Goal: Task Accomplishment & Management: Use online tool/utility

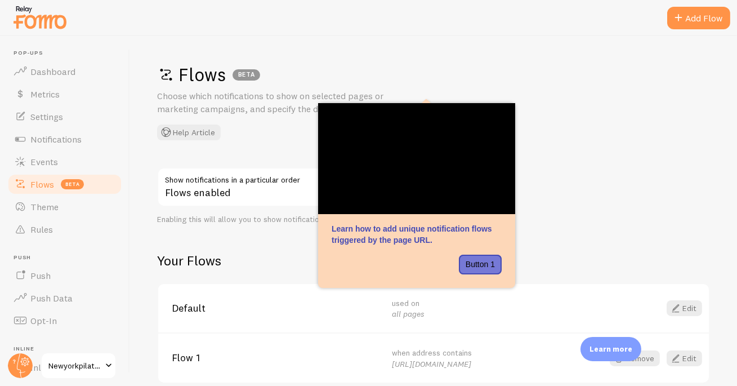
click at [562, 131] on div "Flows BETA Choose which notifications to show on selected pages or marketing ca…" at bounding box center [433, 101] width 553 height 77
click at [488, 268] on button "Button 1" at bounding box center [480, 265] width 43 height 20
click at [386, 260] on div at bounding box center [395, 265] width 42 height 20
click at [599, 150] on div "Flows BETA Choose which notifications to show on selected pages or marketing ca…" at bounding box center [433, 211] width 607 height 350
click at [553, 149] on div "Flows BETA Choose which notifications to show on selected pages or marketing ca…" at bounding box center [433, 211] width 607 height 350
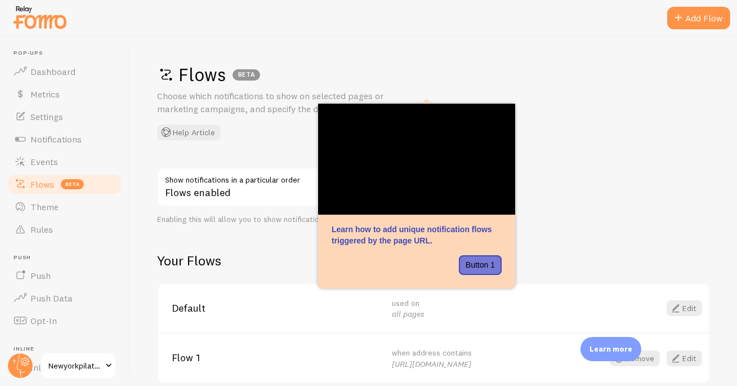
click at [582, 231] on div "Flows BETA Choose which notifications to show on selected pages or marketing ca…" at bounding box center [433, 211] width 607 height 350
click at [474, 264] on button "Button 1" at bounding box center [480, 265] width 43 height 20
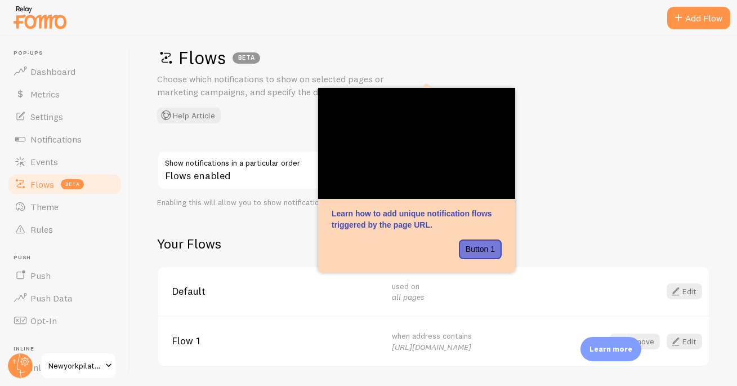
click at [424, 86] on icon at bounding box center [426, 83] width 9 height 9
click at [587, 156] on div "Flows BETA Choose which notifications to show on selected pages or marketing ca…" at bounding box center [433, 211] width 607 height 350
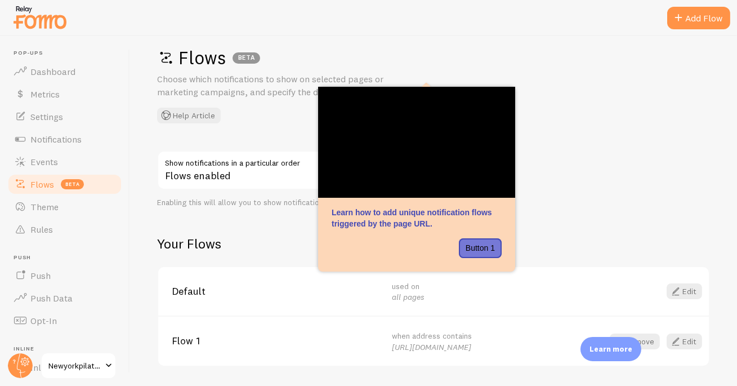
click at [520, 165] on div "Flows BETA Choose which notifications to show on selected pages or marketing ca…" at bounding box center [433, 211] width 607 height 350
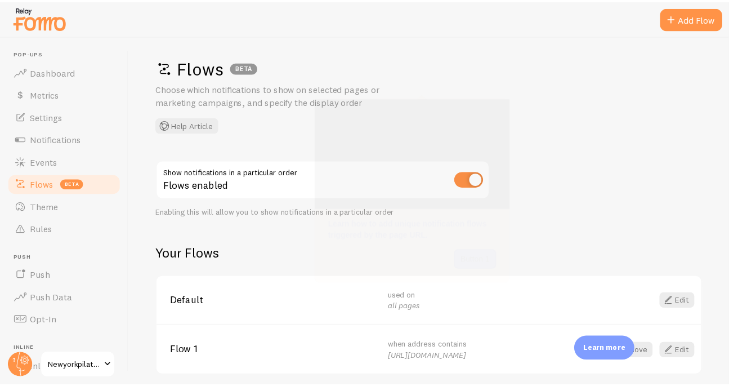
scroll to position [0, 0]
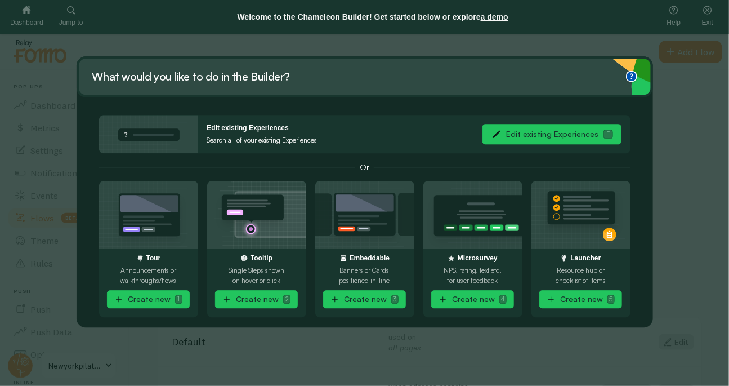
click at [559, 137] on button "Edit existing Experiences E" at bounding box center [552, 134] width 139 height 20
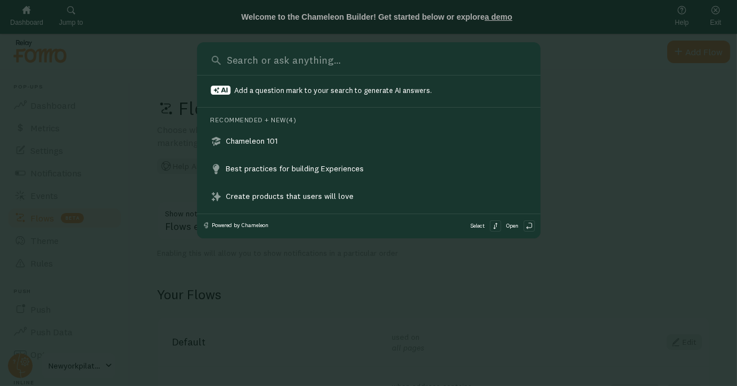
click at [376, 66] on input at bounding box center [376, 60] width 302 height 14
click at [69, 25] on div at bounding box center [368, 193] width 737 height 386
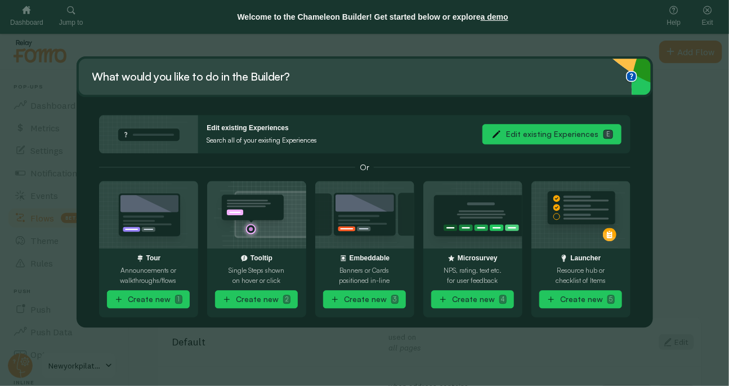
click at [540, 139] on button "Edit existing Experiences E" at bounding box center [552, 134] width 139 height 20
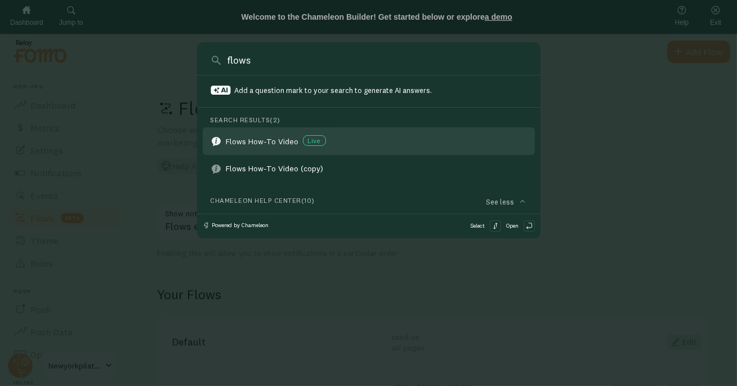
type input "flows"
click at [265, 140] on div "Flows How-To Video Live" at bounding box center [282, 140] width 112 height 11
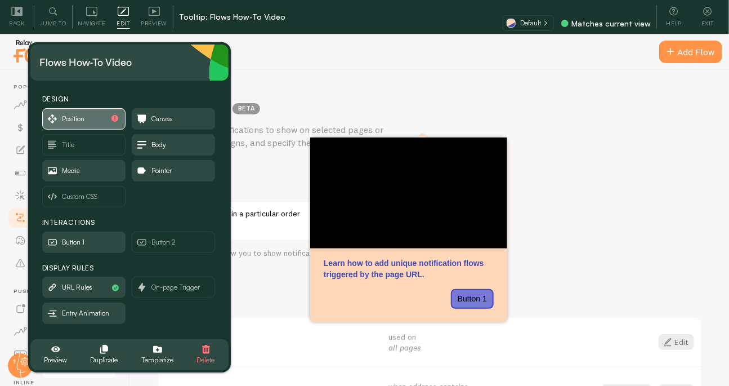
click at [102, 123] on span "Position" at bounding box center [84, 119] width 82 height 20
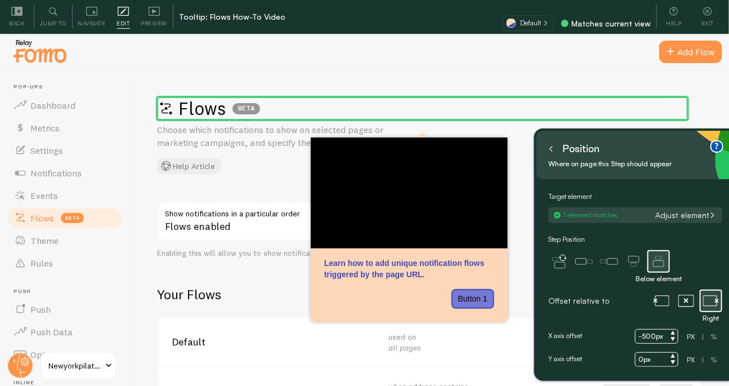
click at [699, 216] on button "Adjust element" at bounding box center [685, 215] width 67 height 10
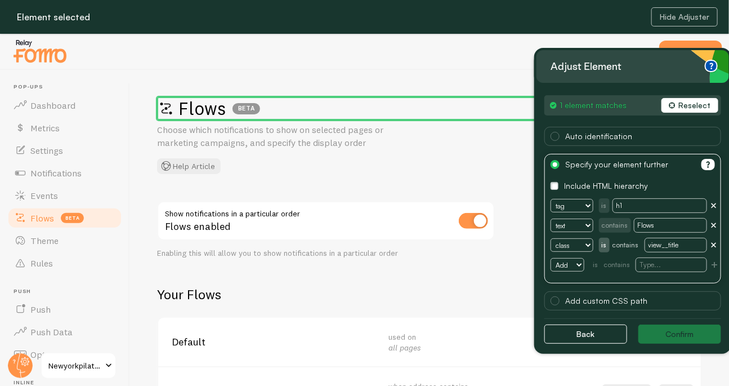
click at [703, 109] on button "Reselect" at bounding box center [690, 105] width 57 height 15
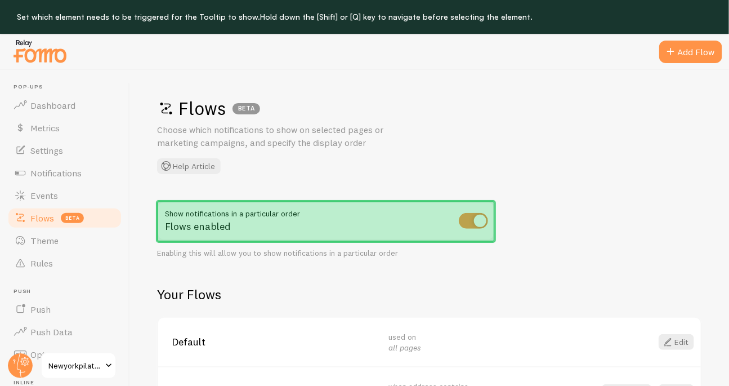
click at [331, 219] on div "Flows enabled" at bounding box center [326, 221] width 338 height 41
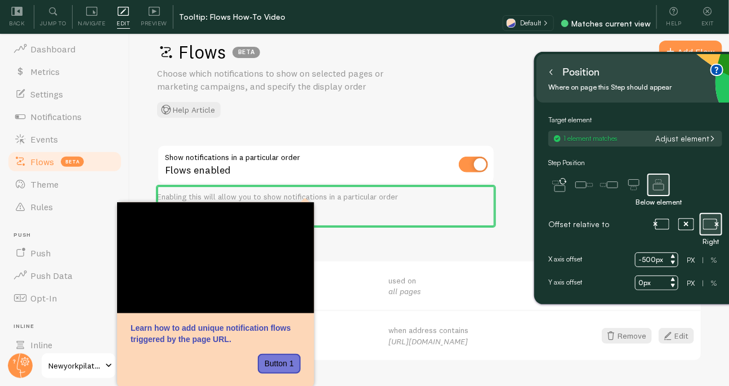
scroll to position [57, 0]
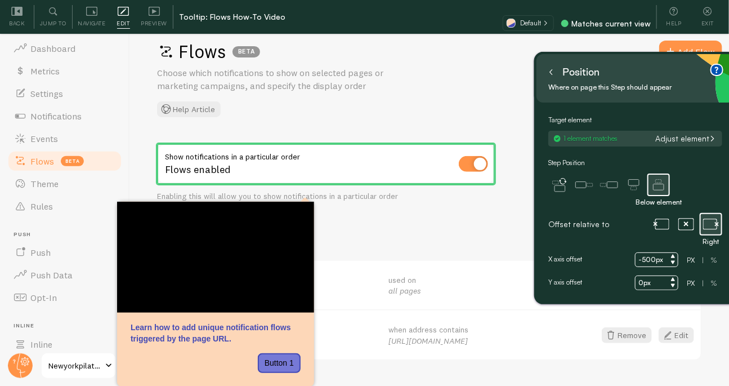
click at [480, 273] on div "Default used on all pages Edit" at bounding box center [429, 285] width 543 height 49
click at [550, 73] on icon at bounding box center [552, 72] width 6 height 6
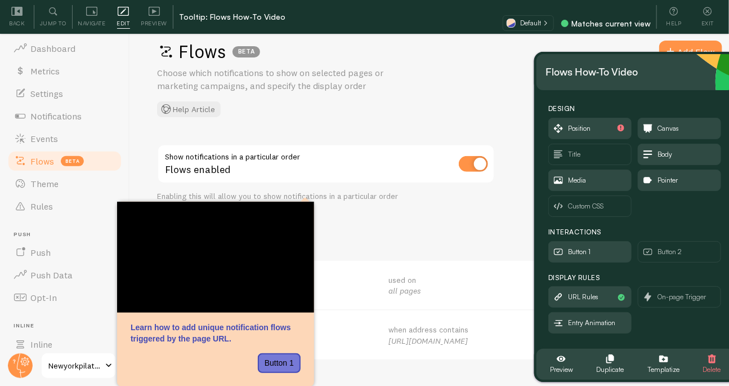
click at [471, 247] on div "Your Flows Default used on all pages Edit Flow 1 when address contains https://…" at bounding box center [429, 295] width 545 height 132
click at [477, 165] on input "checkbox" at bounding box center [473, 164] width 29 height 16
checkbox input "false"
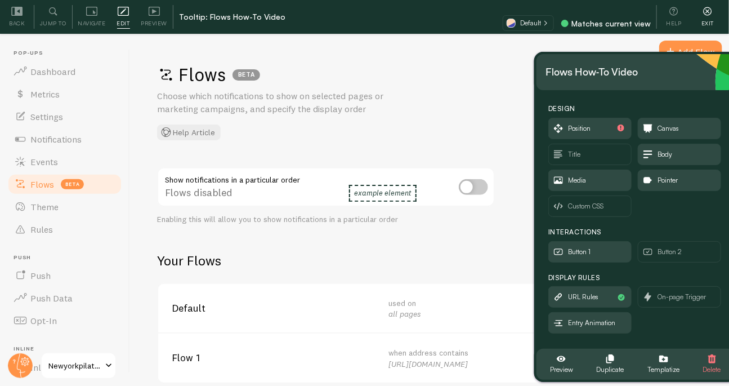
click at [706, 11] on icon at bounding box center [707, 11] width 11 height 11
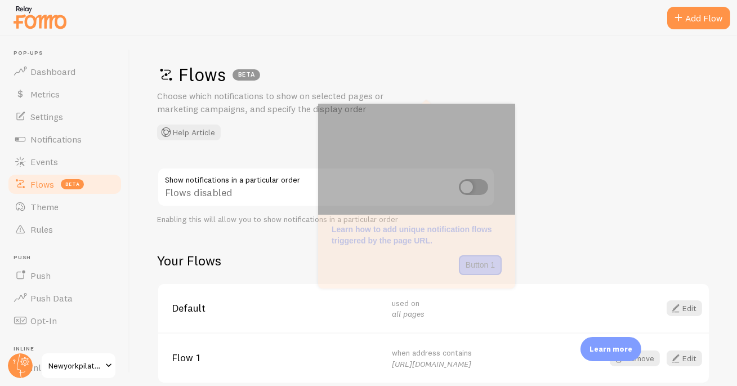
click at [567, 114] on div "Flows BETA Choose which notifications to show on selected pages or marketing ca…" at bounding box center [433, 101] width 553 height 77
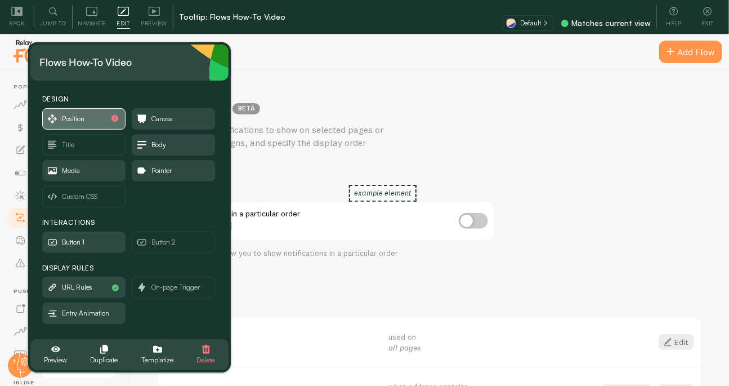
click at [71, 119] on span "Position" at bounding box center [73, 119] width 23 height 12
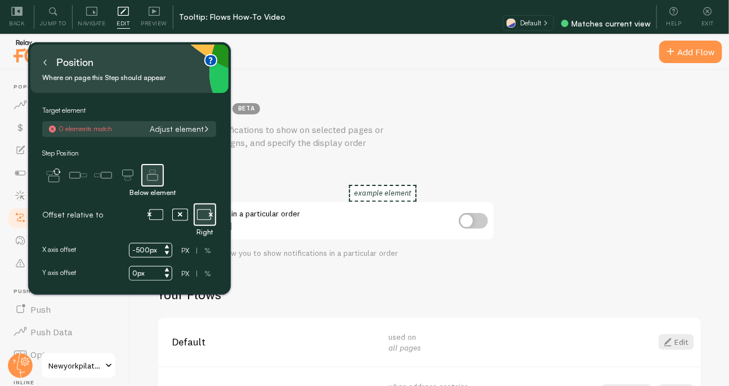
click at [160, 128] on button "Adjust element" at bounding box center [179, 129] width 67 height 10
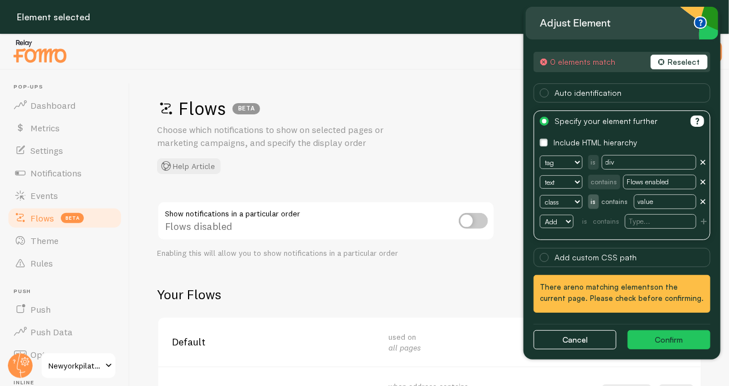
click at [675, 60] on button "Reselect" at bounding box center [679, 62] width 57 height 15
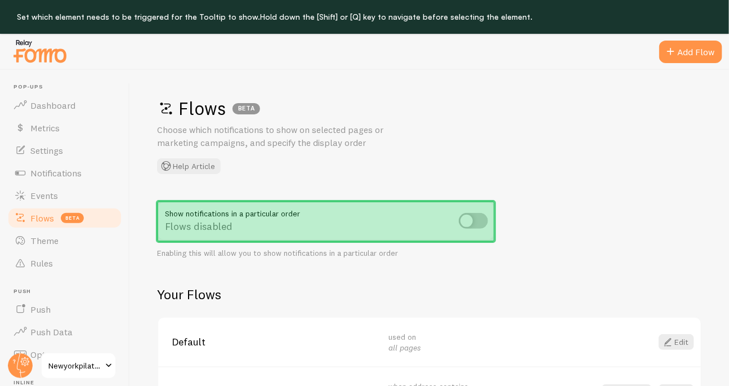
click at [306, 224] on div "Flows disabled" at bounding box center [326, 221] width 338 height 41
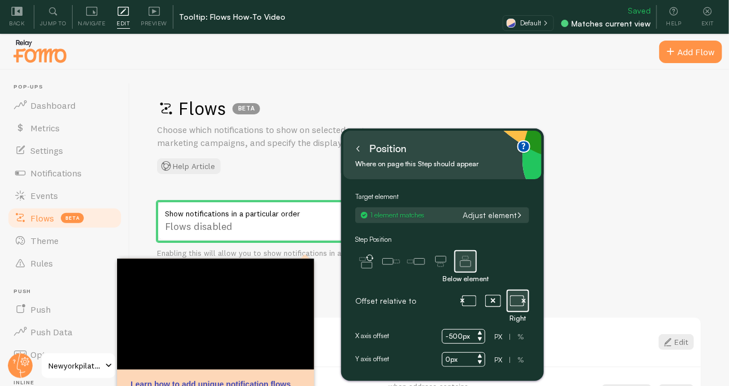
click at [473, 263] on icon at bounding box center [466, 261] width 23 height 23
click at [621, 261] on div "Flows BETA Choose which notifications to show on selected pages or marketing ca…" at bounding box center [429, 245] width 599 height 350
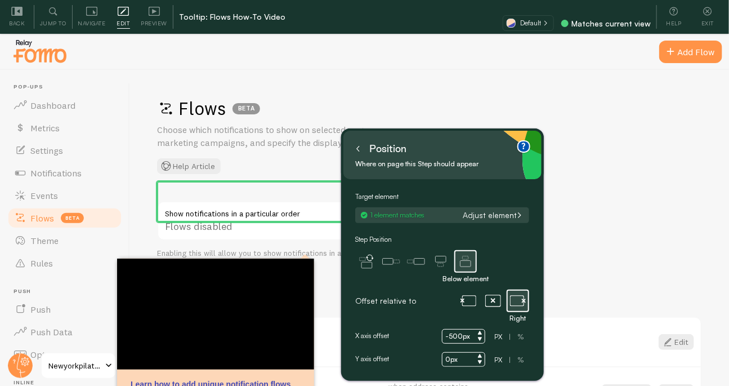
scroll to position [57, 0]
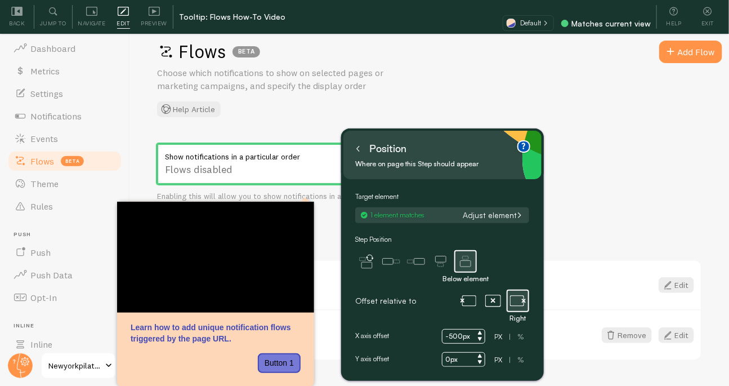
click at [356, 150] on icon at bounding box center [358, 149] width 6 height 6
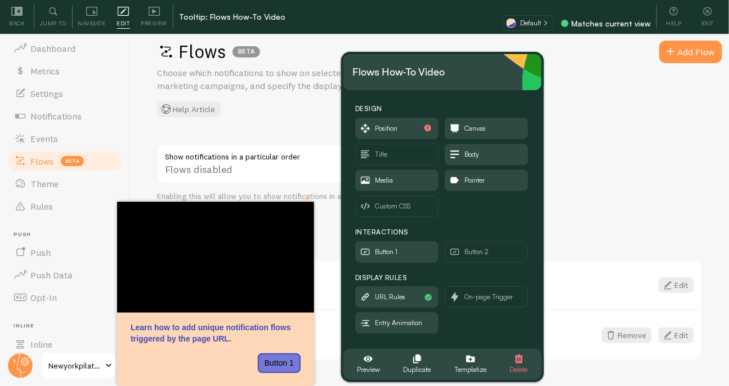
click at [611, 186] on div "Flows BETA Choose which notifications to show on selected pages or marketing ca…" at bounding box center [429, 188] width 599 height 350
click at [357, 39] on div "Flows BETA Choose which notifications to show on selected pages or marketing ca…" at bounding box center [429, 188] width 599 height 350
click at [152, 13] on icon at bounding box center [154, 11] width 5 height 5
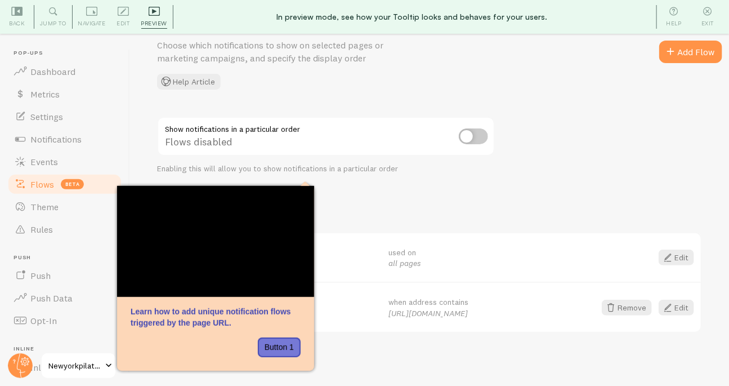
scroll to position [0, 0]
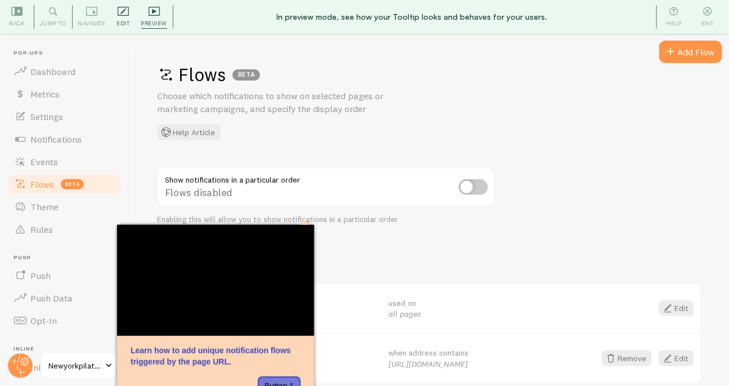
click at [117, 26] on span "Edit" at bounding box center [123, 23] width 13 height 11
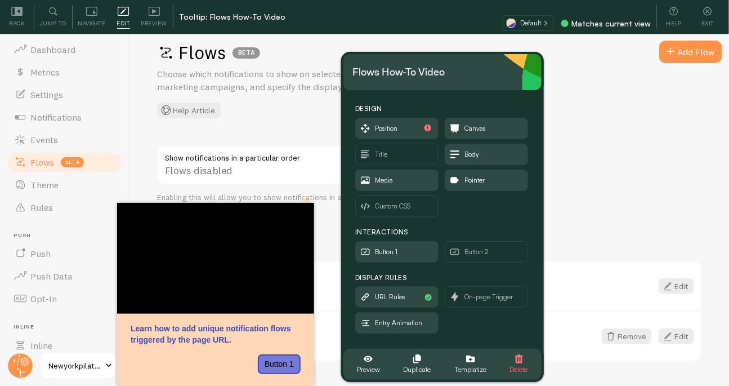
scroll to position [57, 0]
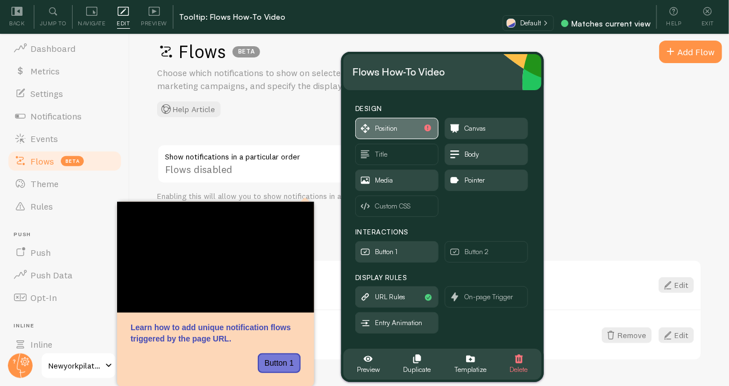
click at [389, 126] on span "Position" at bounding box center [386, 128] width 23 height 12
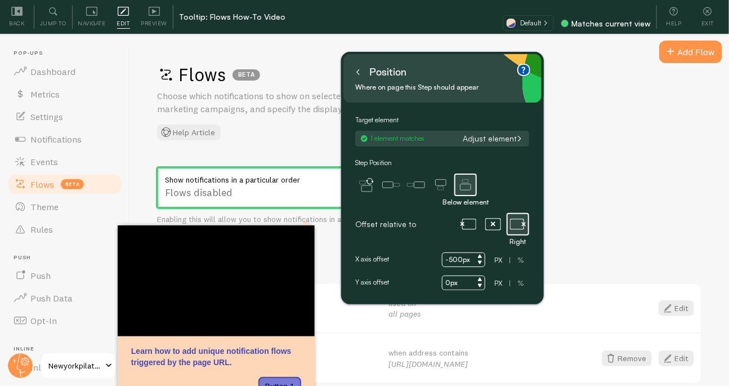
click at [360, 68] on button at bounding box center [358, 72] width 11 height 18
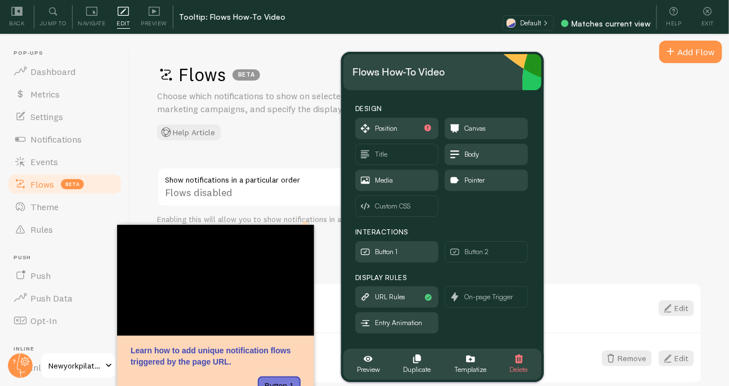
click at [567, 163] on div "Flows BETA Choose which notifications to show on selected pages or marketing ca…" at bounding box center [429, 211] width 599 height 350
click at [630, 131] on div "Flows BETA Choose which notifications to show on selected pages or marketing ca…" at bounding box center [429, 101] width 545 height 77
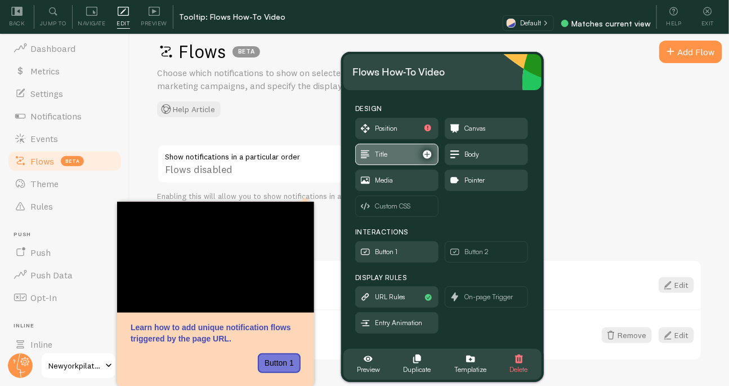
click at [406, 151] on span "Title" at bounding box center [397, 154] width 82 height 20
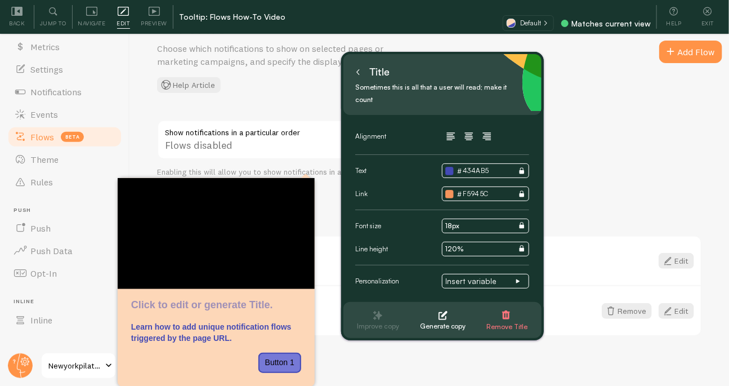
scroll to position [81, 0]
click at [367, 75] on div "Title" at bounding box center [373, 72] width 40 height 18
click at [379, 80] on div "Title" at bounding box center [379, 72] width 20 height 18
click at [380, 74] on div "Title" at bounding box center [379, 72] width 20 height 18
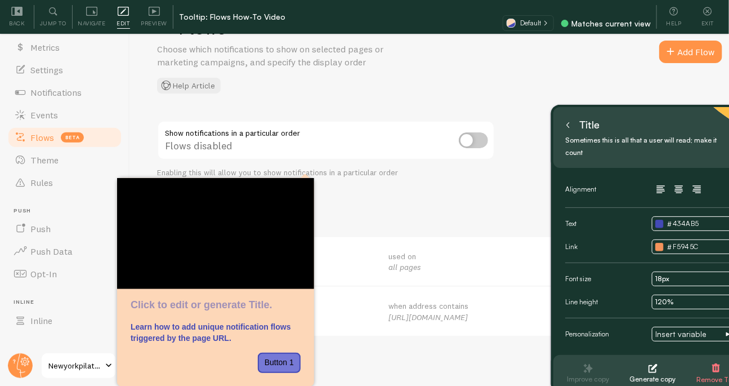
drag, startPoint x: 443, startPoint y: 71, endPoint x: 657, endPoint y: 124, distance: 220.1
click at [657, 125] on div "Title" at bounding box center [653, 125] width 180 height 18
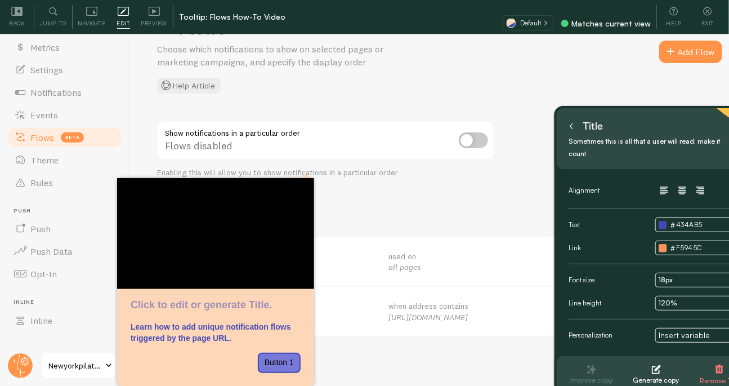
click at [504, 68] on div "Flows BETA Choose which notifications to show on selected pages or marketing ca…" at bounding box center [429, 54] width 545 height 77
click at [46, 68] on span "Settings" at bounding box center [46, 69] width 33 height 11
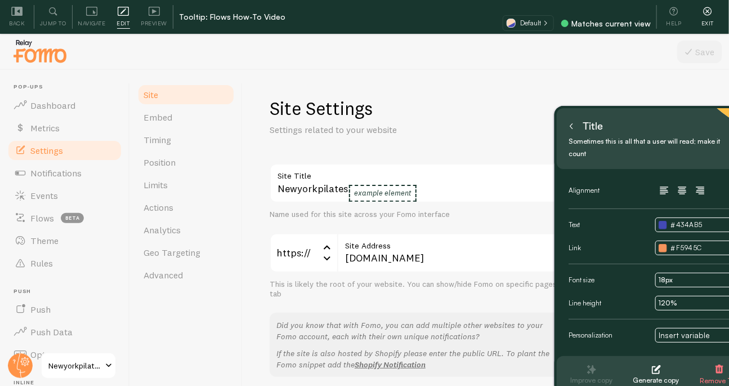
click at [703, 20] on span "Exit" at bounding box center [708, 23] width 12 height 11
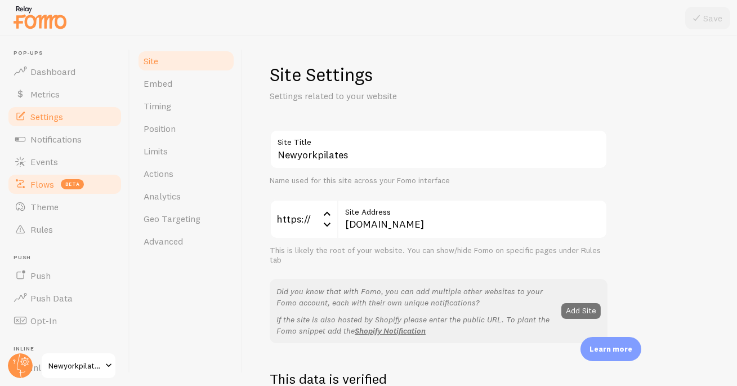
click at [57, 180] on link "Flows beta" at bounding box center [65, 184] width 116 height 23
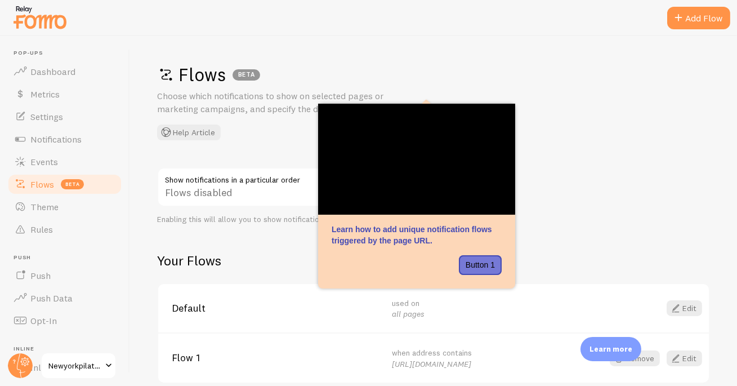
click at [514, 42] on div "Flows BETA Choose which notifications to show on selected pages or marketing ca…" at bounding box center [433, 211] width 607 height 350
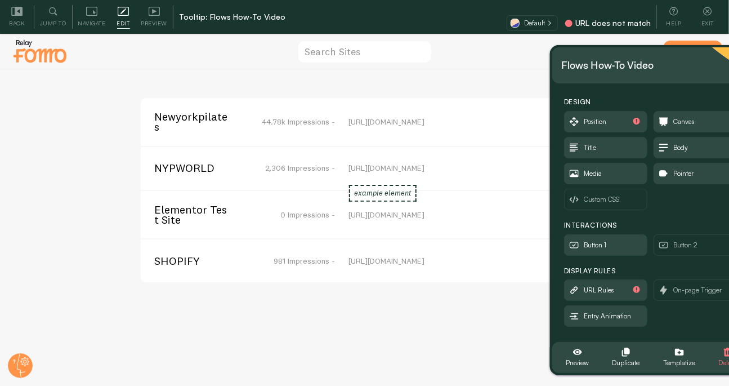
drag, startPoint x: 164, startPoint y: 78, endPoint x: 685, endPoint y: 81, distance: 521.6
click at [685, 81] on div "Flows How-To Video" at bounding box center [652, 65] width 198 height 36
click at [188, 119] on span "Newyorkpilates" at bounding box center [199, 122] width 91 height 21
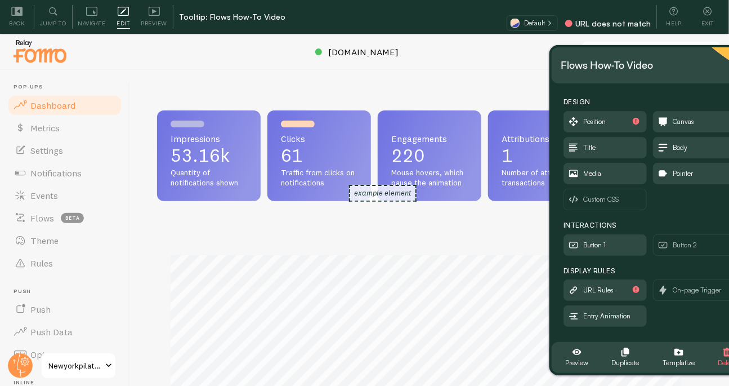
scroll to position [296, 538]
click at [51, 209] on link "Flows beta" at bounding box center [65, 218] width 116 height 23
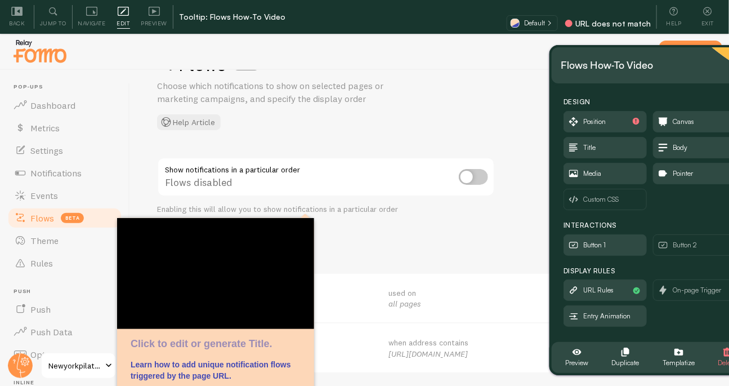
scroll to position [44, 0]
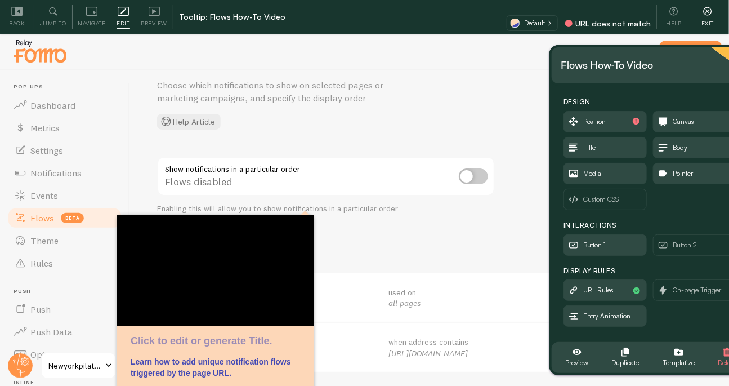
click at [702, 14] on icon at bounding box center [707, 11] width 11 height 11
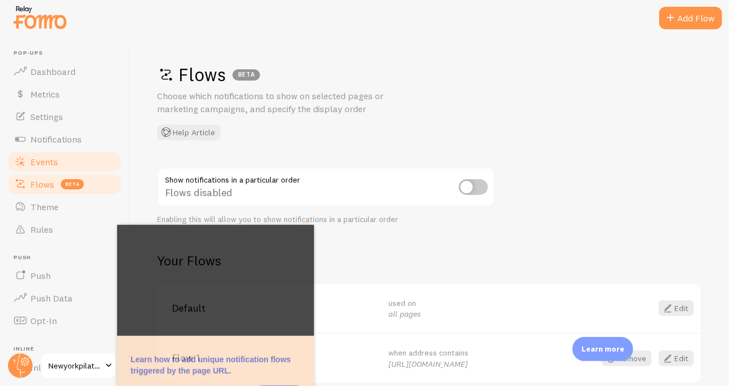
click at [50, 161] on span "Events" at bounding box center [44, 161] width 28 height 11
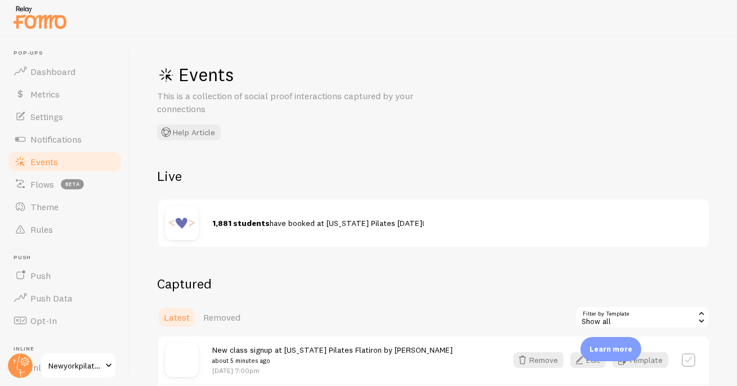
scroll to position [229, 0]
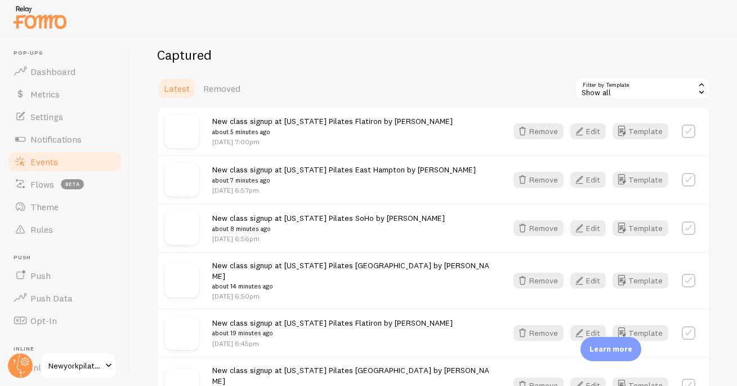
click at [642, 89] on div "Show all" at bounding box center [642, 88] width 135 height 23
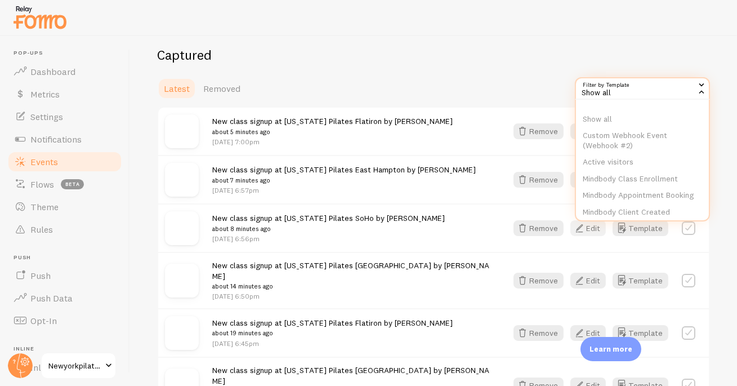
click at [578, 226] on icon "button" at bounding box center [580, 228] width 14 height 14
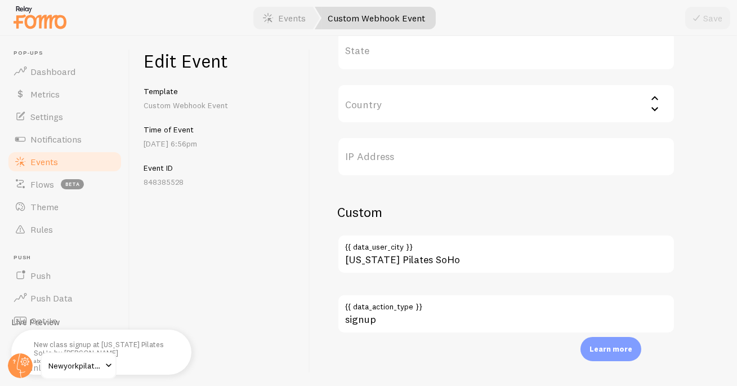
scroll to position [643, 0]
click at [50, 161] on span "Events" at bounding box center [44, 161] width 28 height 11
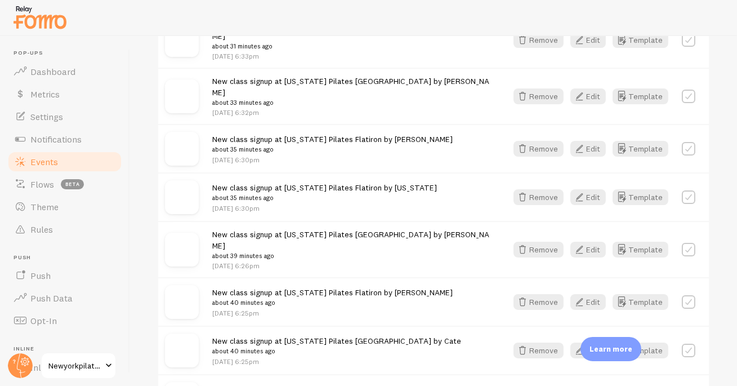
scroll to position [1503, 0]
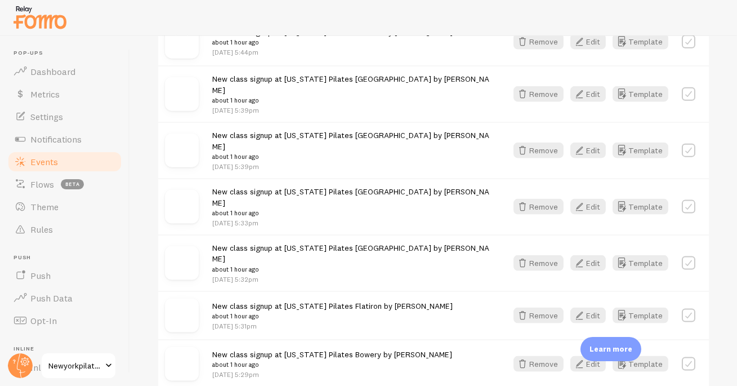
scroll to position [2952, 0]
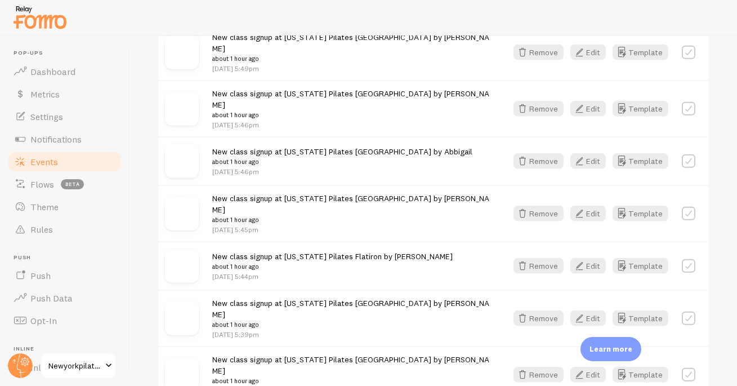
scroll to position [2720, 0]
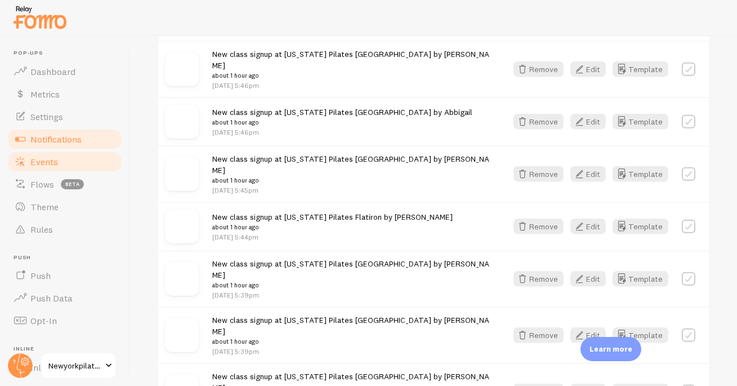
click at [70, 133] on span "Notifications" at bounding box center [55, 138] width 51 height 11
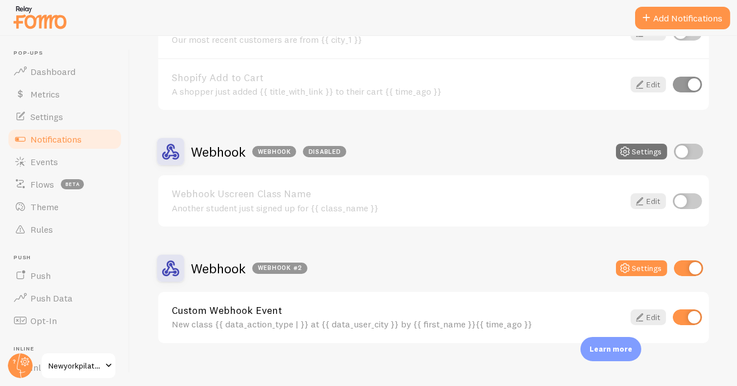
scroll to position [1320, 0]
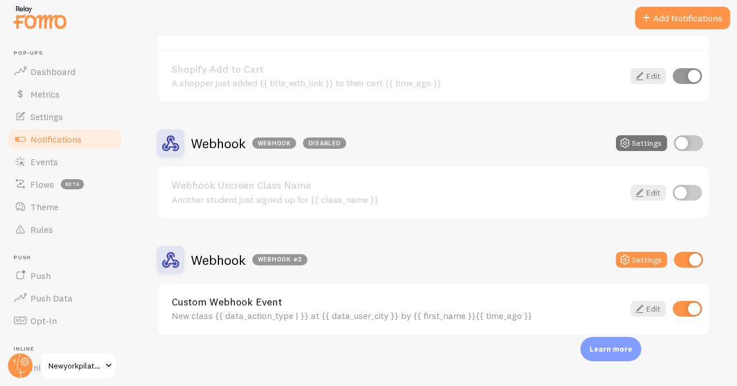
click at [240, 300] on link "Custom Webhook Event" at bounding box center [398, 302] width 452 height 10
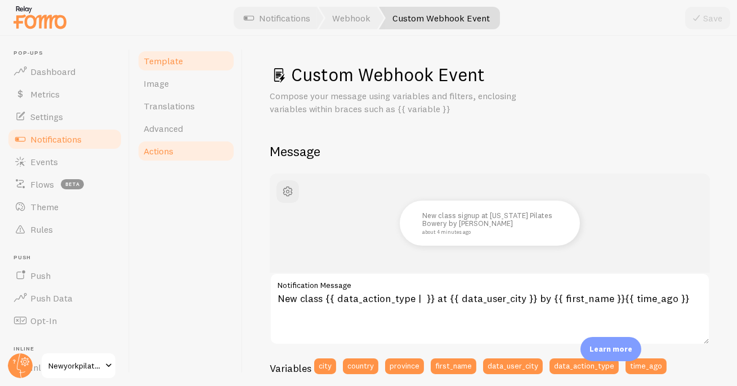
click at [170, 149] on span "Actions" at bounding box center [159, 150] width 30 height 11
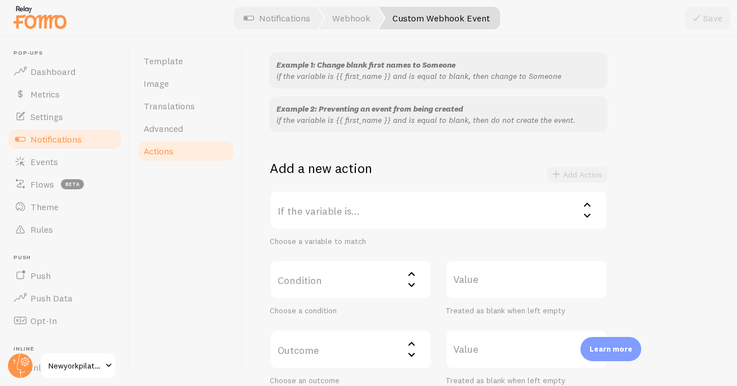
scroll to position [199, 0]
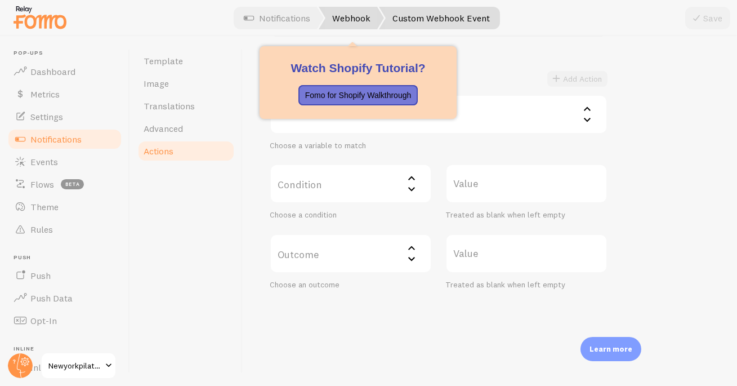
click at [349, 26] on link "Webhook" at bounding box center [351, 18] width 65 height 23
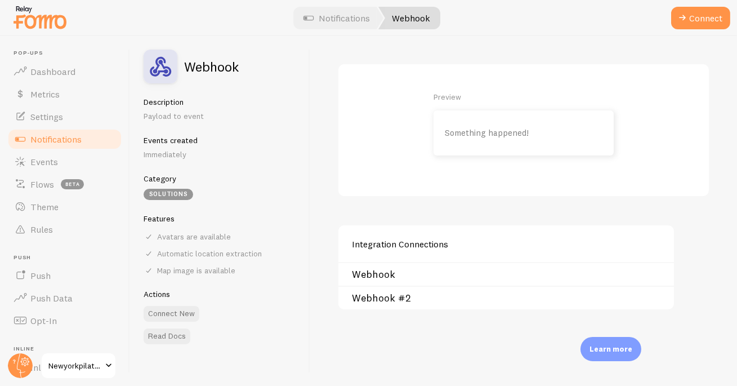
click at [367, 302] on link "Webhook #2" at bounding box center [509, 297] width 315 height 9
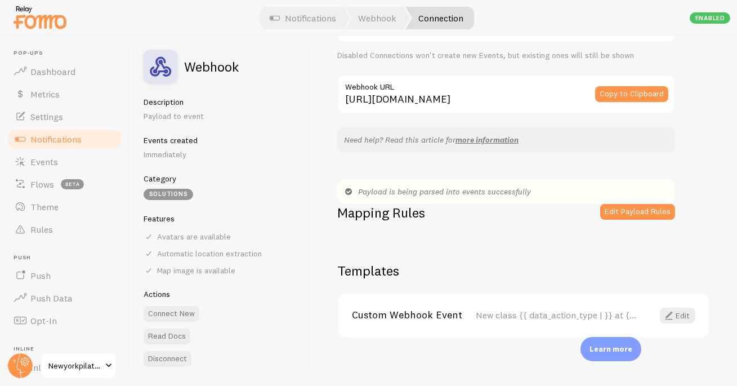
scroll to position [148, 0]
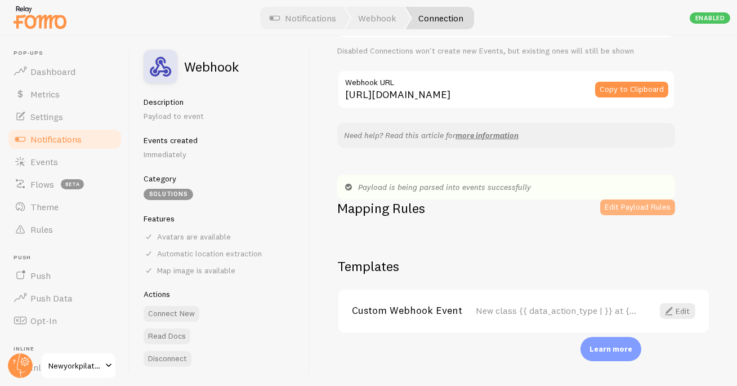
click at [657, 203] on button "Edit Payload Rules" at bounding box center [637, 207] width 75 height 16
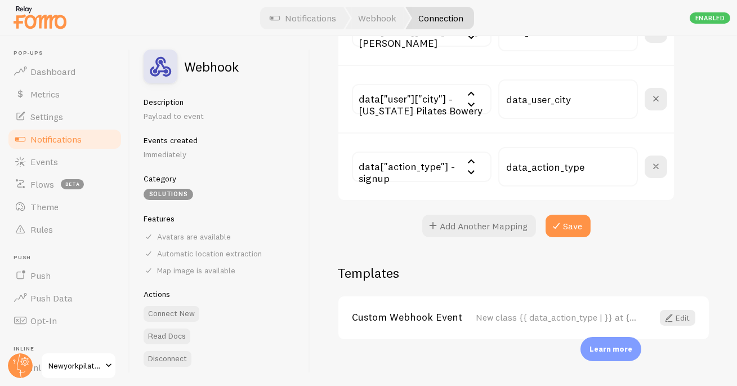
scroll to position [179, 0]
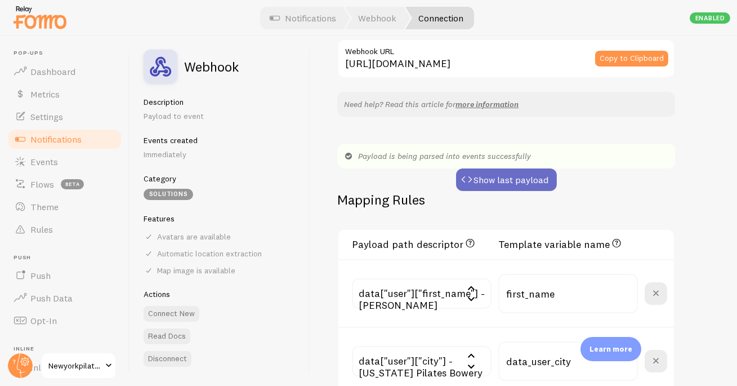
click at [518, 178] on button "Show last payload" at bounding box center [506, 179] width 101 height 23
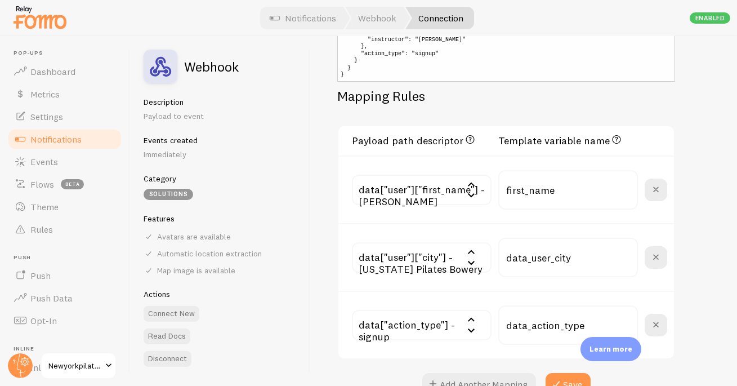
scroll to position [447, 0]
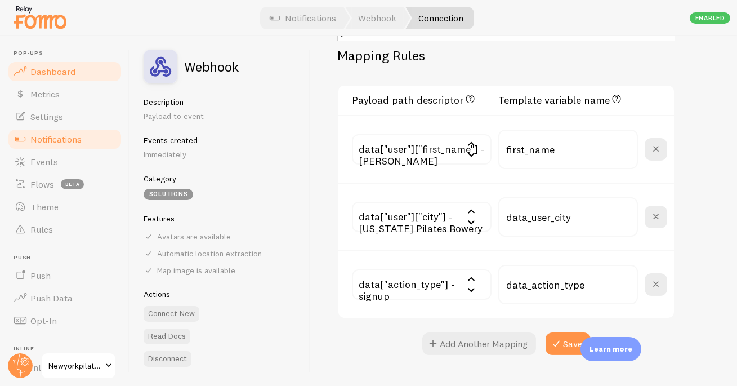
click at [58, 66] on span "Dashboard" at bounding box center [52, 71] width 45 height 11
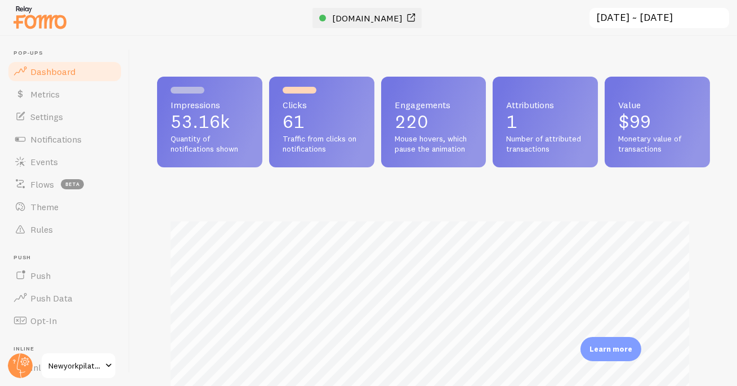
click at [389, 18] on span "www.newyorkpilates.com" at bounding box center [368, 17] width 70 height 11
click at [56, 161] on span "Events" at bounding box center [44, 161] width 28 height 11
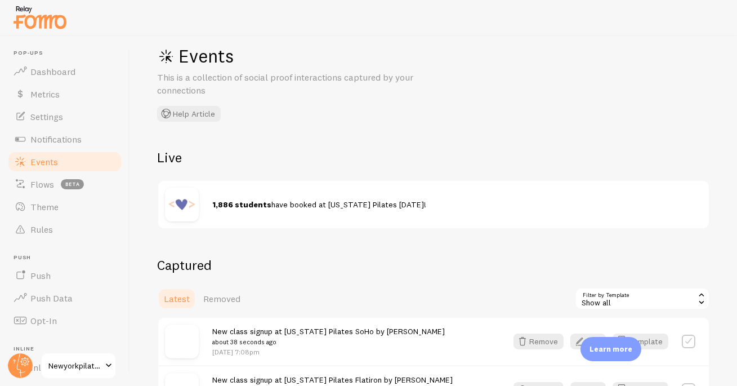
scroll to position [168, 0]
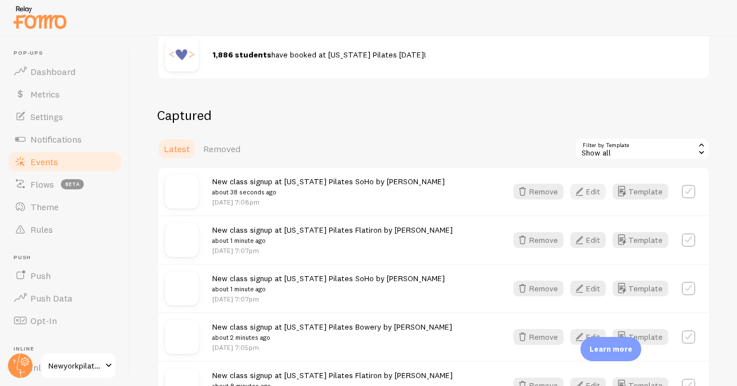
click at [587, 188] on button "Edit" at bounding box center [588, 192] width 35 height 16
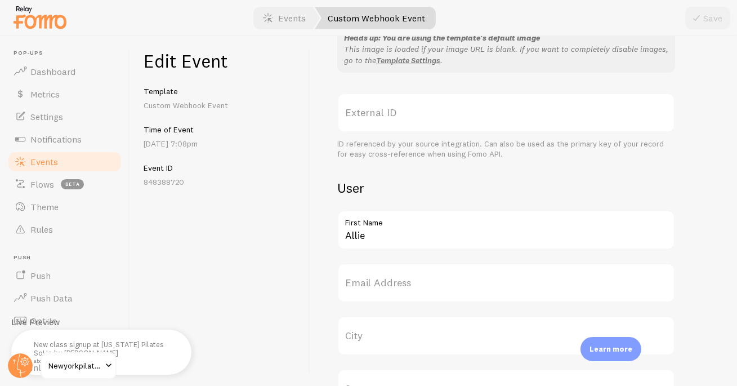
scroll to position [643, 0]
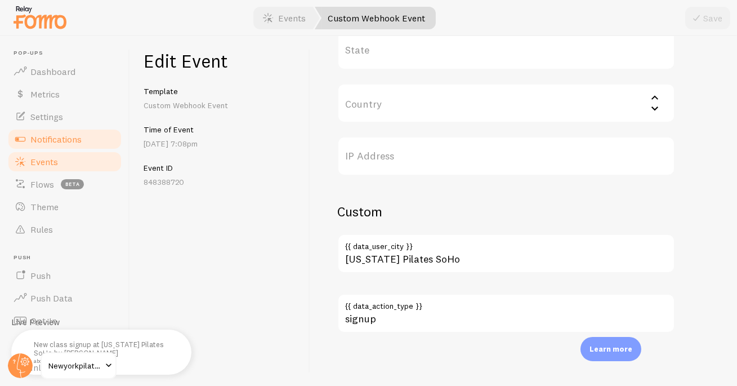
click at [50, 135] on span "Notifications" at bounding box center [55, 138] width 51 height 11
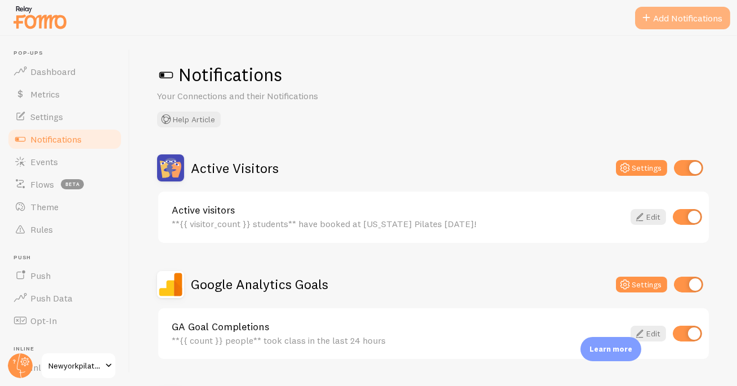
click at [673, 14] on button "Add Notifications" at bounding box center [682, 18] width 95 height 23
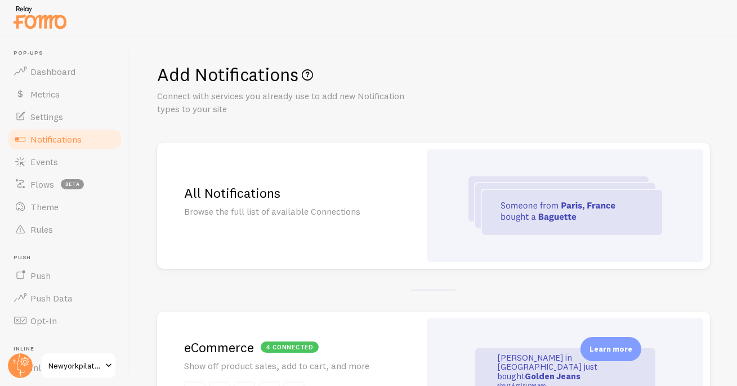
click at [376, 206] on p "Browse the full list of available Connections" at bounding box center [288, 211] width 209 height 13
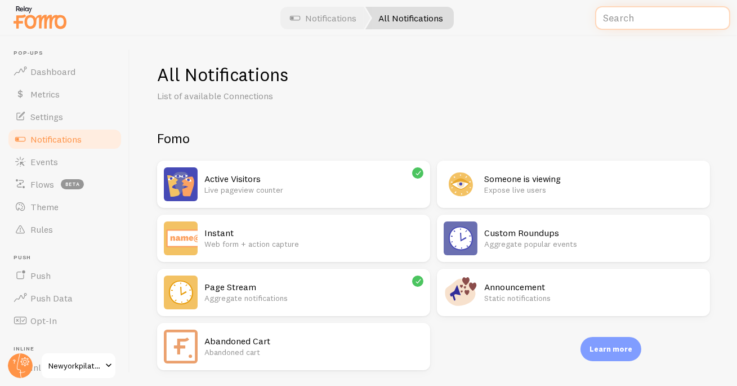
click at [665, 18] on input "text" at bounding box center [662, 18] width 135 height 24
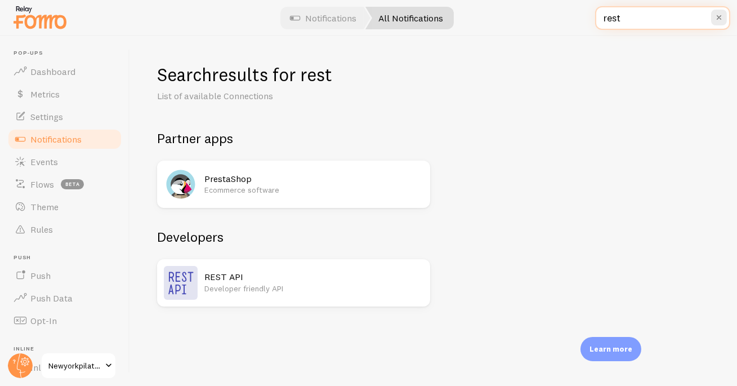
type input "rest"
click at [237, 278] on h2 "REST API" at bounding box center [313, 277] width 219 height 12
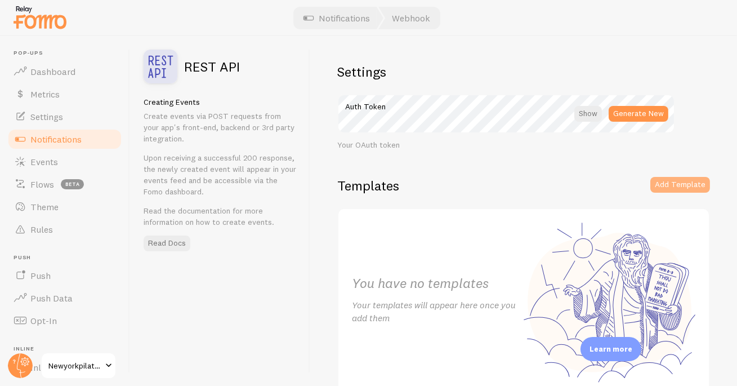
click at [665, 184] on button "Add Template" at bounding box center [681, 185] width 60 height 16
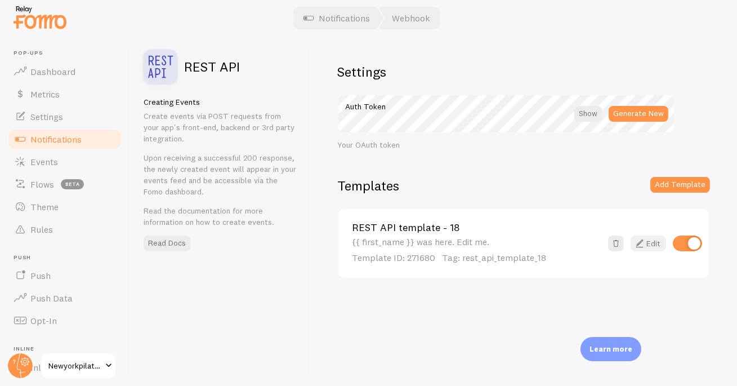
click at [650, 242] on link "Edit" at bounding box center [648, 243] width 35 height 16
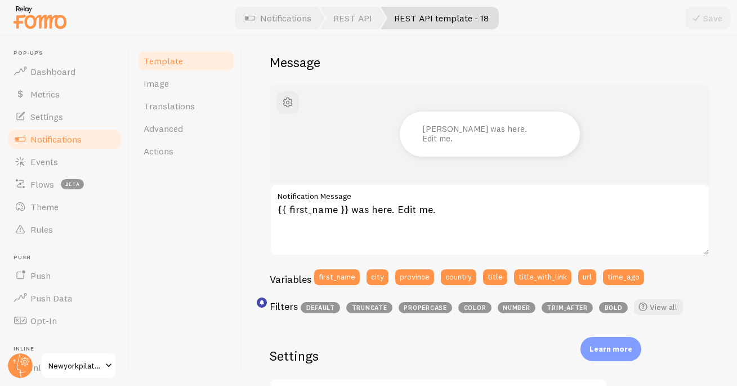
scroll to position [93, 0]
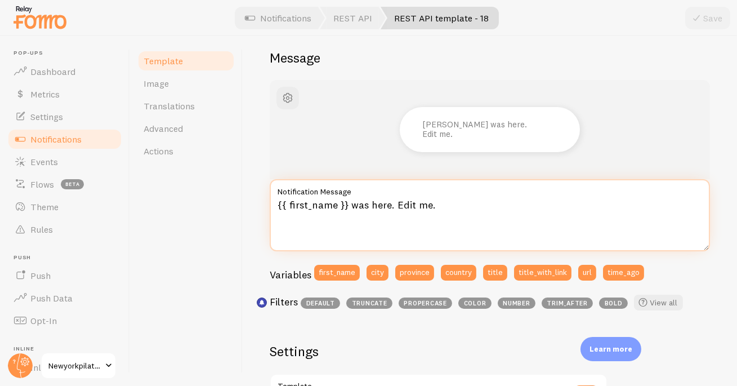
click at [462, 209] on textarea "{{ first_name }} was here. Edit me." at bounding box center [490, 215] width 440 height 72
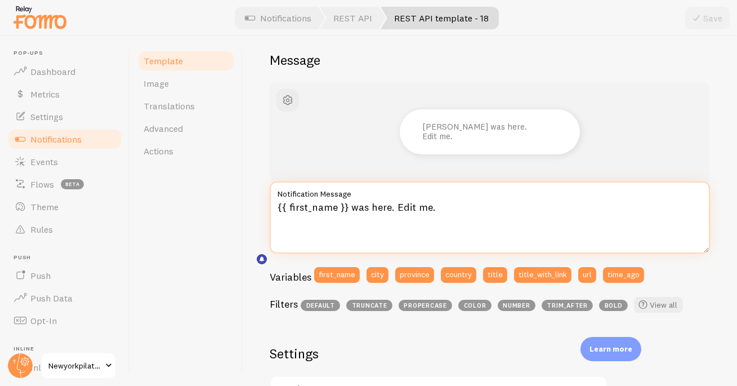
scroll to position [455, 0]
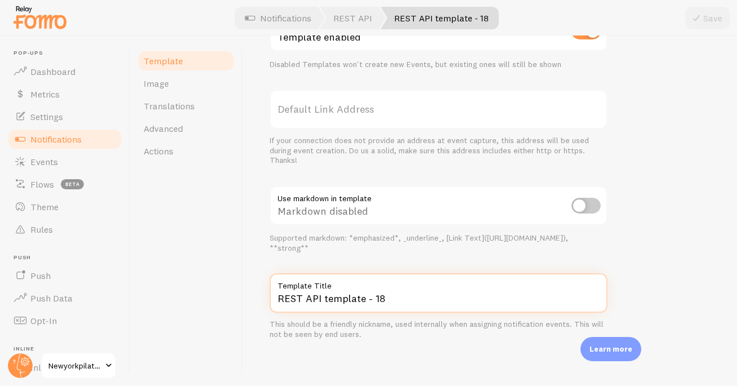
click at [404, 303] on input "REST API template - 18" at bounding box center [439, 292] width 338 height 39
click at [320, 296] on input "REST API template -" at bounding box center [439, 292] width 338 height 39
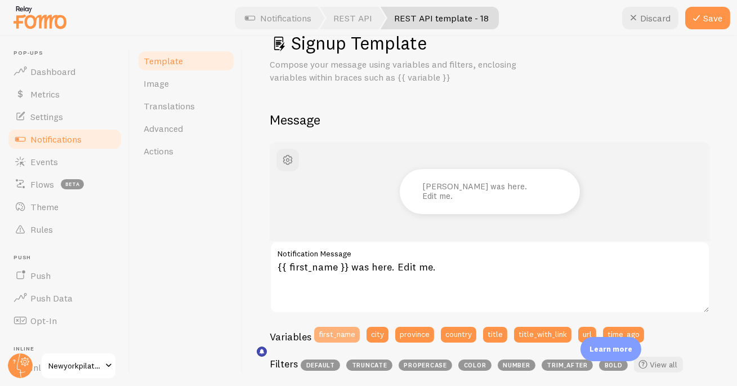
scroll to position [90, 0]
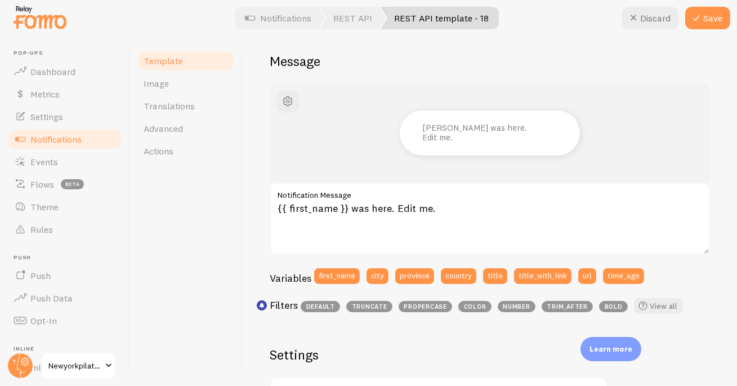
type input "Signup Template"
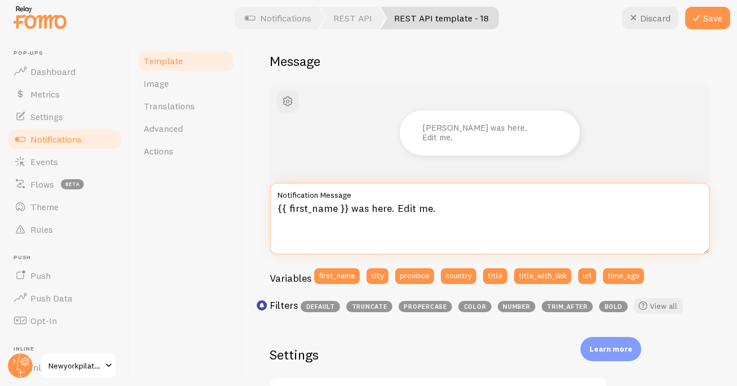
click at [278, 210] on textarea "{{ first_name }} was here. Edit me." at bounding box center [490, 218] width 440 height 72
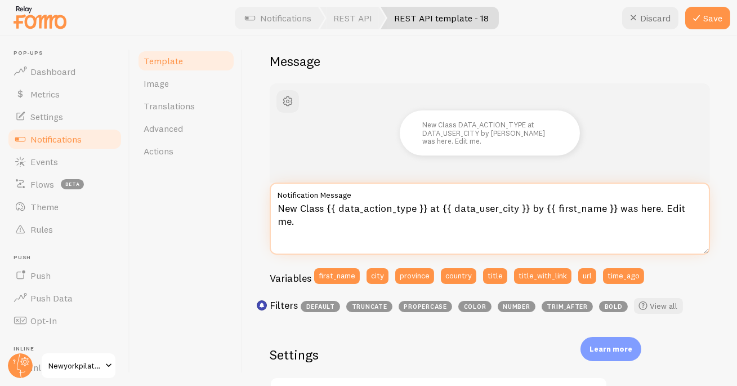
drag, startPoint x: 609, startPoint y: 207, endPoint x: 711, endPoint y: 208, distance: 102.0
click at [711, 208] on div "Signup Template Compose your message using variables and filters, enclosing var…" at bounding box center [490, 211] width 495 height 350
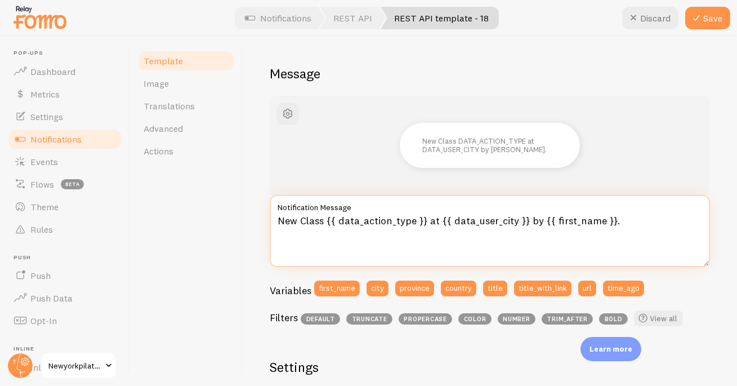
scroll to position [0, 0]
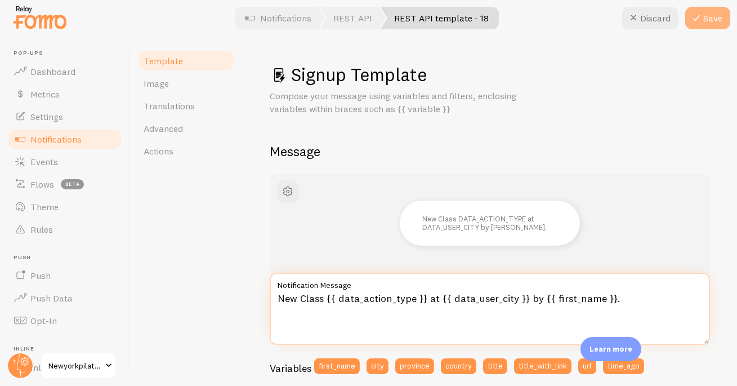
type textarea "New Class {{ data_action_type }} at {{ data_user_city }} by {{ first_name }}."
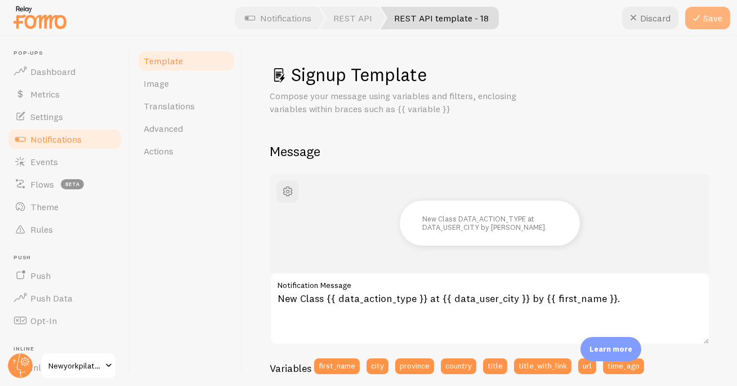
click at [712, 22] on button "Save" at bounding box center [707, 18] width 45 height 23
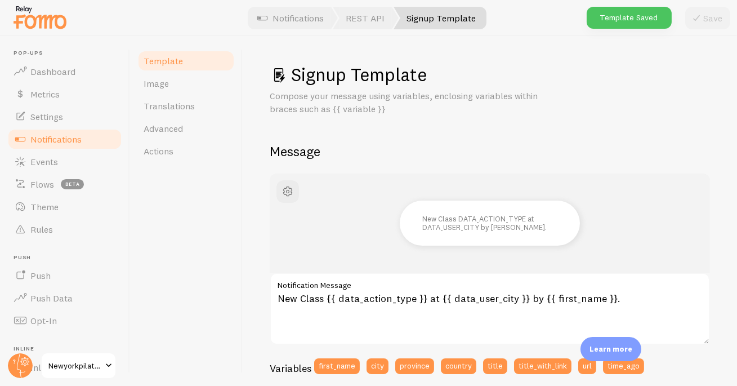
click at [59, 140] on span "Notifications" at bounding box center [55, 138] width 51 height 11
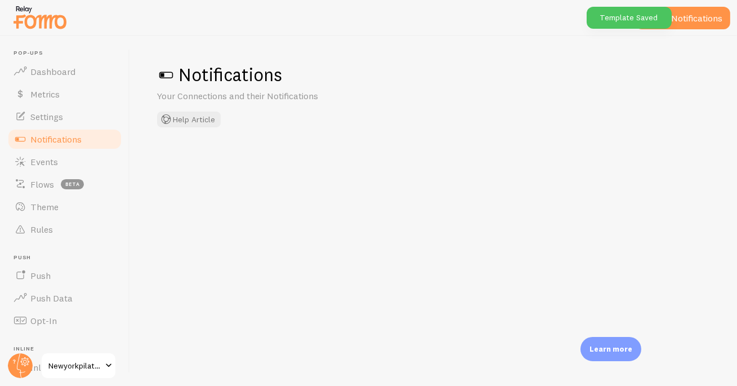
checkbox input "false"
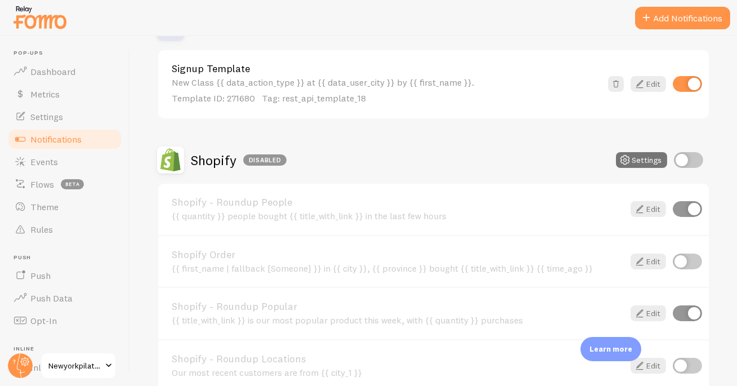
scroll to position [1453, 0]
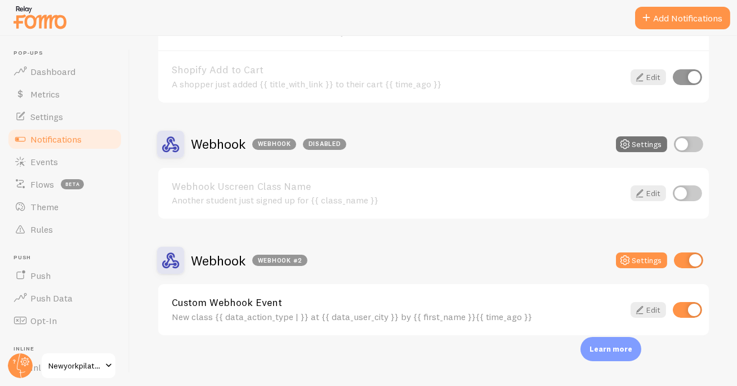
click at [220, 298] on link "Custom Webhook Event" at bounding box center [398, 302] width 452 height 10
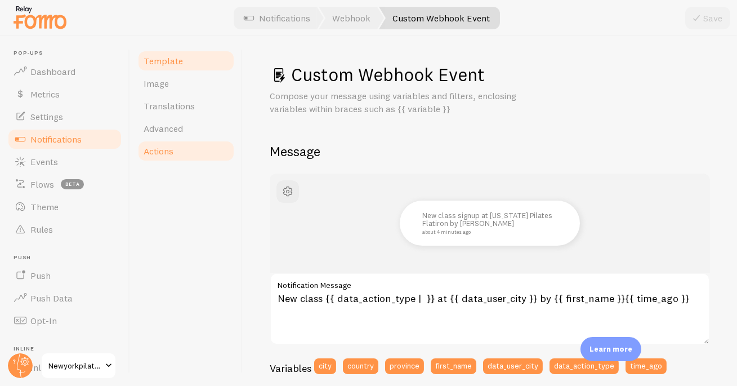
click at [158, 152] on span "Actions" at bounding box center [159, 150] width 30 height 11
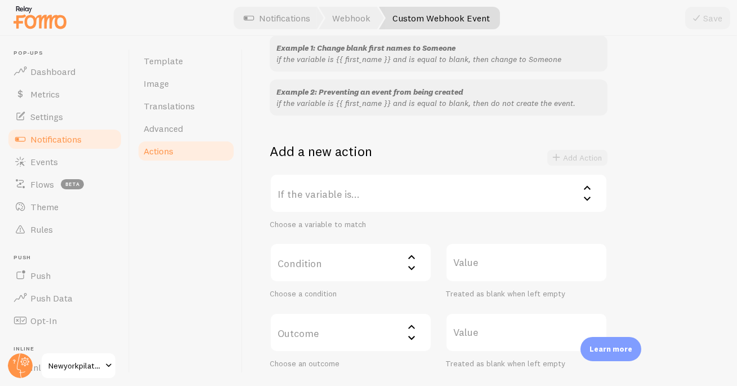
scroll to position [122, 0]
click at [323, 193] on label "If the variable is..." at bounding box center [439, 191] width 338 height 39
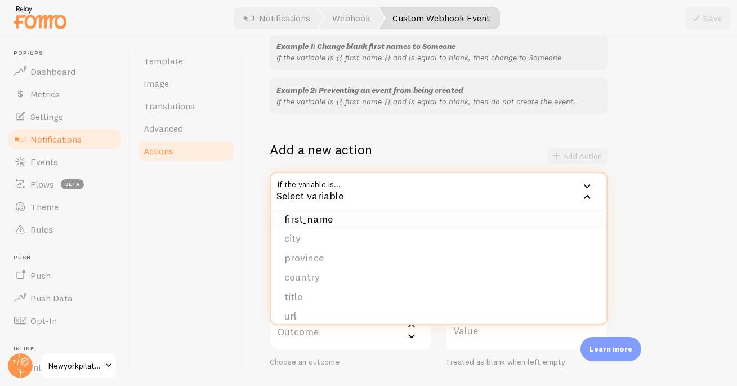
scroll to position [114, 0]
click at [345, 288] on li "data_action_type" at bounding box center [439, 288] width 336 height 20
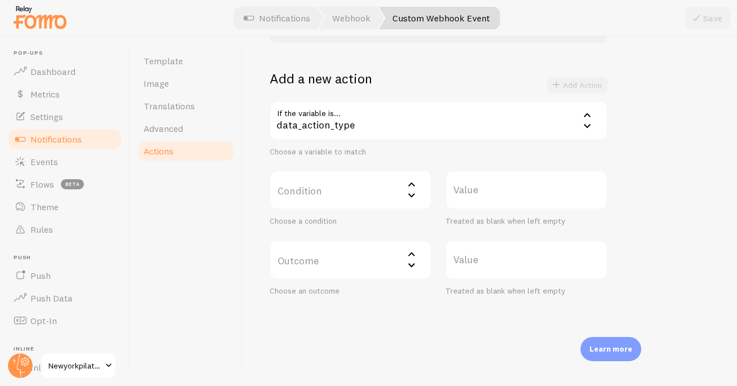
scroll to position [199, 0]
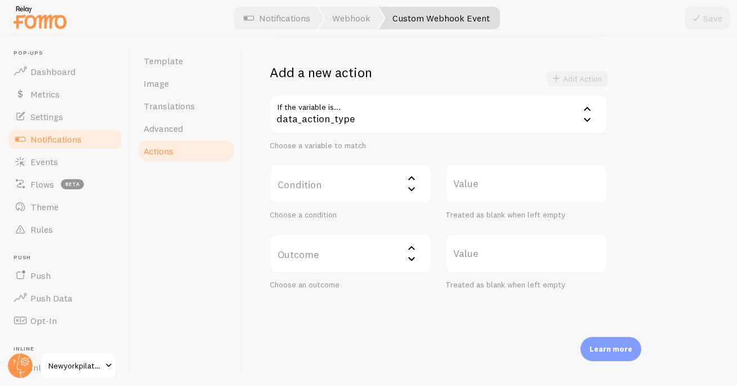
click at [360, 184] on label "Condition" at bounding box center [351, 183] width 162 height 39
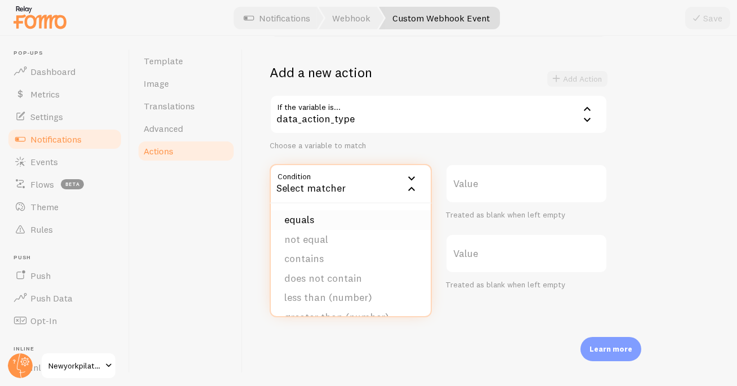
click at [325, 217] on li "equals" at bounding box center [351, 220] width 160 height 20
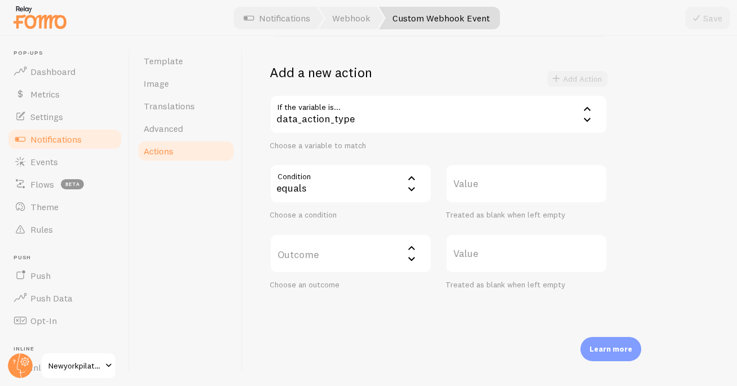
click at [472, 177] on label "Value" at bounding box center [527, 183] width 162 height 39
click at [472, 177] on input "Value" at bounding box center [527, 183] width 162 height 39
type input "signup"
click at [343, 253] on label "Outcome" at bounding box center [351, 253] width 162 height 39
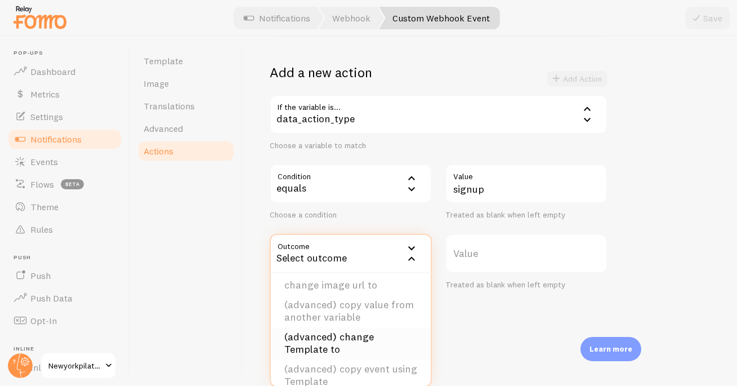
scroll to position [113, 0]
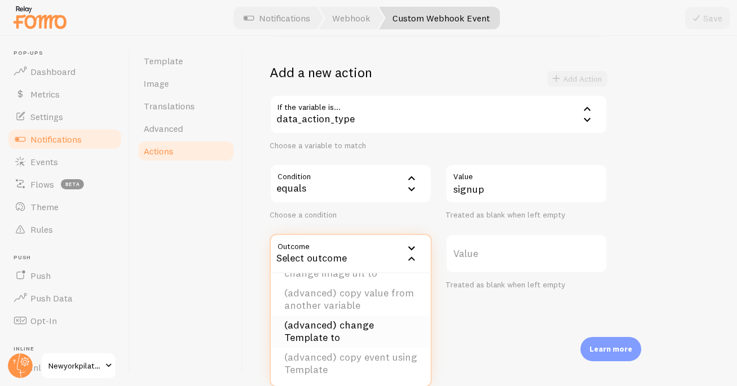
click at [328, 328] on li "(advanced) change Template to" at bounding box center [351, 331] width 160 height 32
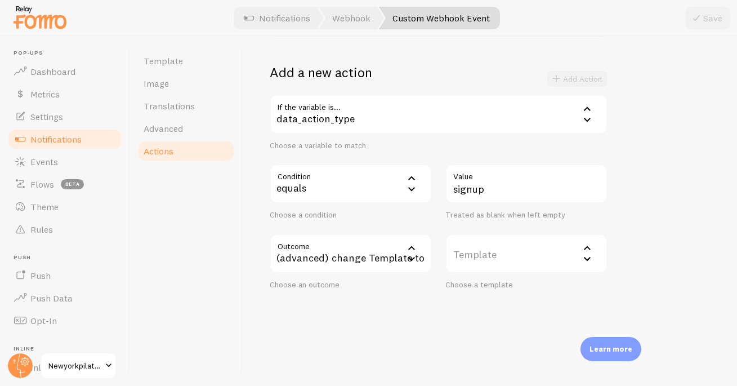
click at [489, 254] on label "Template" at bounding box center [527, 253] width 162 height 39
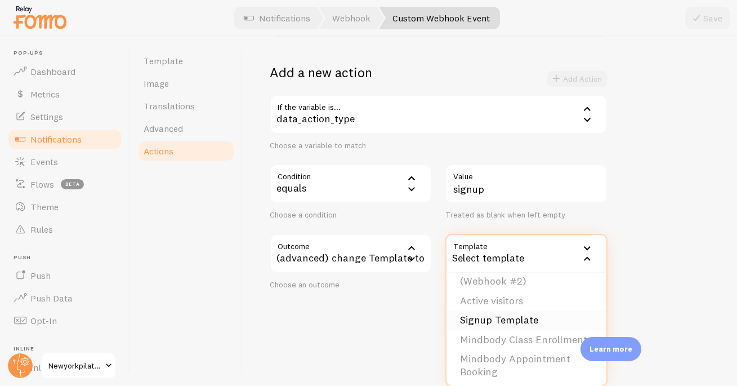
scroll to position [22, 0]
click at [513, 316] on li "Signup Template" at bounding box center [527, 319] width 160 height 20
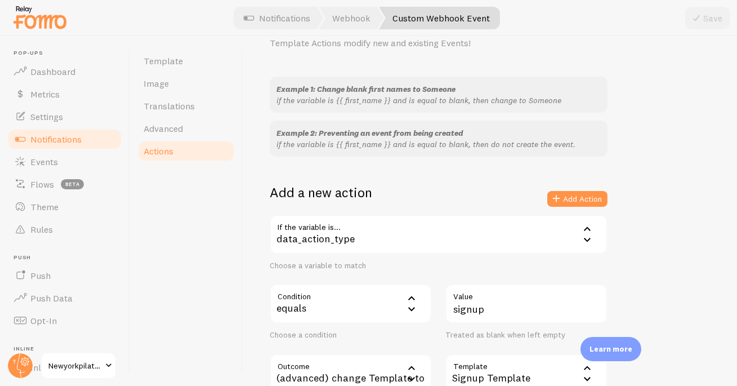
scroll to position [171, 0]
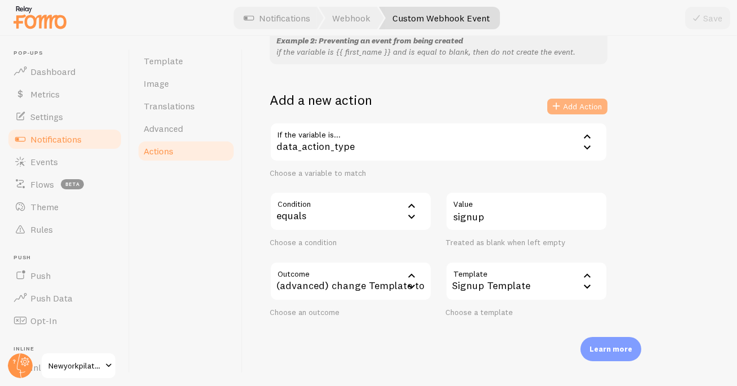
click at [578, 103] on button "Add Action" at bounding box center [577, 107] width 60 height 16
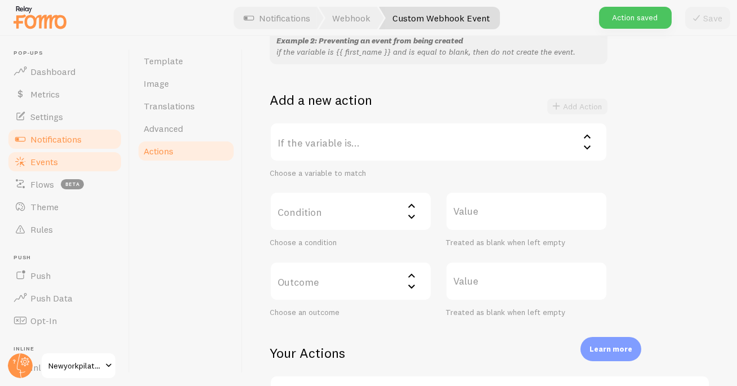
click at [52, 161] on span "Events" at bounding box center [44, 161] width 28 height 11
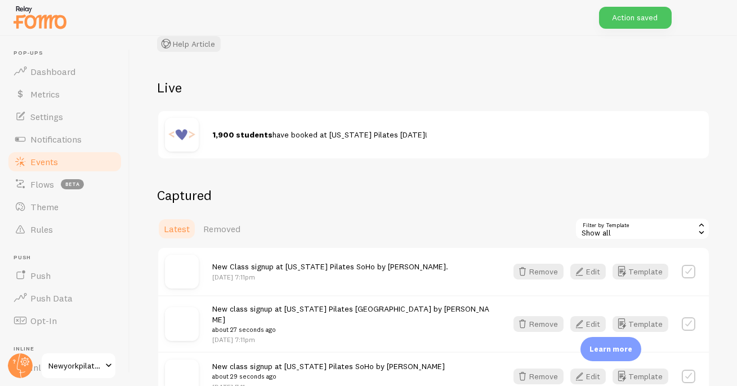
scroll to position [90, 0]
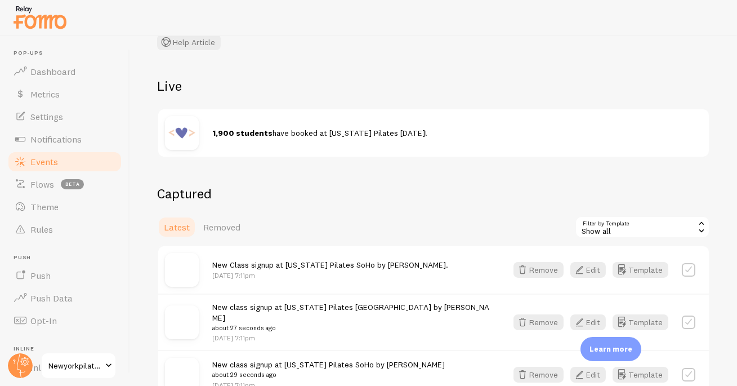
click at [618, 231] on div "Show all" at bounding box center [642, 227] width 135 height 23
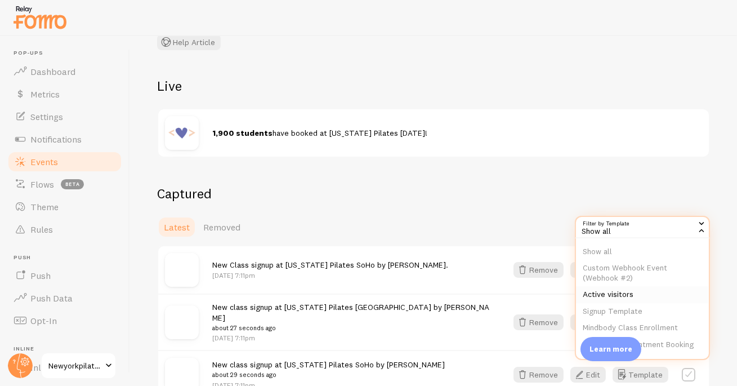
scroll to position [7, 0]
click at [624, 308] on li "Signup Template" at bounding box center [642, 310] width 133 height 17
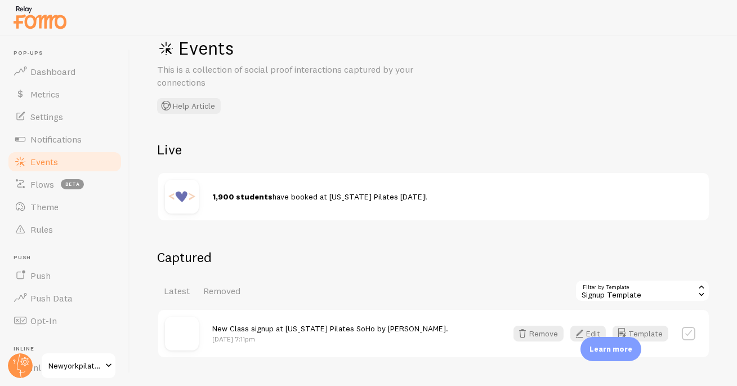
scroll to position [63, 0]
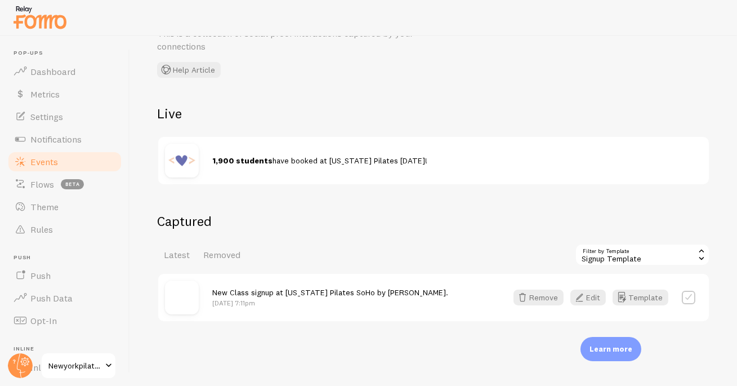
click at [620, 259] on div "Signup Template" at bounding box center [642, 254] width 135 height 23
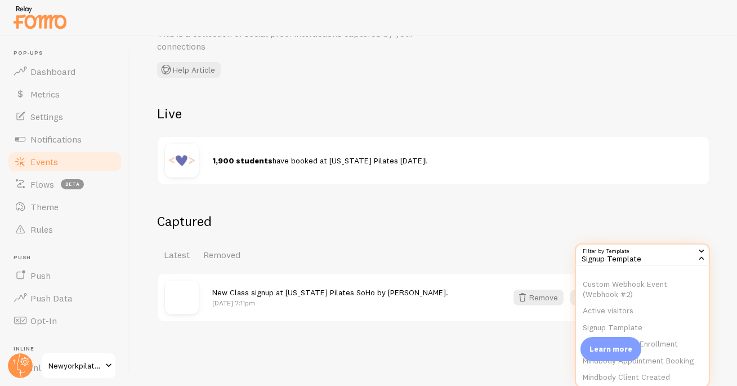
scroll to position [0, 0]
click at [647, 304] on li "Custom Webhook Event (Webhook #2)" at bounding box center [642, 306] width 133 height 26
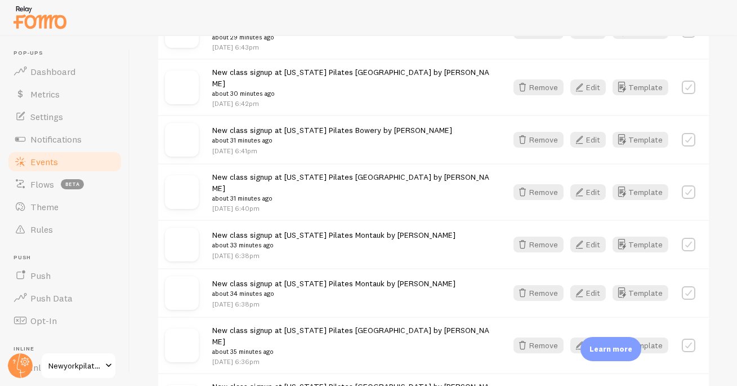
scroll to position [1503, 0]
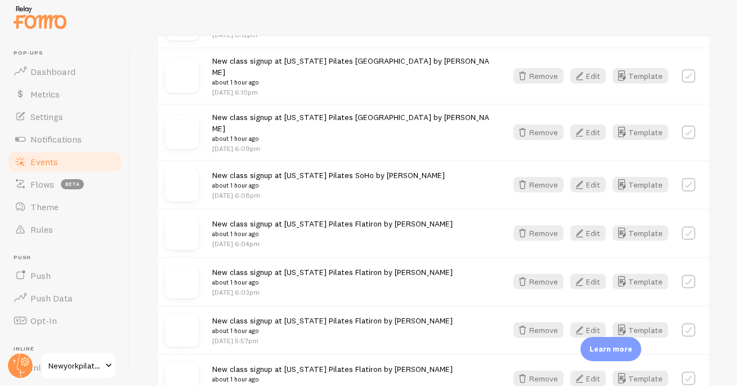
scroll to position [2952, 0]
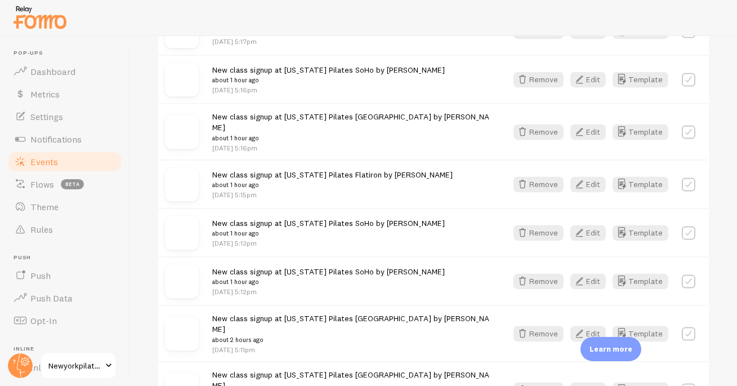
scroll to position [4402, 0]
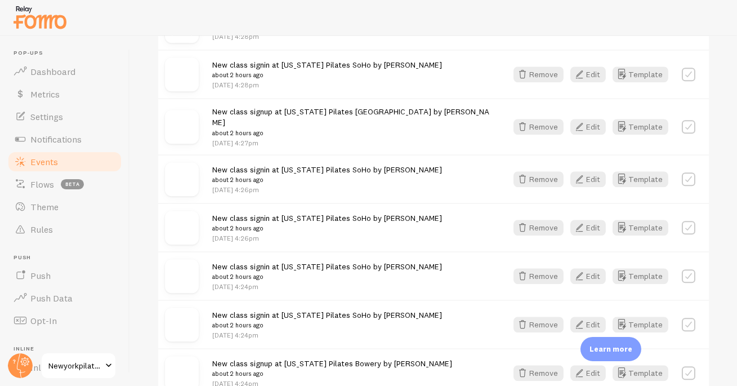
scroll to position [5852, 0]
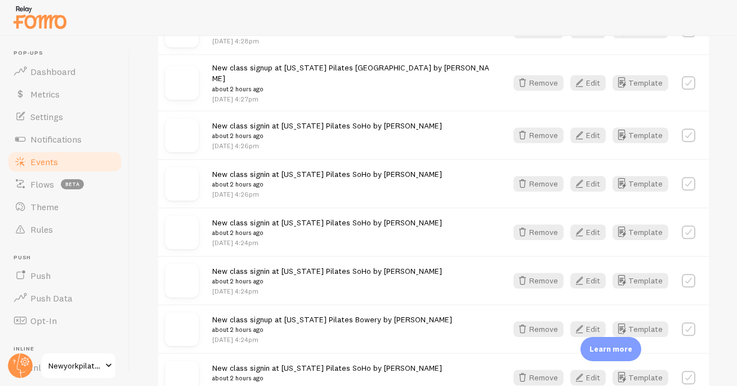
click at [70, 135] on span "Notifications" at bounding box center [55, 138] width 51 height 11
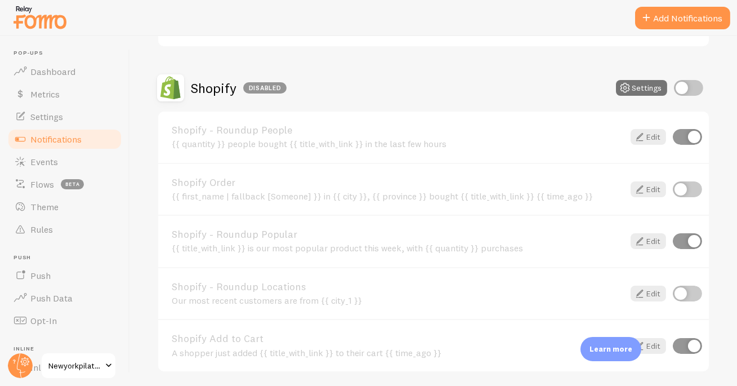
scroll to position [1453, 0]
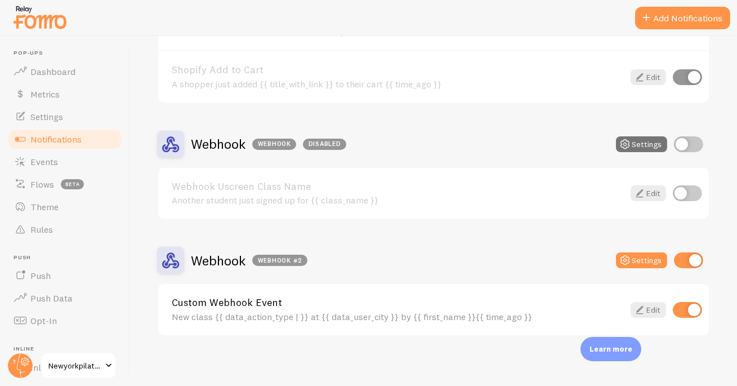
click at [243, 297] on link "Custom Webhook Event" at bounding box center [398, 302] width 452 height 10
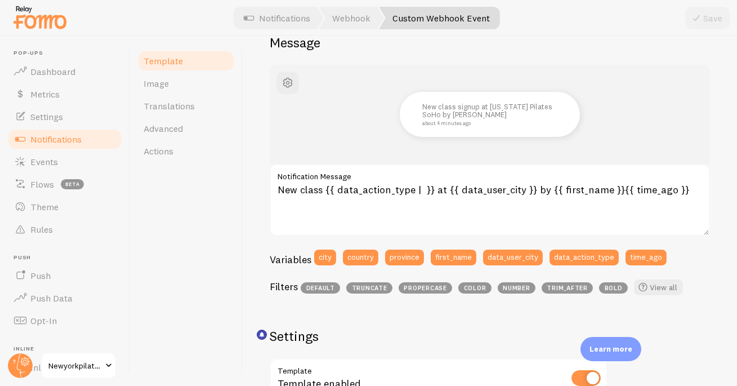
scroll to position [161, 0]
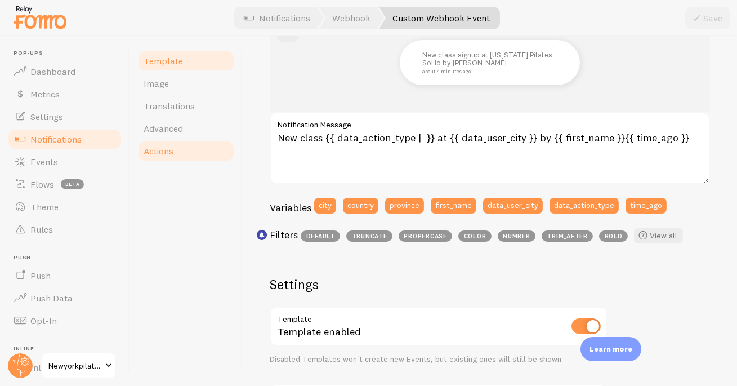
click at [166, 143] on link "Actions" at bounding box center [186, 151] width 99 height 23
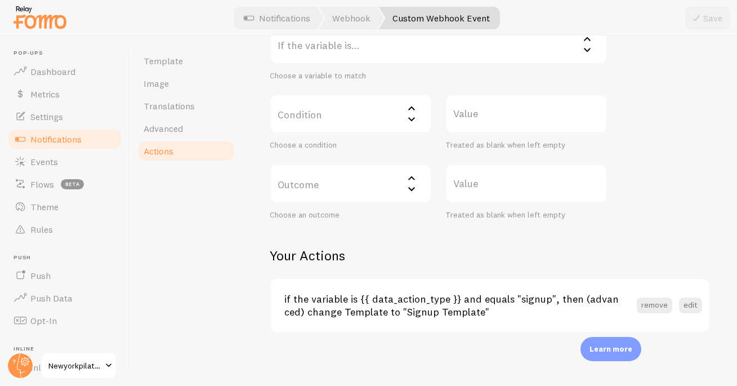
scroll to position [269, 0]
click at [681, 305] on button "edit" at bounding box center [690, 305] width 23 height 16
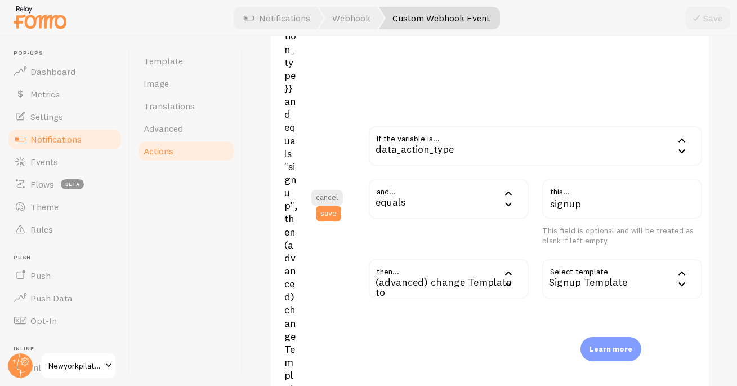
scroll to position [745, 0]
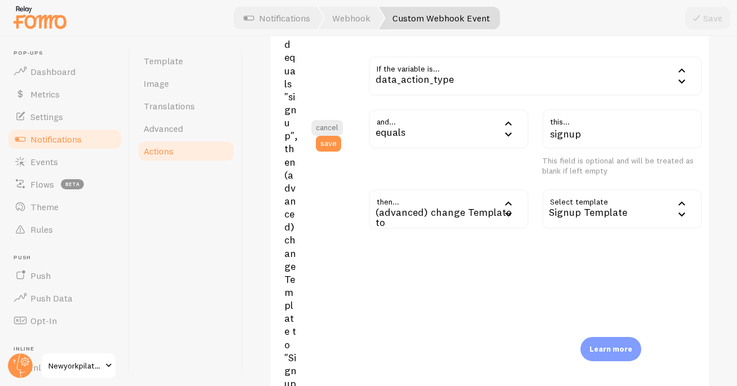
click at [495, 213] on div "(advanced) change Template to" at bounding box center [449, 208] width 160 height 39
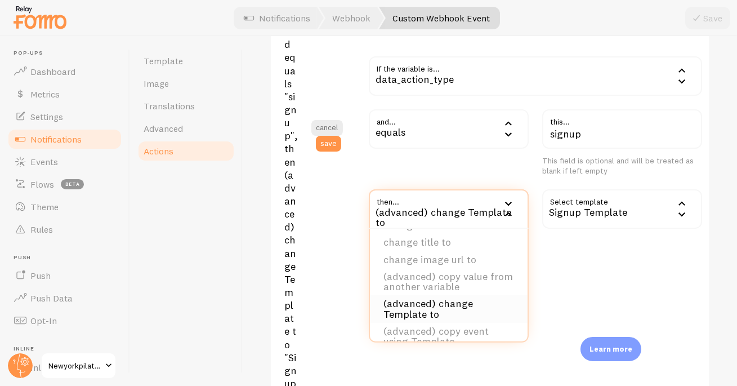
scroll to position [51, 0]
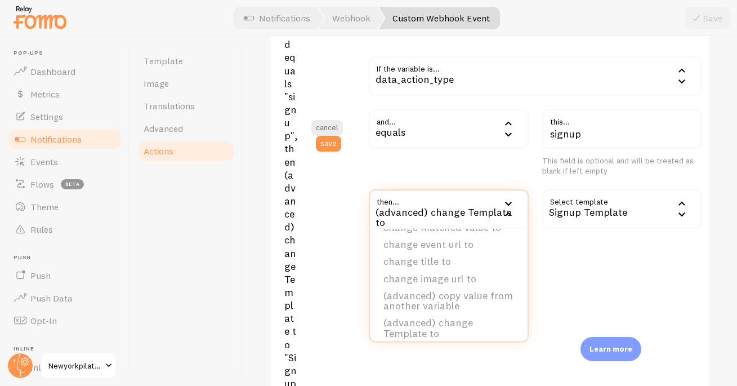
click at [604, 278] on div "if the variable is {{ data_action_type }} and equals "signup", then (advanced) …" at bounding box center [493, 135] width 418 height 639
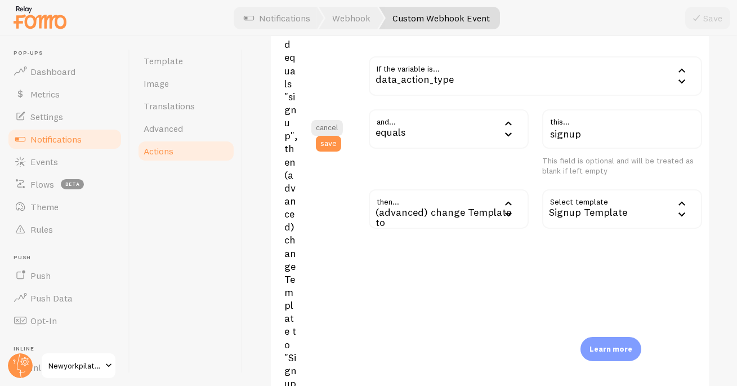
click at [435, 210] on div "(advanced) change Template to" at bounding box center [449, 208] width 160 height 39
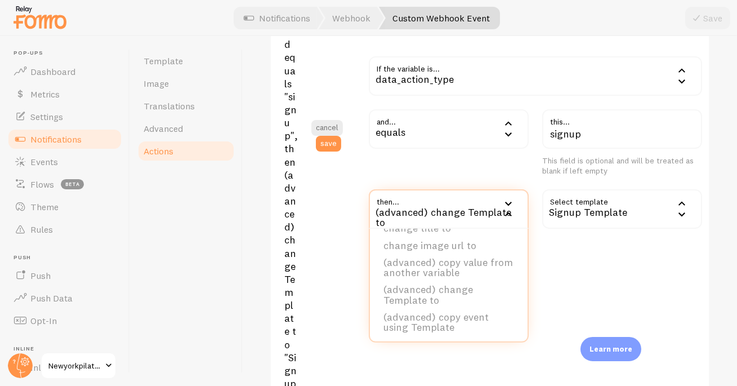
scroll to position [84, 0]
click at [595, 255] on div "if the variable is {{ data_action_type }} and equals "signup", then (advanced) …" at bounding box center [493, 135] width 418 height 639
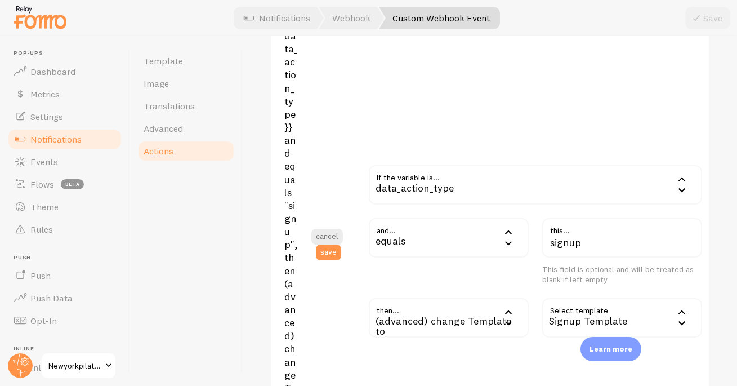
scroll to position [633, 0]
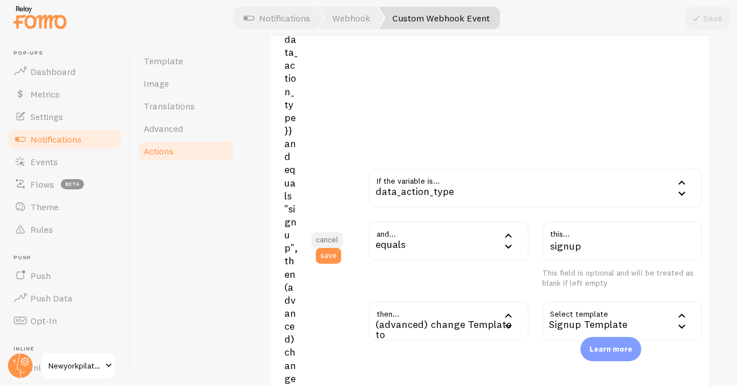
click at [334, 238] on button "cancel" at bounding box center [327, 240] width 32 height 16
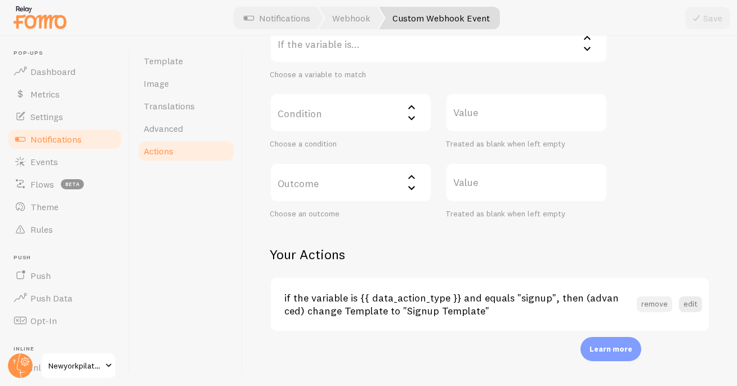
scroll to position [269, 0]
click at [648, 301] on button "remove" at bounding box center [654, 305] width 35 height 16
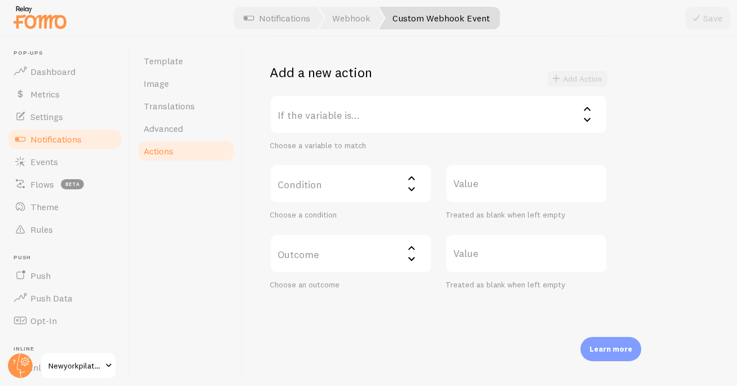
click at [337, 114] on label "If the variable is..." at bounding box center [439, 114] width 338 height 39
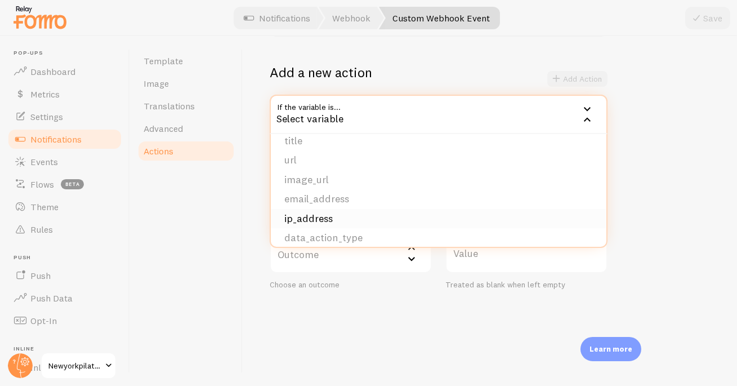
scroll to position [114, 0]
click at [348, 212] on li "data_action_type" at bounding box center [439, 211] width 336 height 20
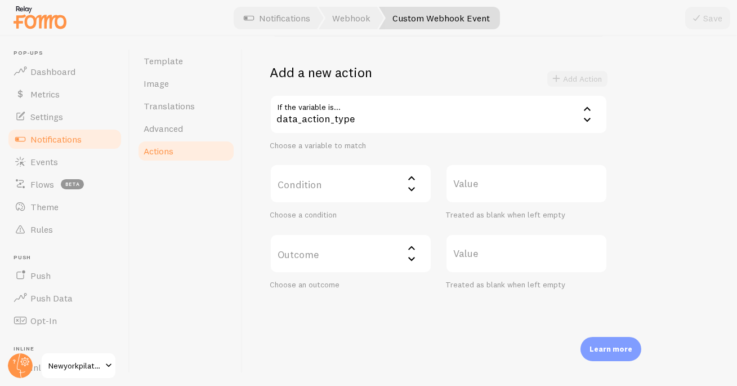
click at [348, 186] on label "Condition" at bounding box center [351, 183] width 162 height 39
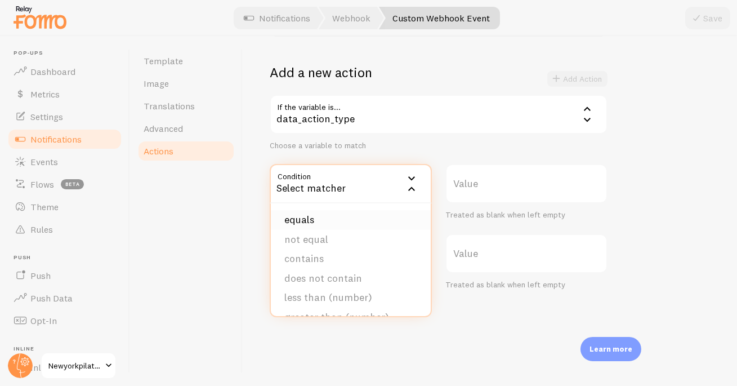
click at [329, 216] on li "equals" at bounding box center [351, 220] width 160 height 20
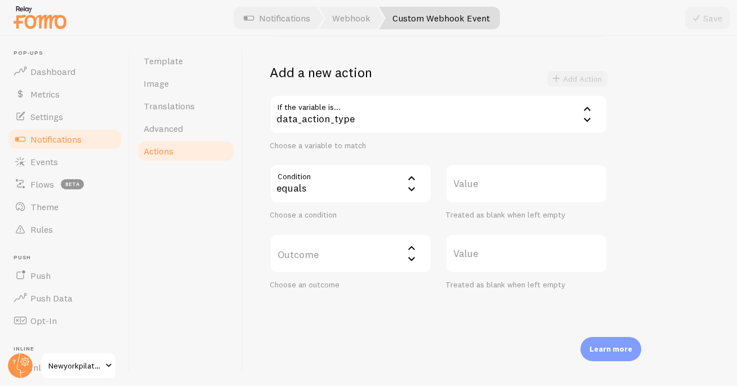
click at [467, 184] on label "Value" at bounding box center [527, 183] width 162 height 39
click at [467, 184] on input "Value" at bounding box center [527, 183] width 162 height 39
type input "signin"
click at [358, 252] on label "Outcome" at bounding box center [351, 253] width 162 height 39
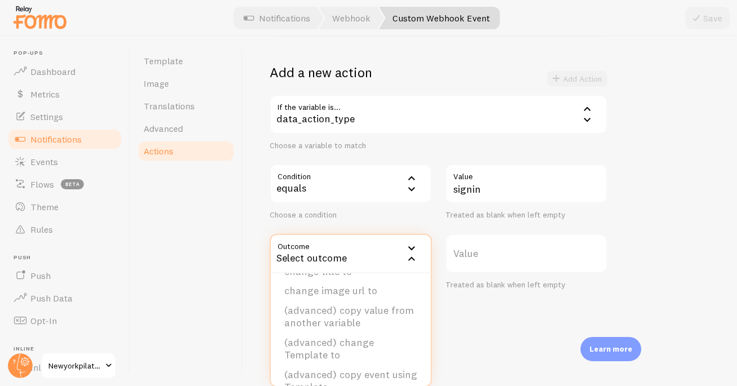
scroll to position [113, 0]
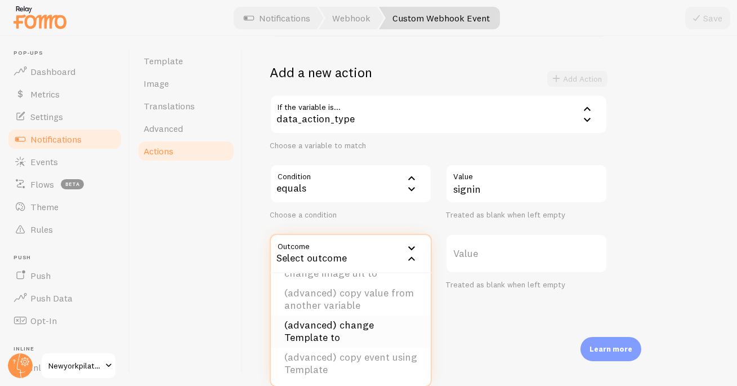
click at [360, 326] on li "(advanced) change Template to" at bounding box center [351, 331] width 160 height 32
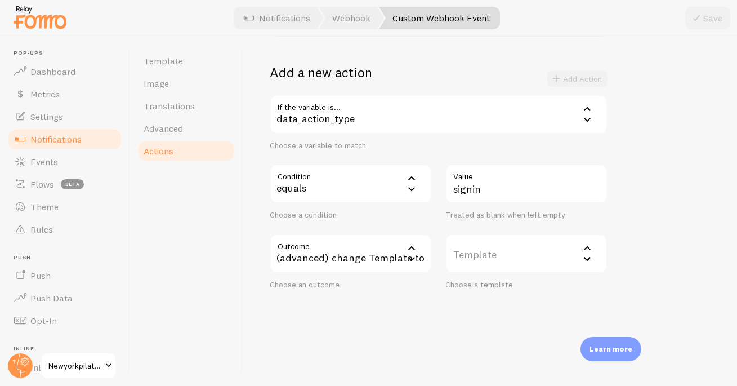
click at [472, 252] on label "Template" at bounding box center [527, 253] width 162 height 39
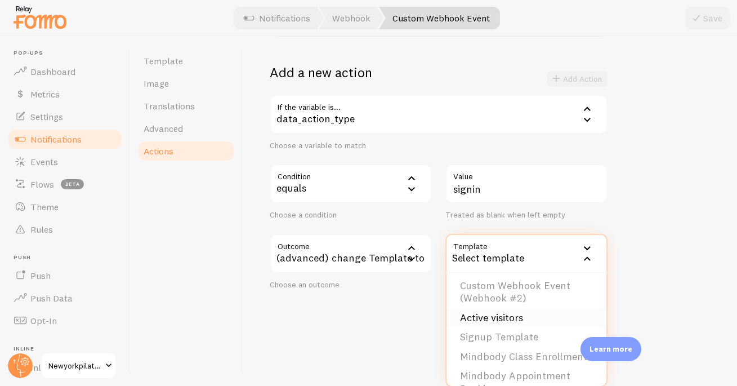
scroll to position [6, 0]
click at [516, 330] on li "Signup Template" at bounding box center [527, 336] width 160 height 20
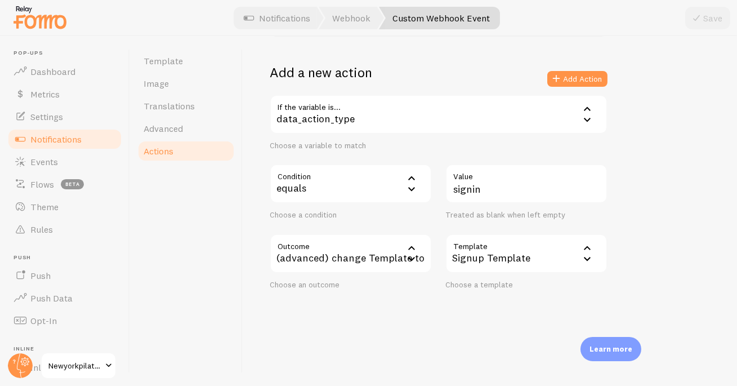
click at [358, 260] on div "(advanced) change Template to" at bounding box center [351, 253] width 162 height 39
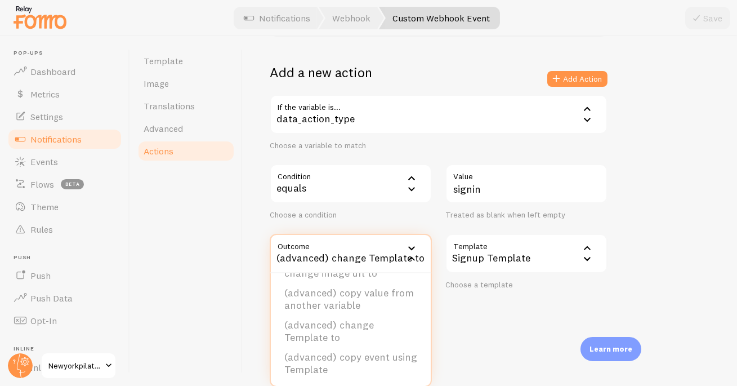
click at [358, 260] on div "(advanced) change Template to" at bounding box center [351, 253] width 162 height 39
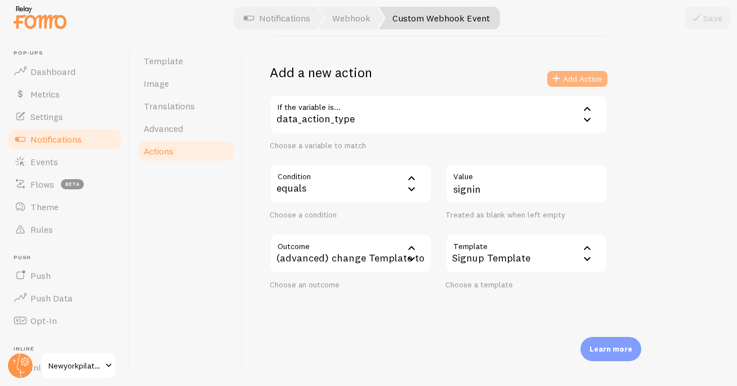
click at [571, 71] on button "Add Action" at bounding box center [577, 79] width 60 height 16
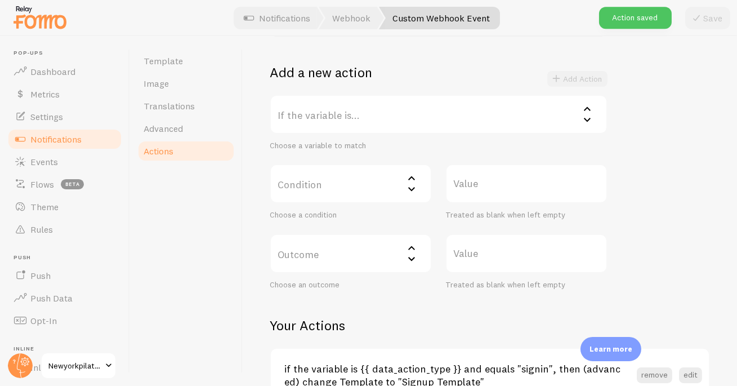
click at [572, 74] on div "Add Action" at bounding box center [577, 79] width 60 height 16
click at [40, 159] on span "Events" at bounding box center [44, 161] width 28 height 11
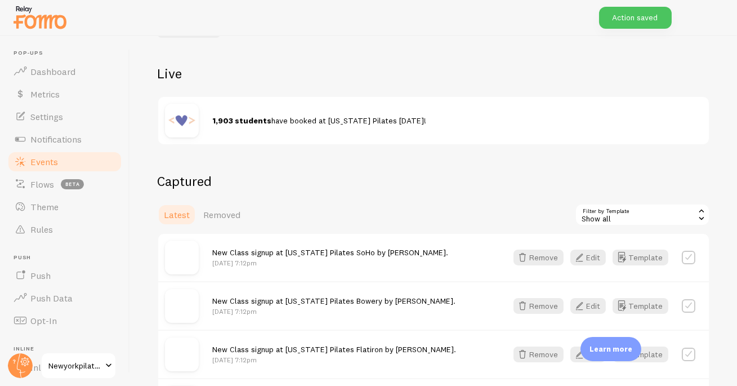
scroll to position [173, 0]
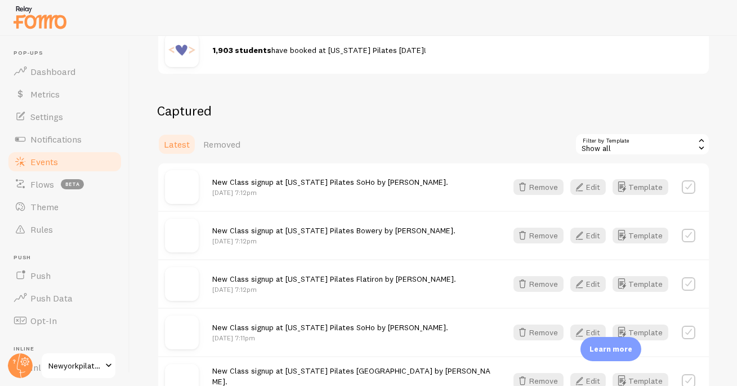
click at [602, 151] on div "Show all" at bounding box center [642, 144] width 135 height 23
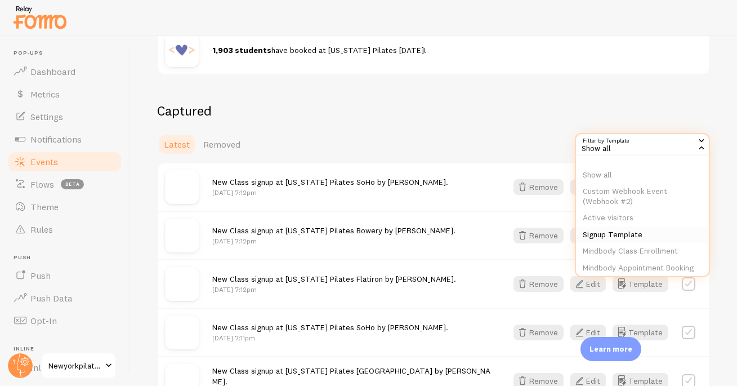
click at [626, 226] on li "Signup Template" at bounding box center [642, 234] width 133 height 17
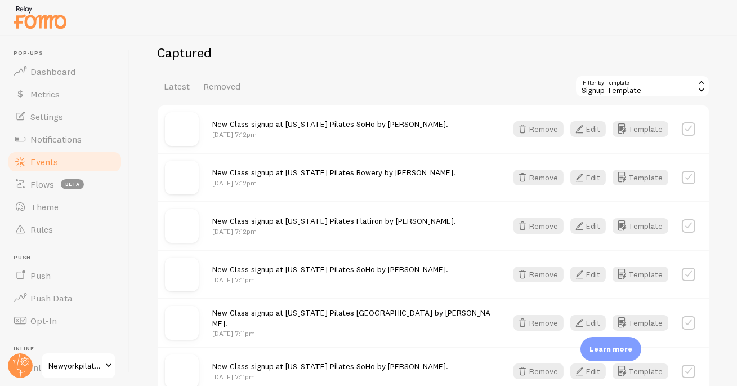
scroll to position [390, 0]
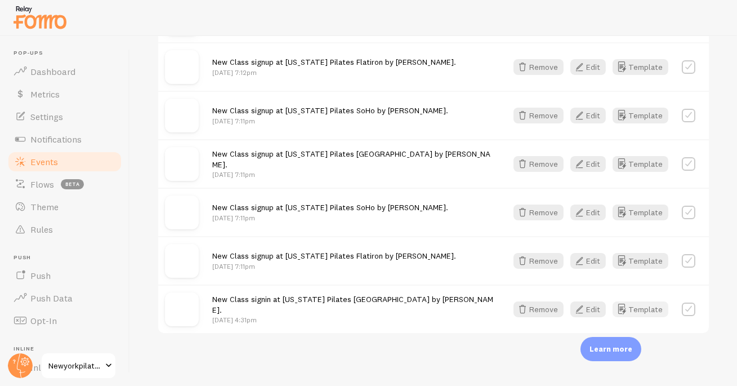
click at [638, 305] on button "Template" at bounding box center [641, 309] width 56 height 16
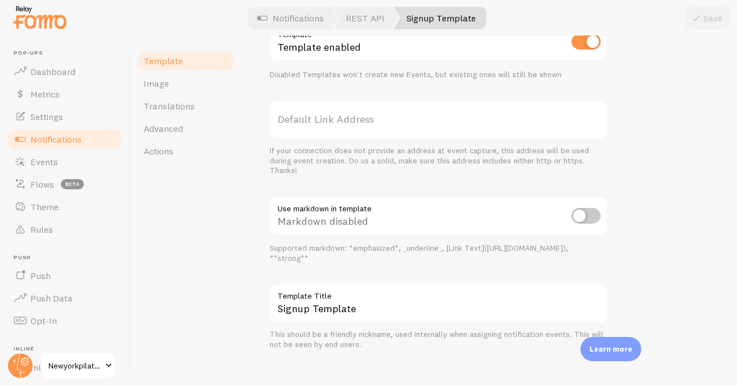
scroll to position [455, 0]
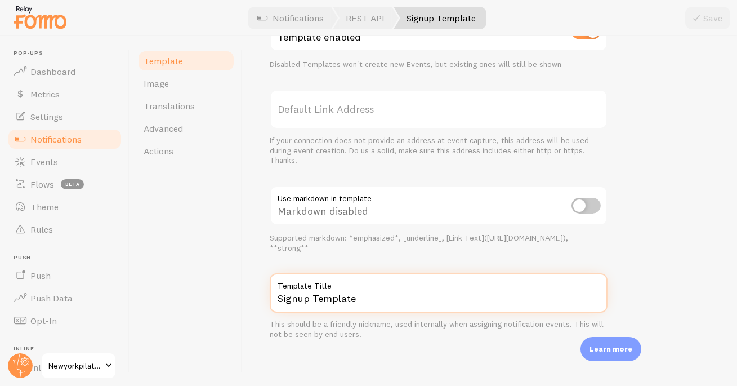
click at [311, 301] on input "Signup Template" at bounding box center [439, 292] width 338 height 39
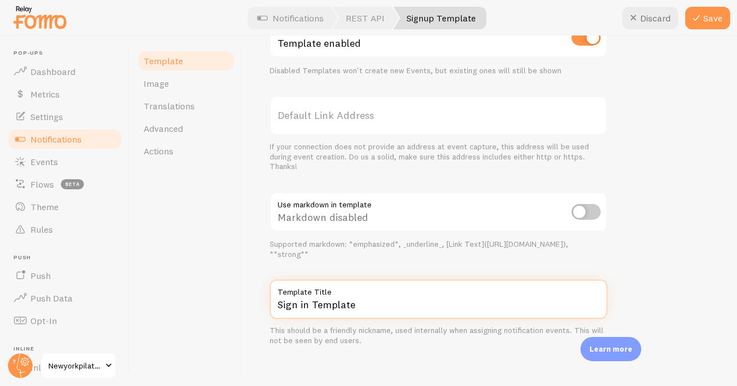
scroll to position [447, 0]
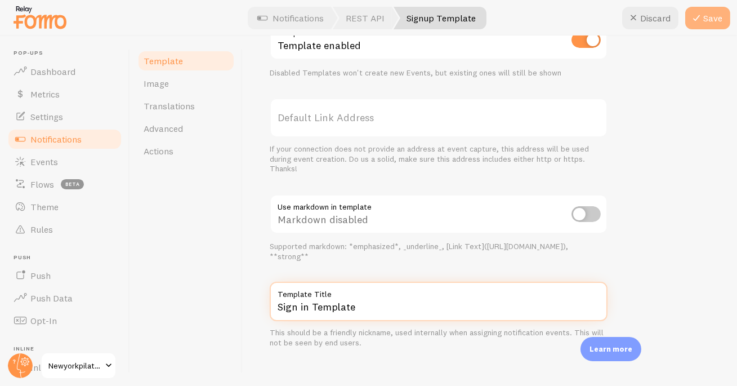
type input "Sign in Template"
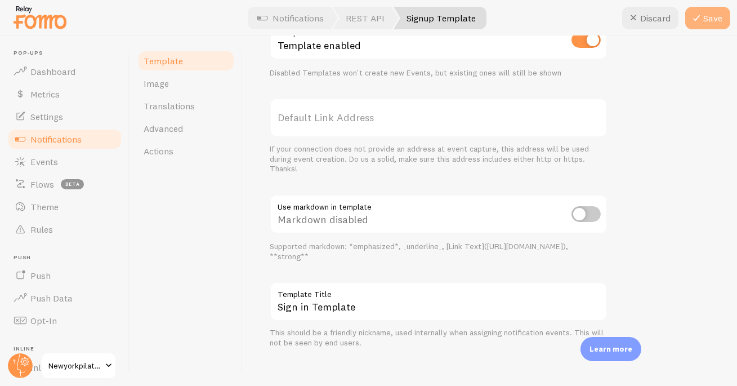
click at [705, 25] on button "Save" at bounding box center [707, 18] width 45 height 23
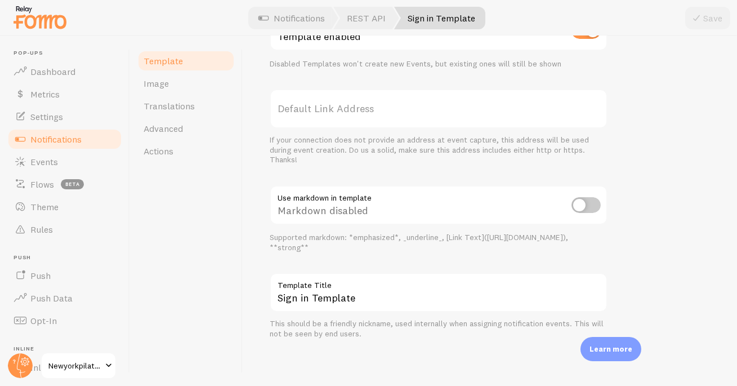
scroll to position [419, 0]
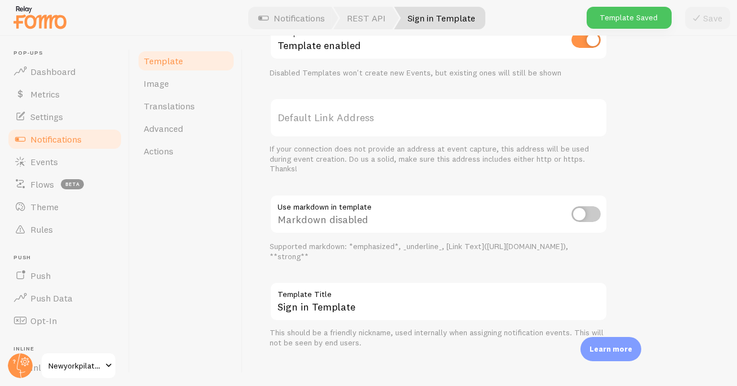
drag, startPoint x: 171, startPoint y: 155, endPoint x: 179, endPoint y: 162, distance: 10.8
click at [171, 155] on span "Actions" at bounding box center [159, 150] width 30 height 11
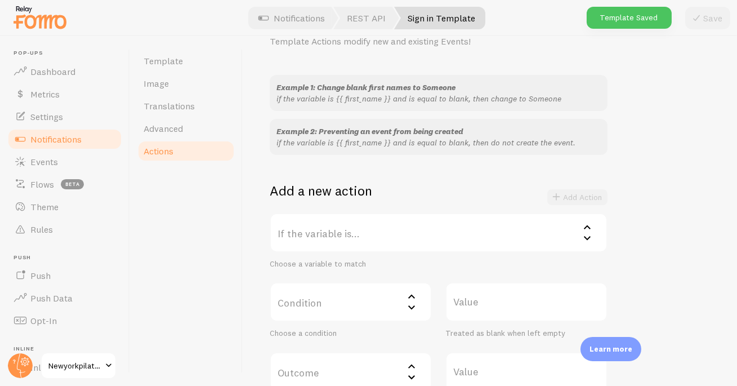
scroll to position [199, 0]
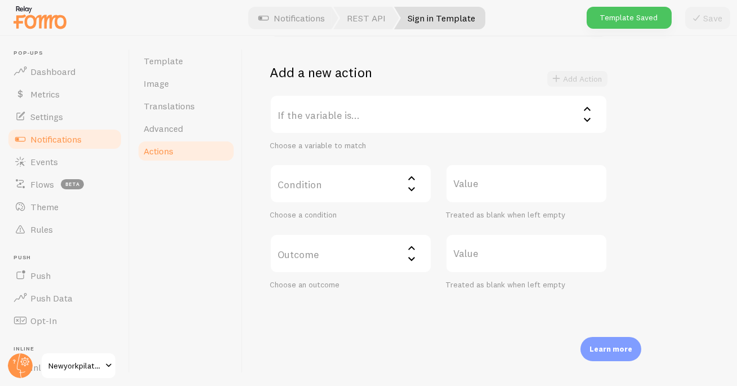
click at [340, 112] on label "If the variable is..." at bounding box center [439, 114] width 338 height 39
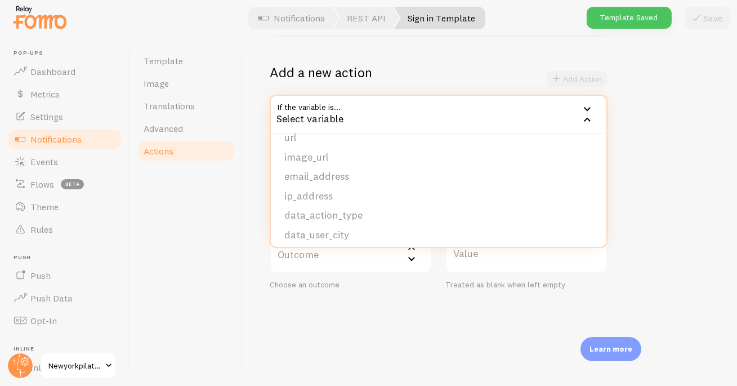
scroll to position [114, 0]
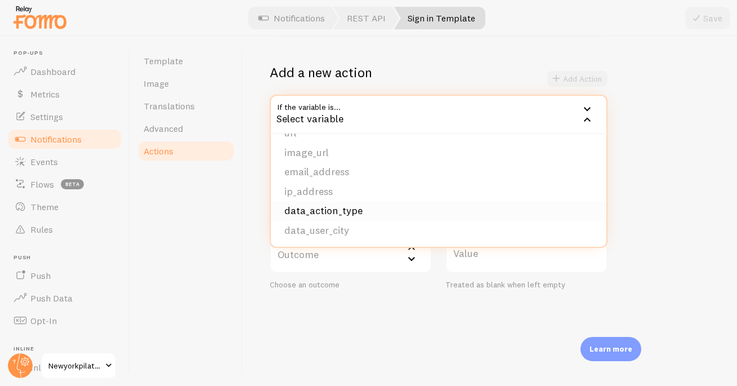
click at [354, 207] on li "data_action_type" at bounding box center [439, 211] width 336 height 20
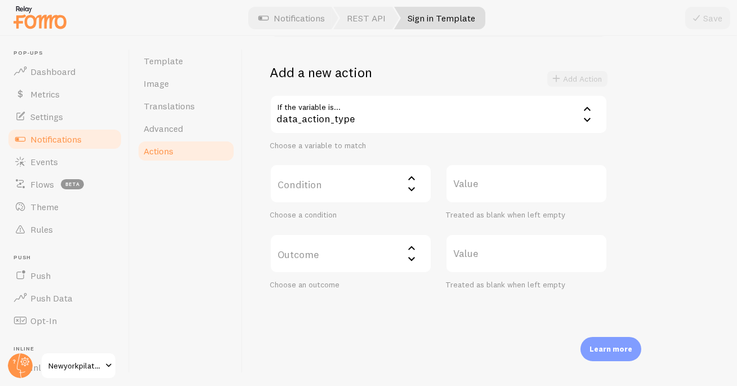
click at [333, 182] on label "Condition" at bounding box center [351, 183] width 162 height 39
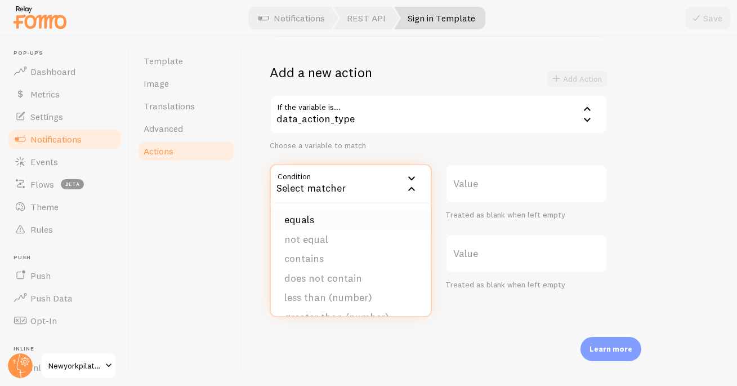
click at [338, 221] on li "equals" at bounding box center [351, 220] width 160 height 20
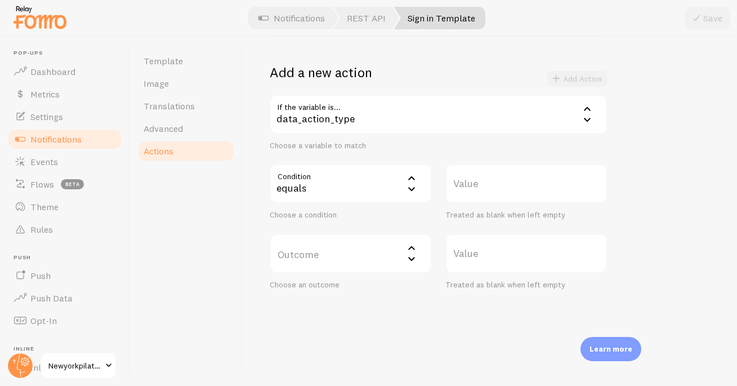
click at [470, 185] on label "Value" at bounding box center [527, 183] width 162 height 39
click at [470, 185] on input "Value" at bounding box center [527, 183] width 162 height 39
type input "signin"
click at [319, 253] on label "Outcome" at bounding box center [351, 253] width 162 height 39
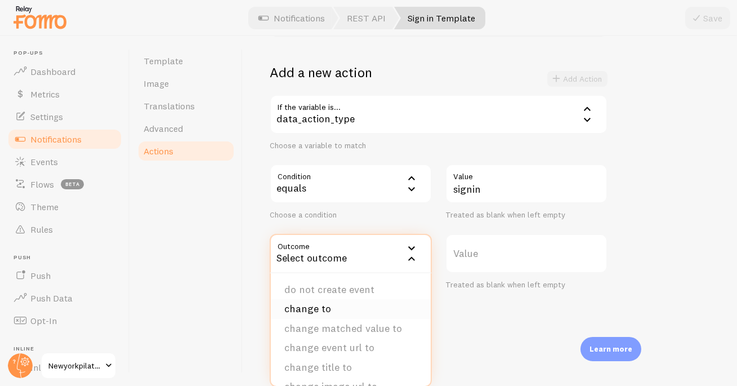
click at [329, 308] on li "change to" at bounding box center [351, 309] width 160 height 20
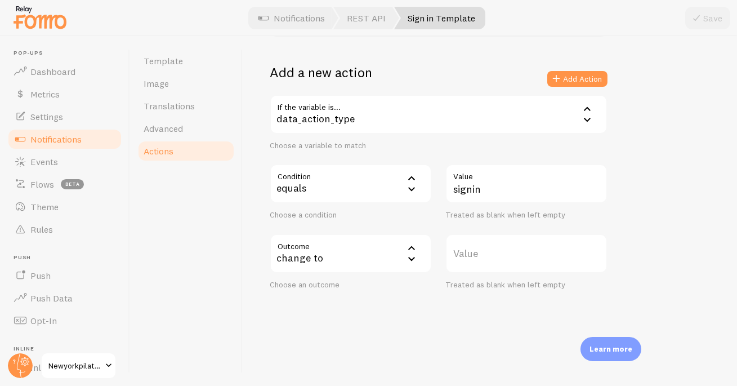
click at [483, 251] on label "Value" at bounding box center [527, 253] width 162 height 39
click at [483, 251] on input "Value" at bounding box center [527, 253] width 162 height 39
type input "sign in"
click at [648, 221] on div "Example 1: Change blank first names to Someone if the variable is {{ first_name…" at bounding box center [490, 123] width 440 height 333
click at [578, 84] on button "Add Action" at bounding box center [577, 79] width 60 height 16
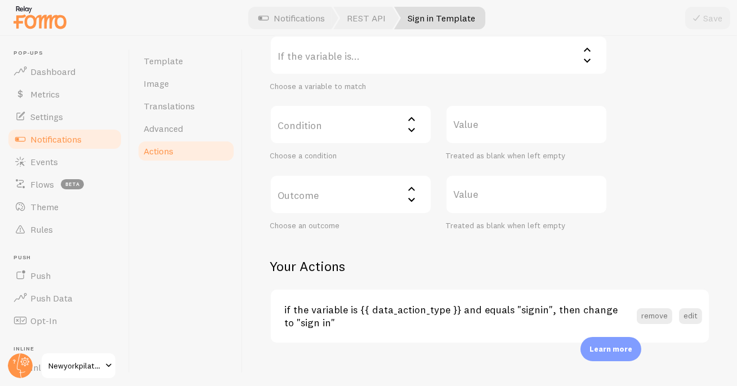
scroll to position [245, 0]
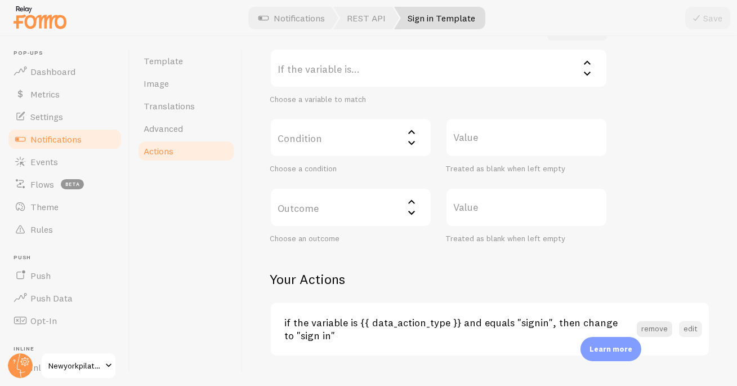
click at [680, 325] on button "edit" at bounding box center [690, 329] width 23 height 16
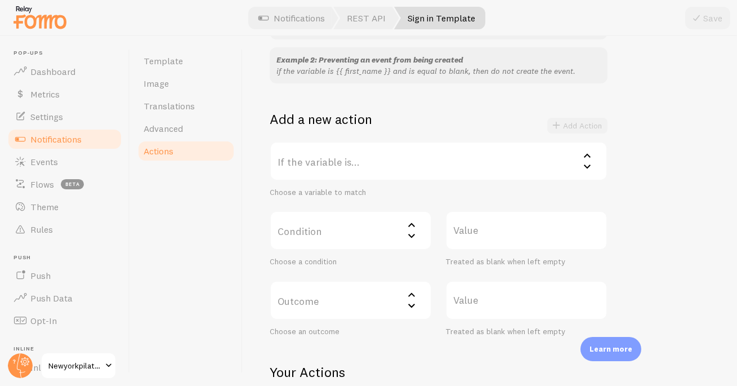
scroll to position [0, 0]
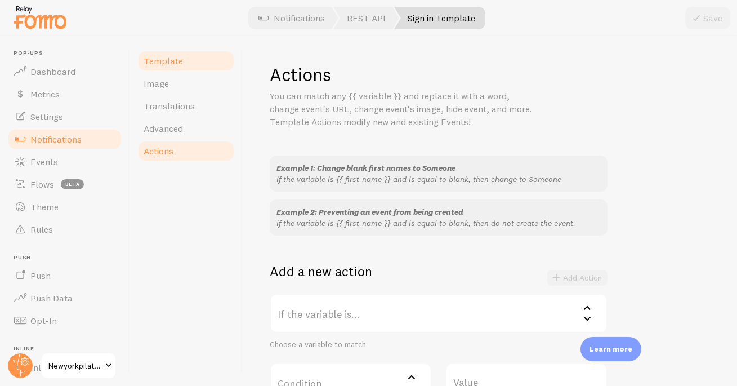
click at [159, 59] on span "Template" at bounding box center [163, 60] width 39 height 11
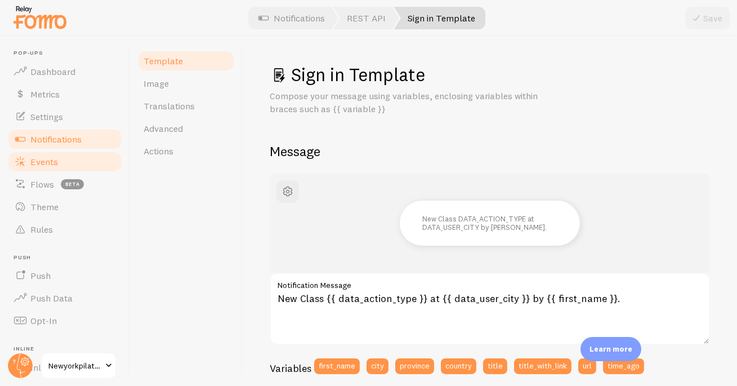
click at [56, 154] on link "Events" at bounding box center [65, 161] width 116 height 23
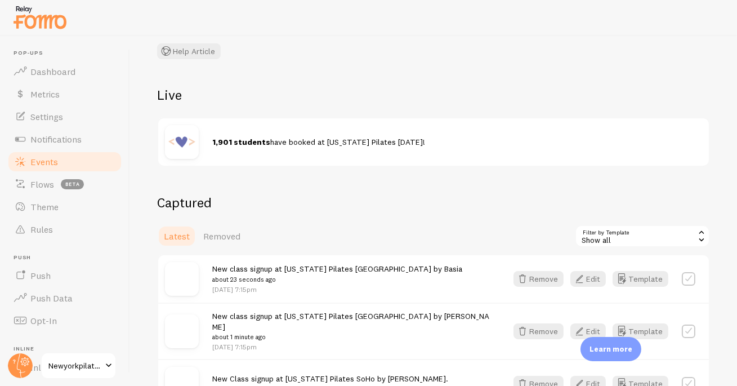
scroll to position [83, 0]
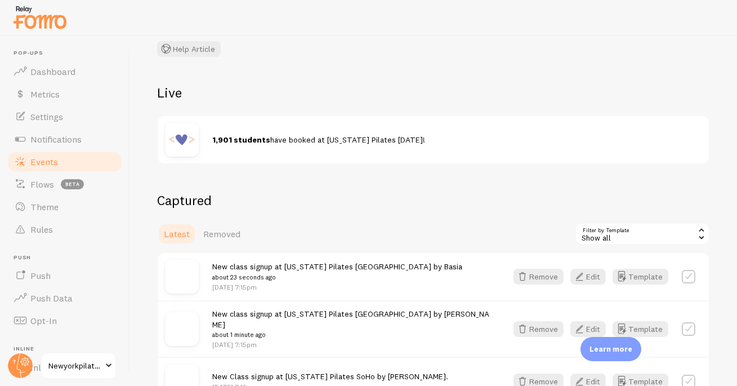
click at [610, 234] on div "Show all" at bounding box center [642, 233] width 135 height 23
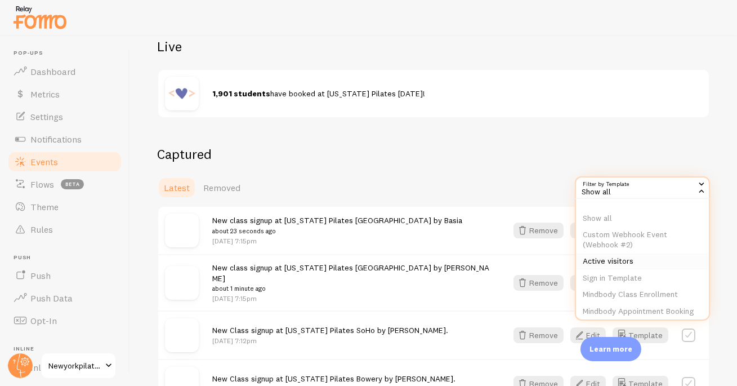
scroll to position [130, 0]
click at [623, 270] on li "Sign in Template" at bounding box center [642, 278] width 133 height 17
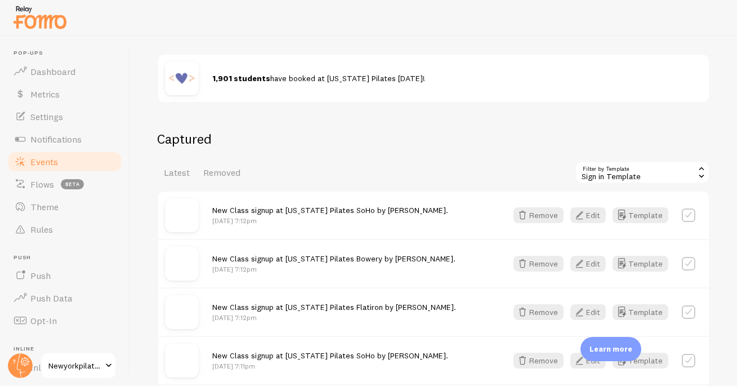
scroll to position [146, 0]
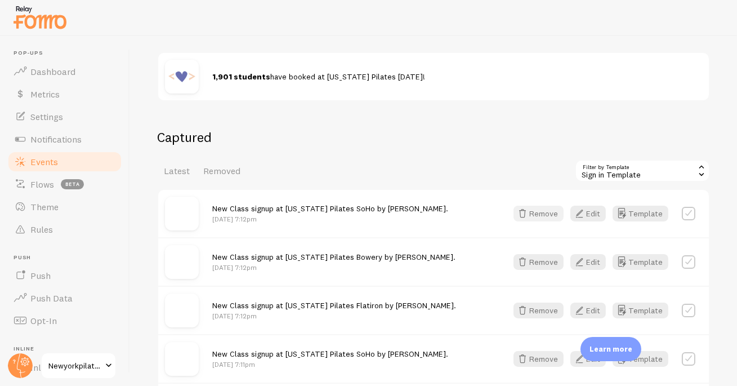
click at [538, 216] on button "Remove" at bounding box center [539, 214] width 50 height 16
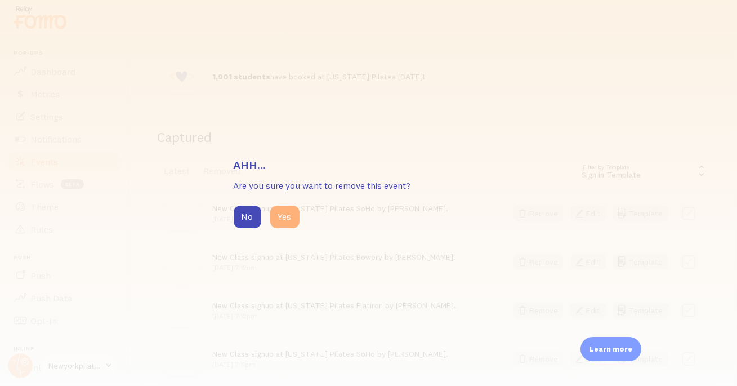
click at [272, 213] on button "Yes" at bounding box center [284, 217] width 29 height 23
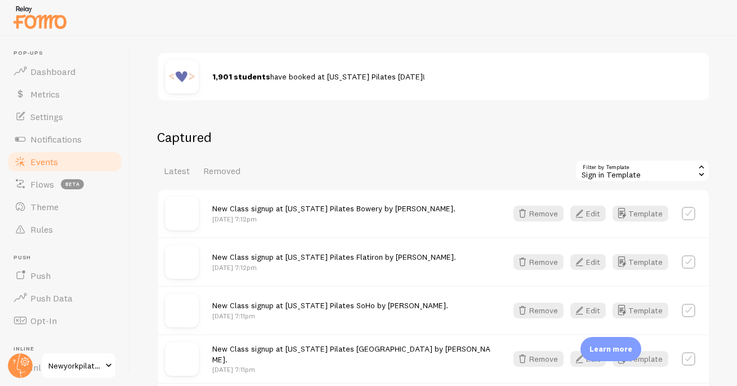
click at [685, 213] on label at bounding box center [689, 214] width 14 height 14
checkbox input "true"
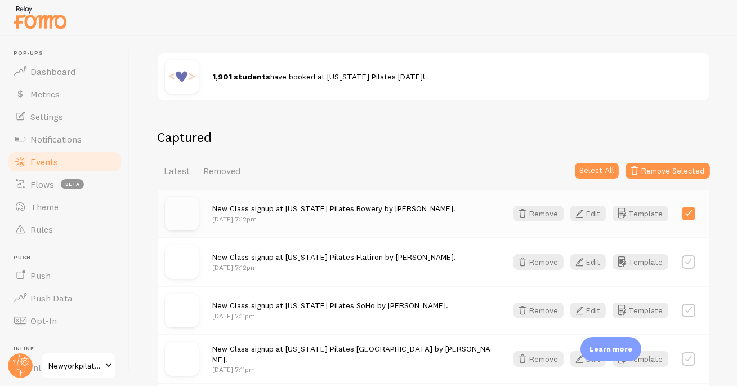
click at [684, 259] on label at bounding box center [689, 262] width 14 height 14
checkbox input "true"
click at [682, 313] on label at bounding box center [689, 311] width 14 height 14
checkbox input "true"
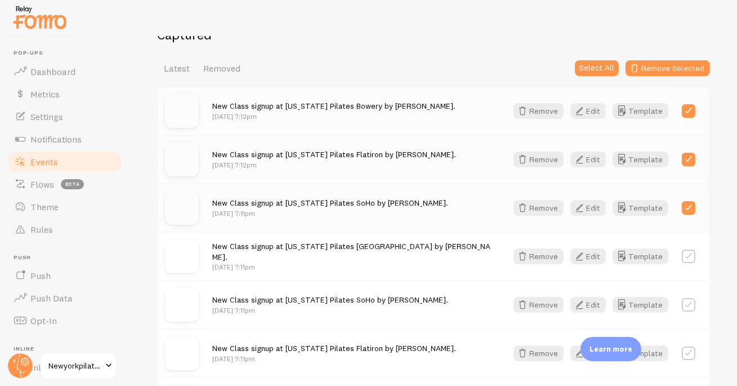
scroll to position [255, 0]
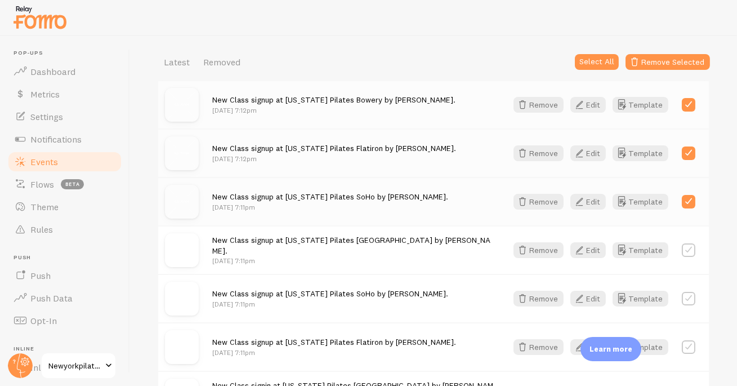
click at [682, 249] on label at bounding box center [689, 250] width 14 height 14
checkbox input "true"
click at [682, 297] on label at bounding box center [689, 299] width 14 height 14
checkbox input "true"
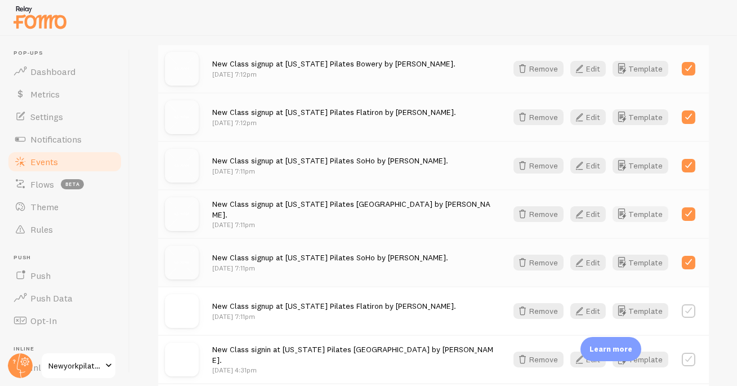
scroll to position [328, 0]
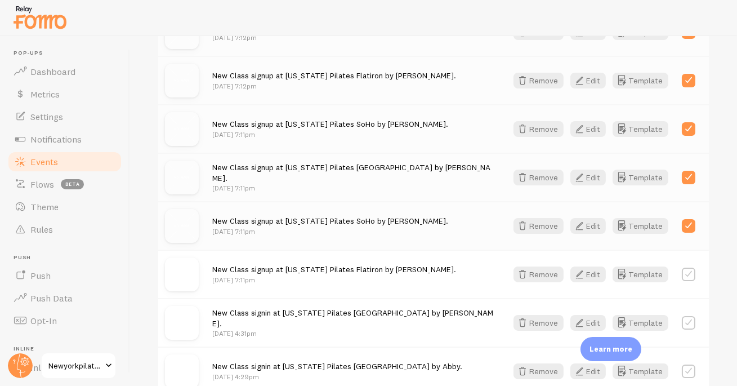
click at [684, 271] on label at bounding box center [689, 275] width 14 height 14
checkbox input "true"
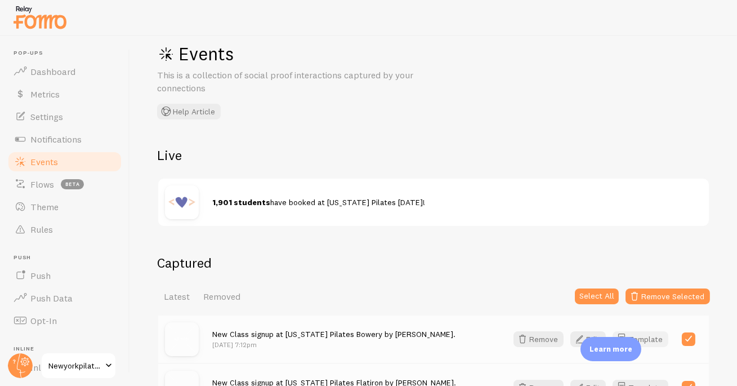
scroll to position [90, 0]
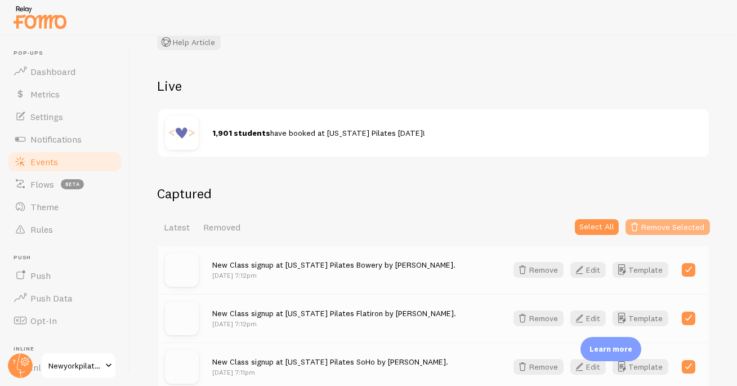
click at [662, 224] on button "Remove Selected" at bounding box center [668, 227] width 84 height 16
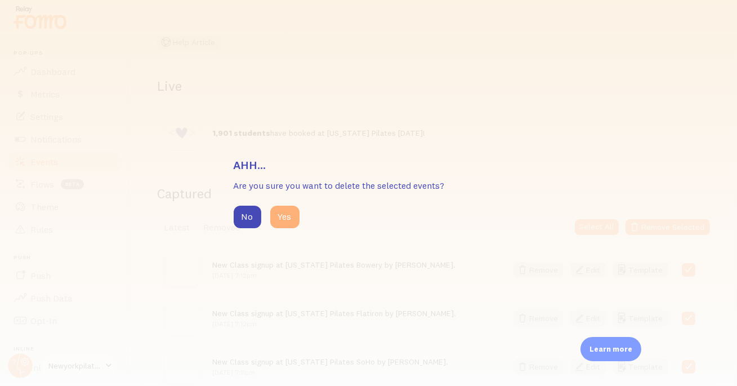
click at [280, 218] on button "Yes" at bounding box center [284, 217] width 29 height 23
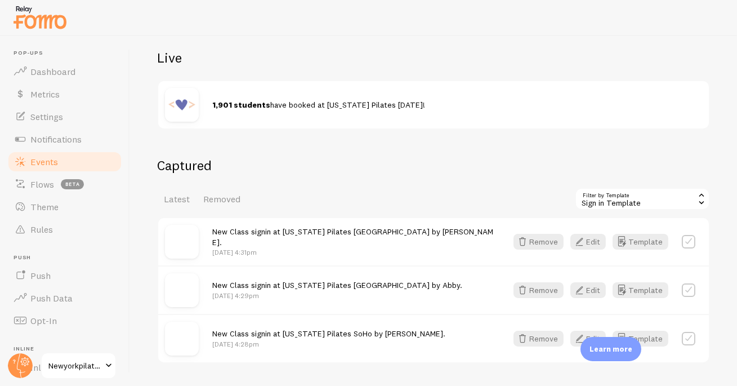
scroll to position [209, 0]
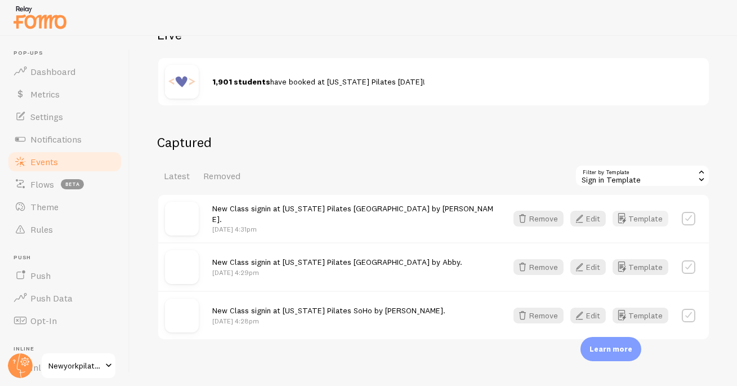
click at [638, 221] on button "Template" at bounding box center [641, 219] width 56 height 16
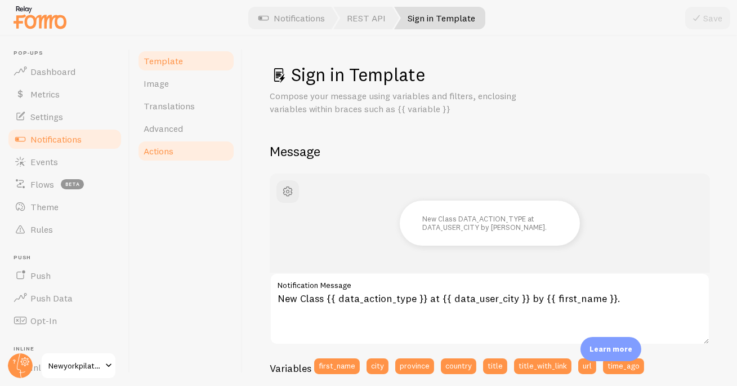
click at [148, 154] on span "Actions" at bounding box center [159, 150] width 30 height 11
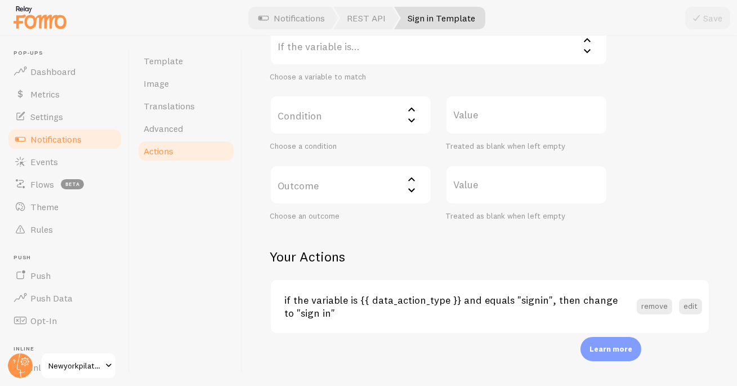
scroll to position [269, 0]
click at [55, 137] on span "Notifications" at bounding box center [55, 138] width 51 height 11
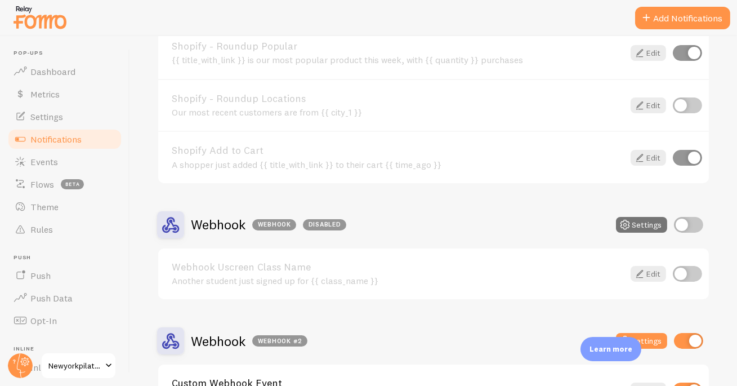
scroll to position [1453, 0]
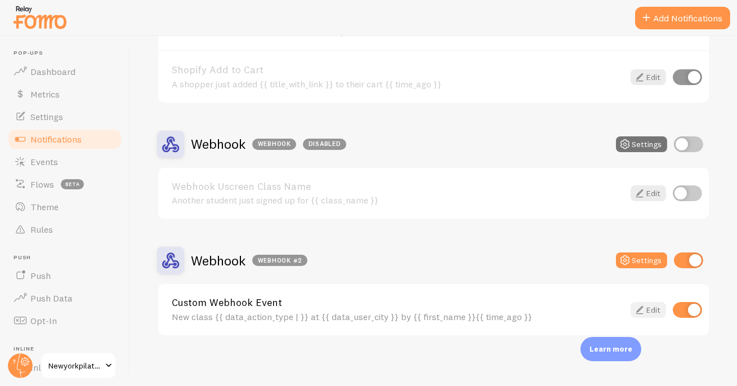
click at [651, 302] on link "Edit" at bounding box center [648, 310] width 35 height 16
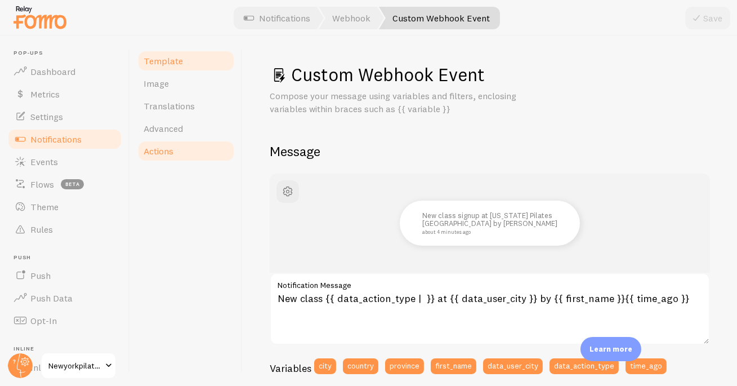
click at [137, 144] on link "Actions" at bounding box center [186, 151] width 99 height 23
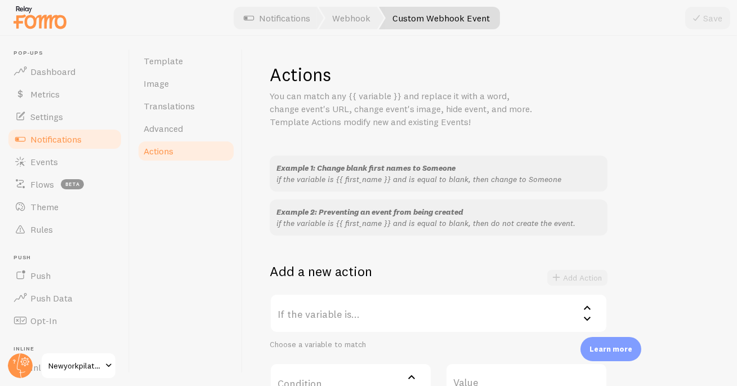
scroll to position [269, 0]
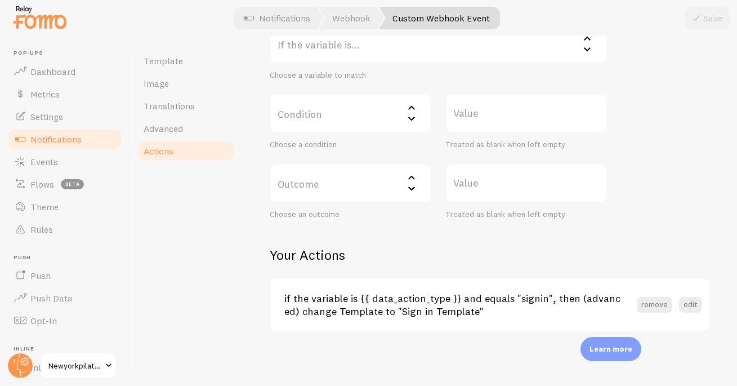
click at [329, 51] on label "If the variable is..." at bounding box center [439, 43] width 338 height 39
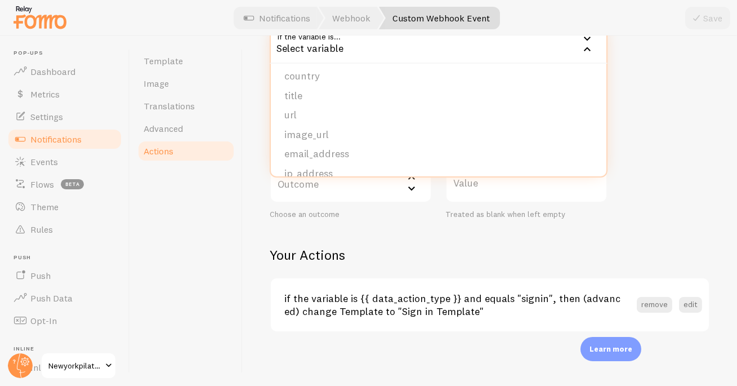
scroll to position [114, 0]
click at [341, 136] on li "data_action_type" at bounding box center [439, 141] width 336 height 20
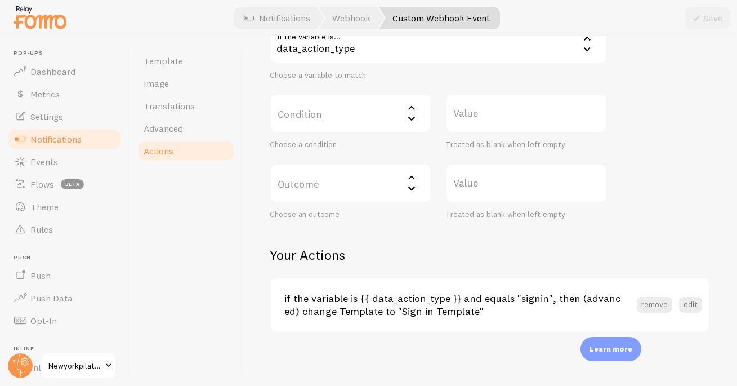
click at [326, 110] on label "Condition" at bounding box center [351, 112] width 162 height 39
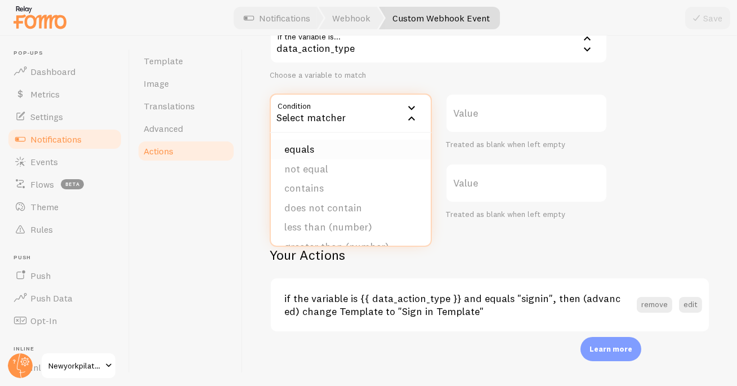
click at [326, 148] on li "equals" at bounding box center [351, 150] width 160 height 20
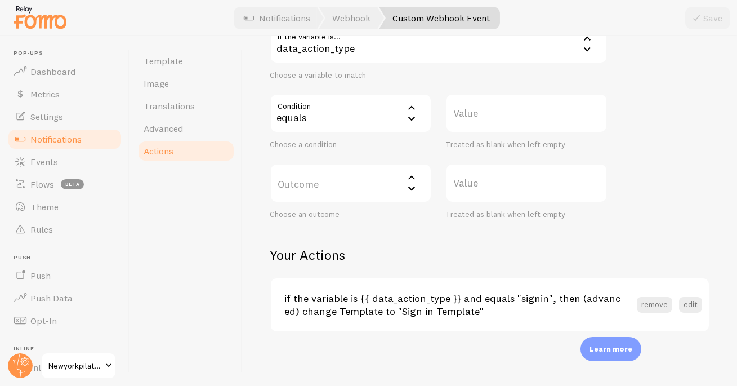
click at [489, 112] on label "Value" at bounding box center [527, 112] width 162 height 39
click at [489, 112] on input "Value" at bounding box center [527, 112] width 162 height 39
type input "signin"
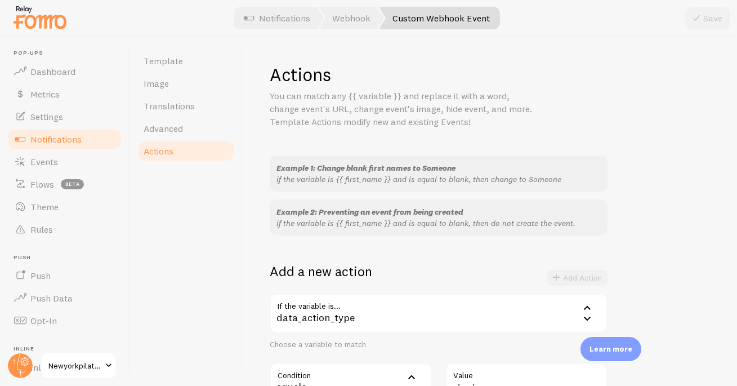
scroll to position [114, 0]
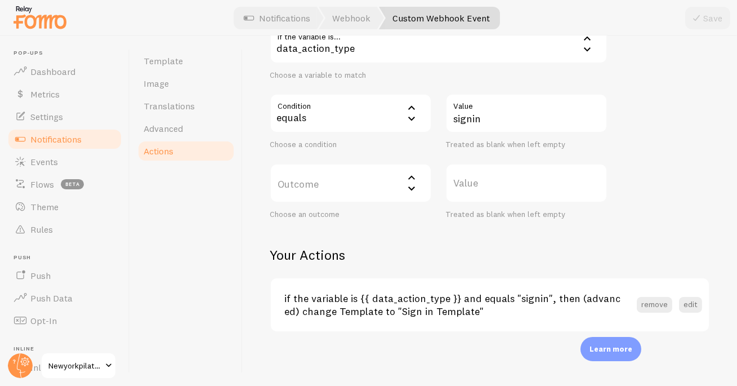
type input "signin"
click at [313, 182] on label "Outcome" at bounding box center [351, 182] width 162 height 39
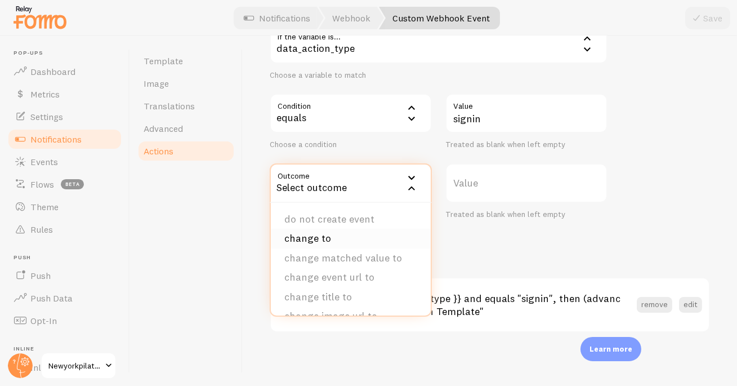
click at [324, 235] on li "change to" at bounding box center [351, 239] width 160 height 20
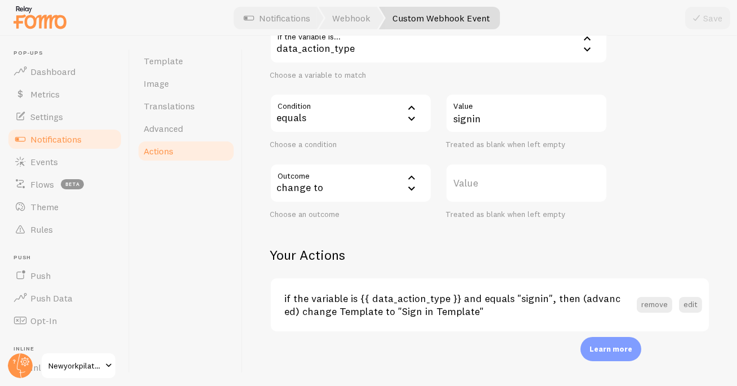
click at [483, 177] on label "Value" at bounding box center [527, 182] width 162 height 39
click at [483, 177] on input "Value" at bounding box center [527, 182] width 162 height 39
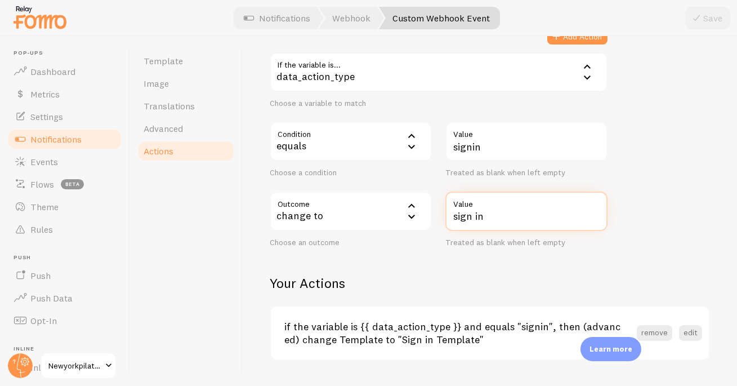
scroll to position [26, 0]
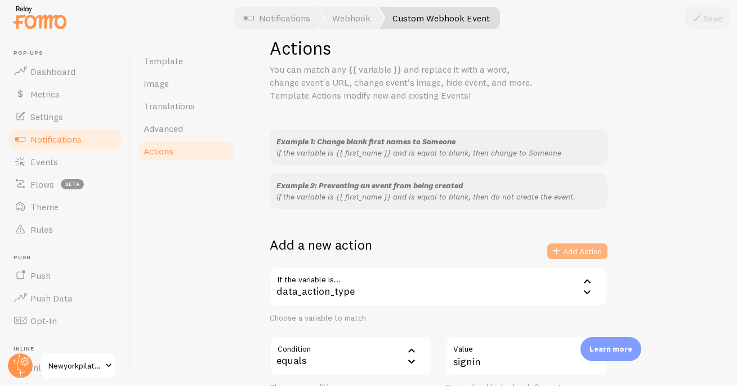
type input "sign in"
click at [586, 253] on button "Add Action" at bounding box center [577, 251] width 60 height 16
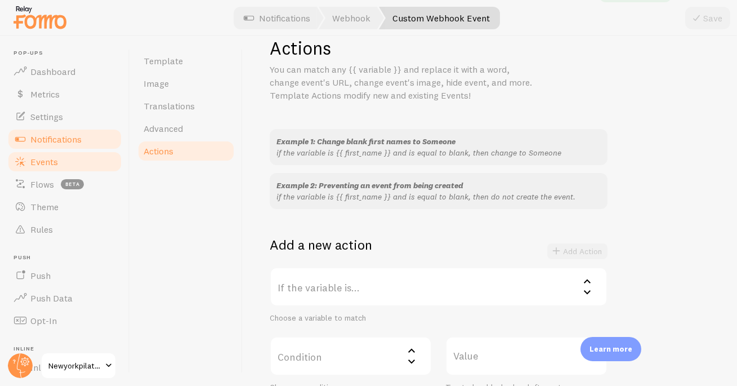
click at [51, 160] on span "Events" at bounding box center [44, 161] width 28 height 11
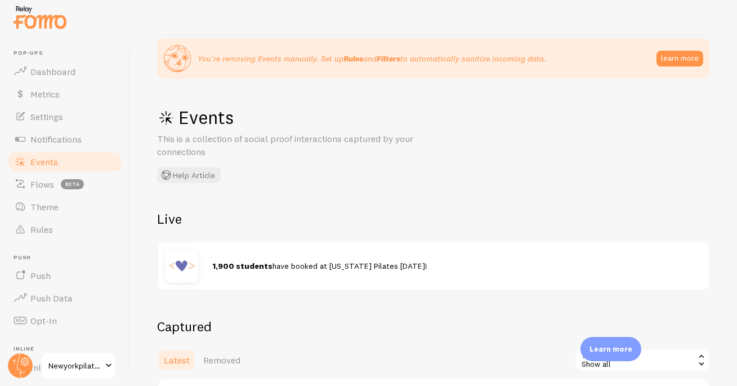
scroll to position [228, 0]
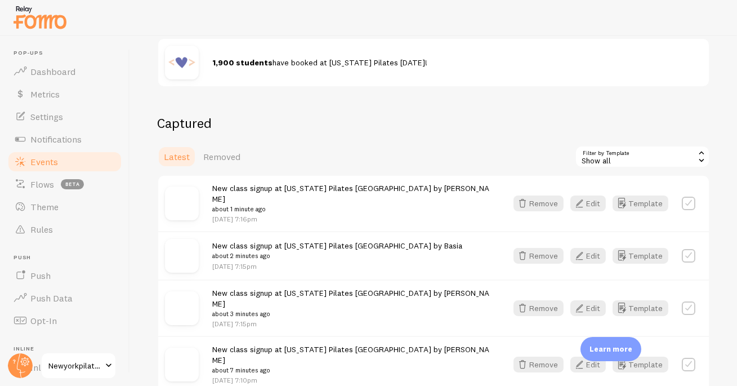
click at [593, 145] on div "Show all" at bounding box center [642, 156] width 135 height 23
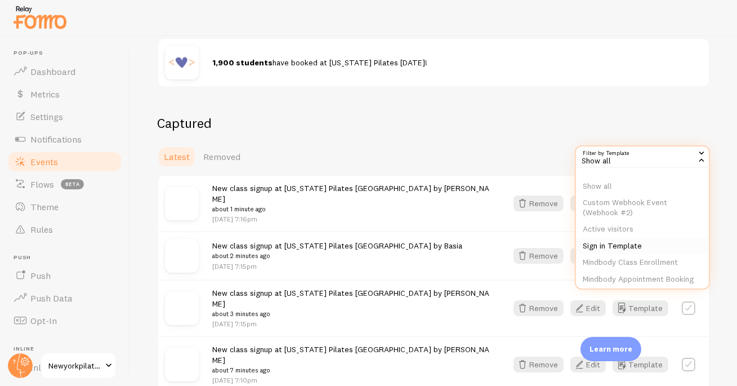
scroll to position [2, 0]
click at [622, 243] on li "Sign in Template" at bounding box center [642, 245] width 133 height 17
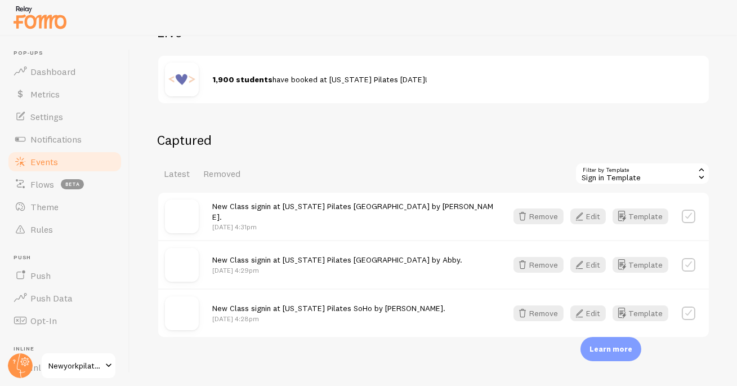
scroll to position [216, 0]
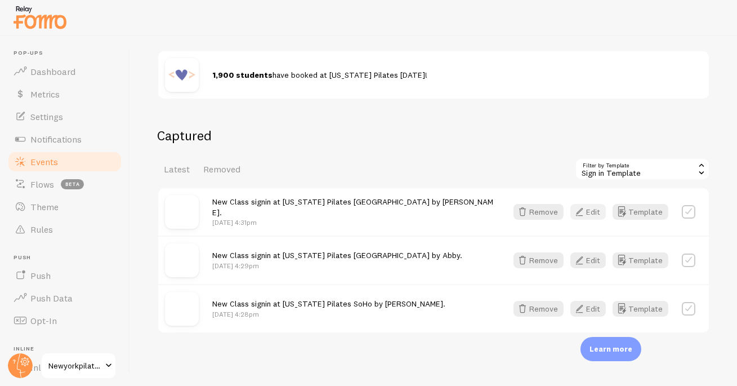
click at [591, 207] on button "Edit" at bounding box center [588, 212] width 35 height 16
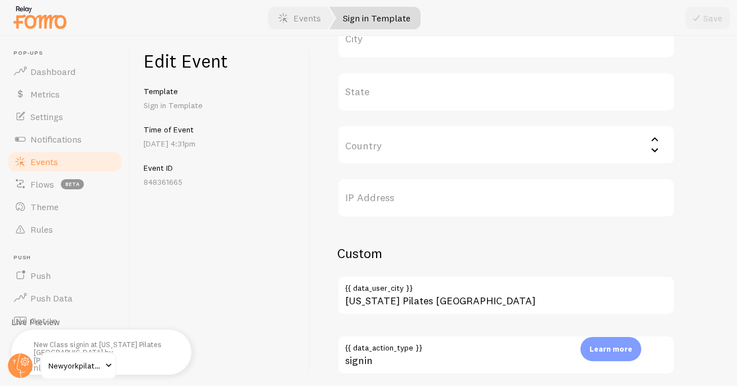
scroll to position [643, 0]
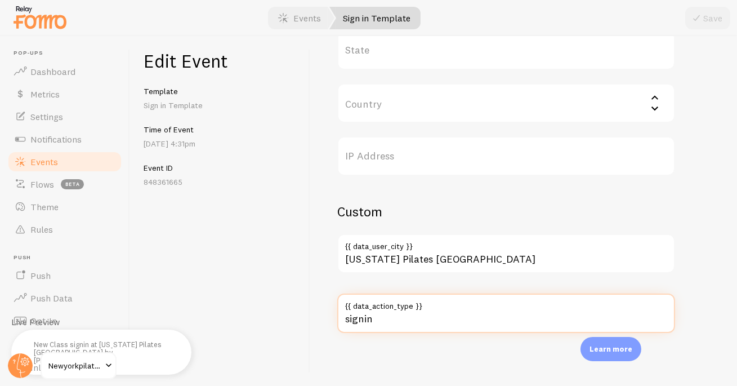
click at [368, 318] on input "signin" at bounding box center [506, 312] width 338 height 39
type input "sign in"
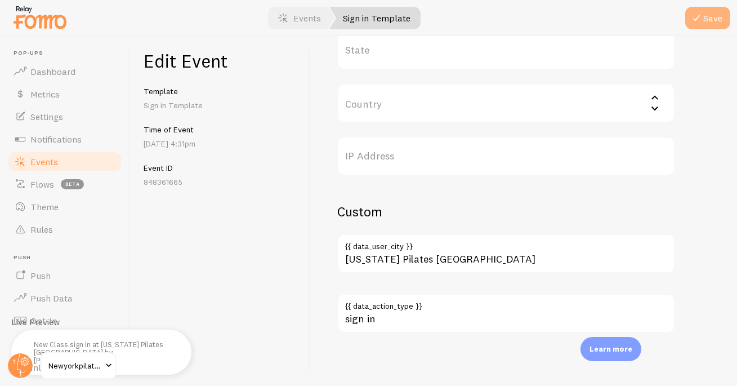
click at [702, 21] on icon "submit" at bounding box center [697, 18] width 14 height 14
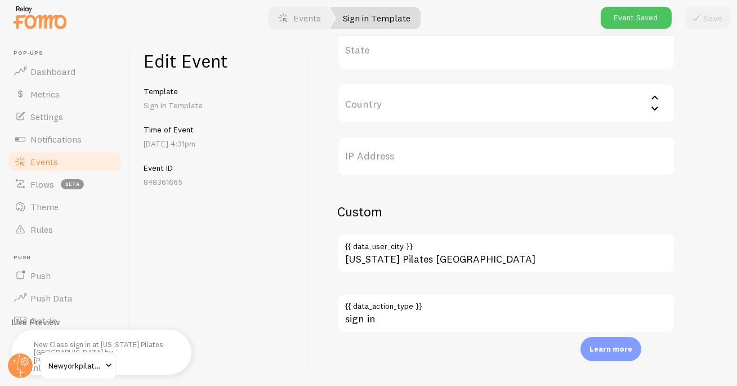
scroll to position [363, 0]
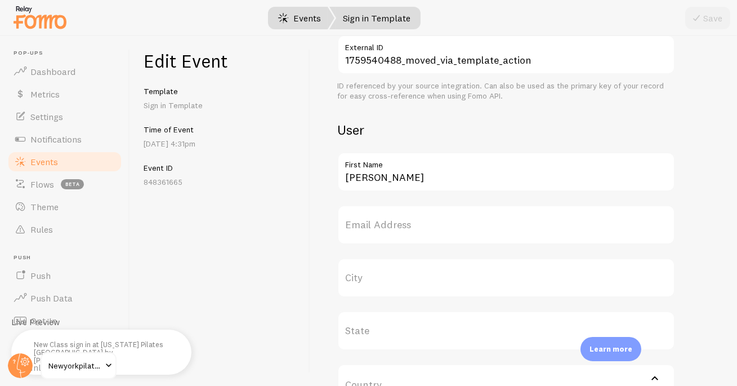
click at [300, 26] on link "Events" at bounding box center [300, 18] width 70 height 23
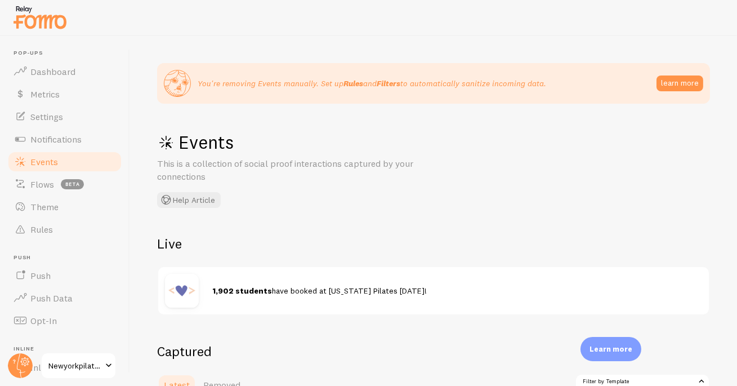
scroll to position [240, 0]
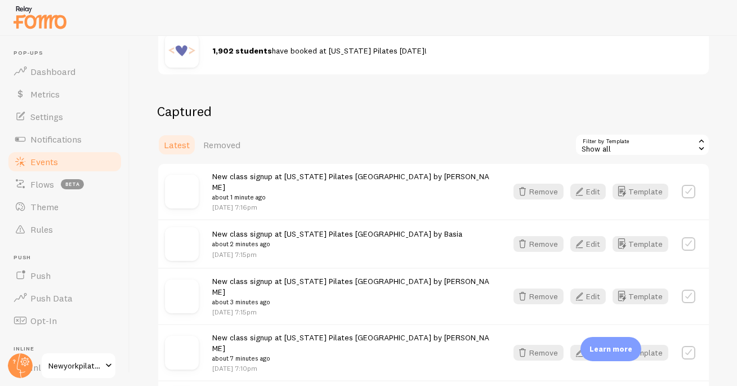
click at [609, 146] on div "Show all" at bounding box center [642, 144] width 135 height 23
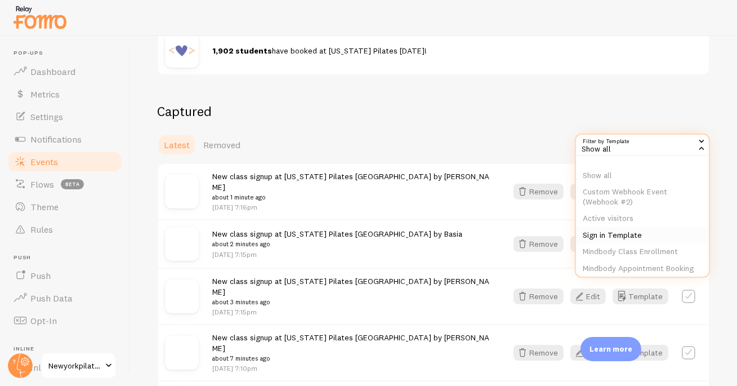
click at [628, 229] on li "Sign in Template" at bounding box center [642, 235] width 133 height 17
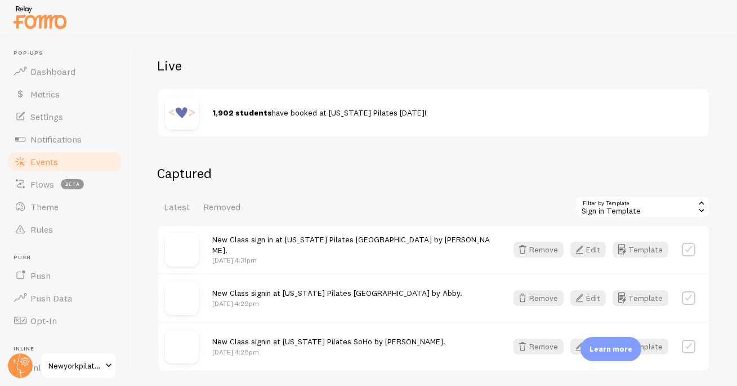
scroll to position [216, 0]
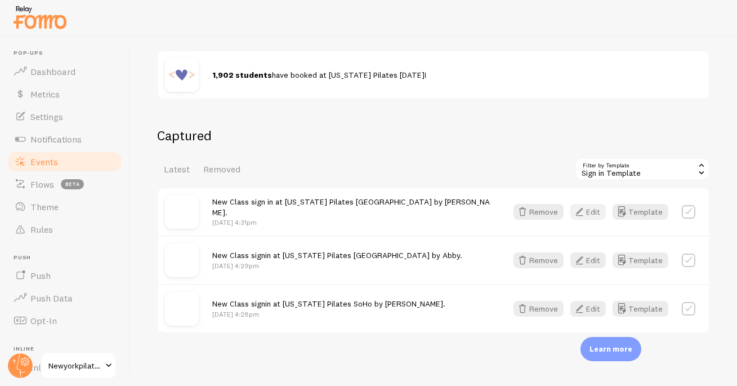
click at [591, 208] on button "Edit" at bounding box center [588, 212] width 35 height 16
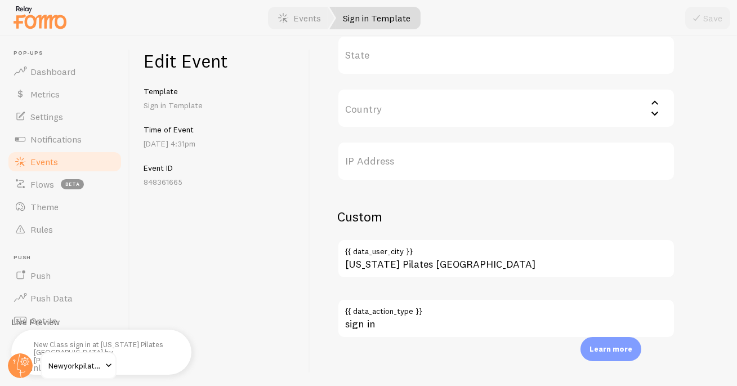
scroll to position [643, 0]
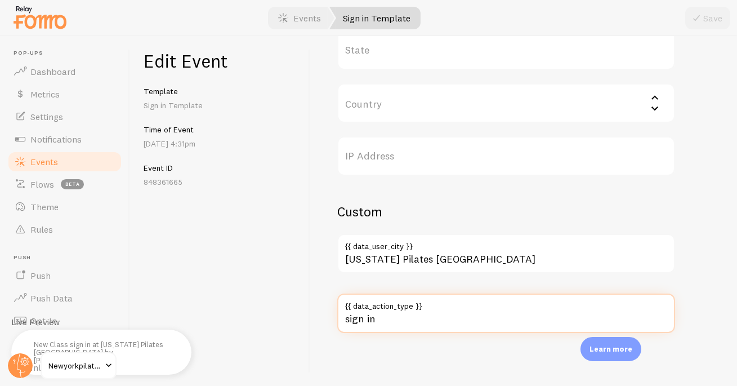
click at [413, 315] on input "sign in" at bounding box center [506, 312] width 338 height 39
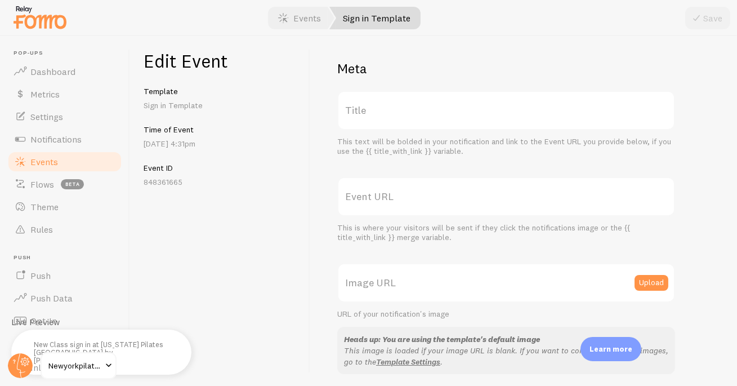
scroll to position [0, 0]
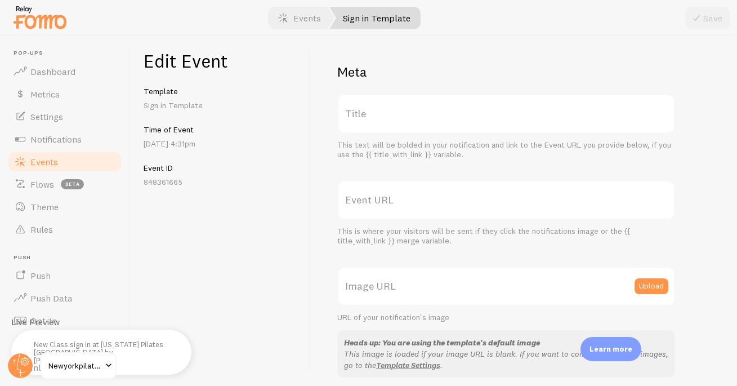
click at [55, 158] on span "Events" at bounding box center [44, 161] width 28 height 11
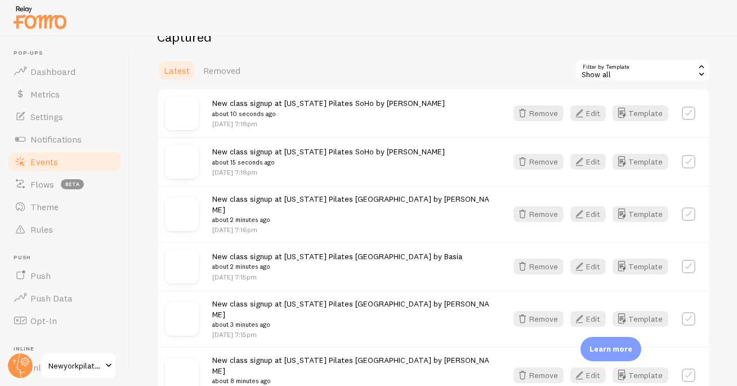
scroll to position [320, 0]
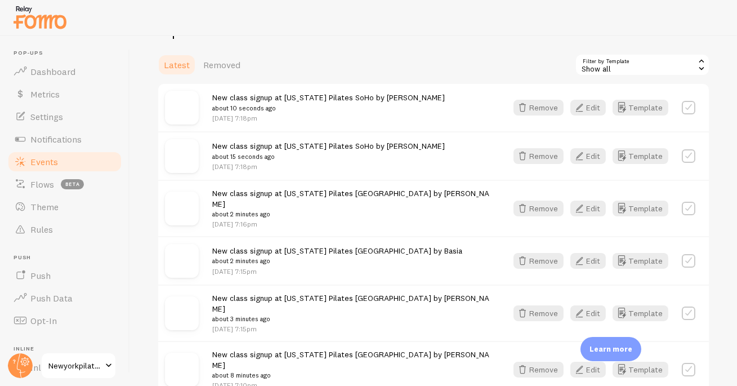
click at [609, 65] on div "Show all" at bounding box center [642, 65] width 135 height 23
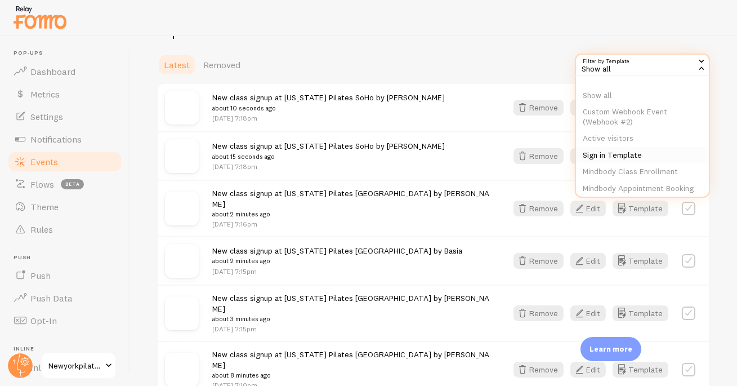
click at [611, 148] on li "Sign in Template" at bounding box center [642, 155] width 133 height 17
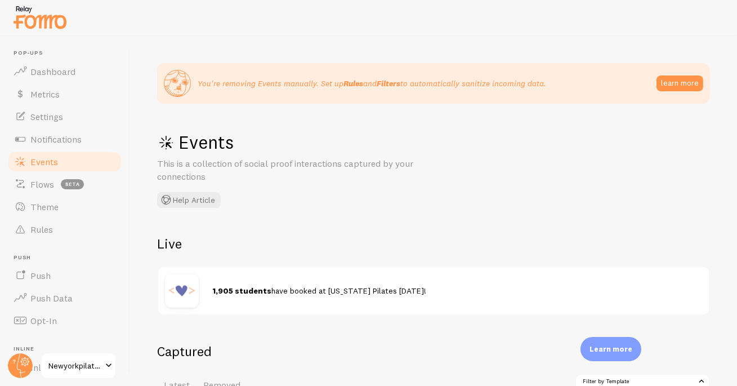
scroll to position [216, 0]
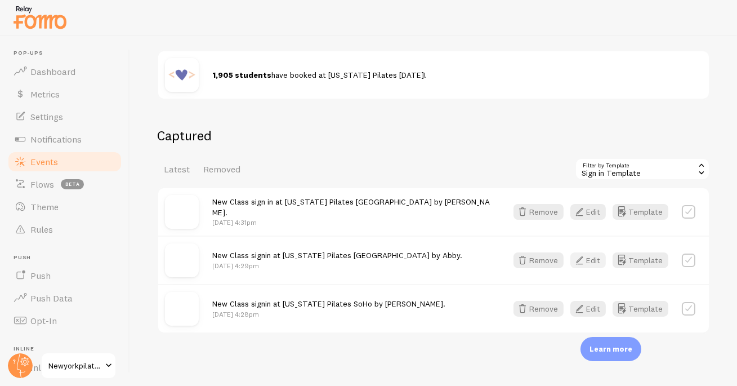
click at [590, 258] on button "Edit" at bounding box center [588, 260] width 35 height 16
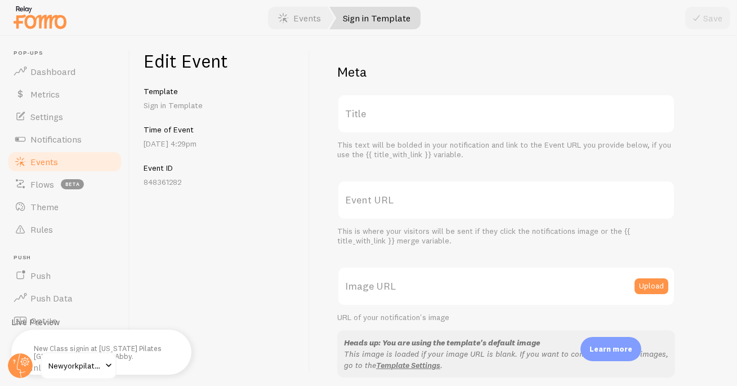
scroll to position [643, 0]
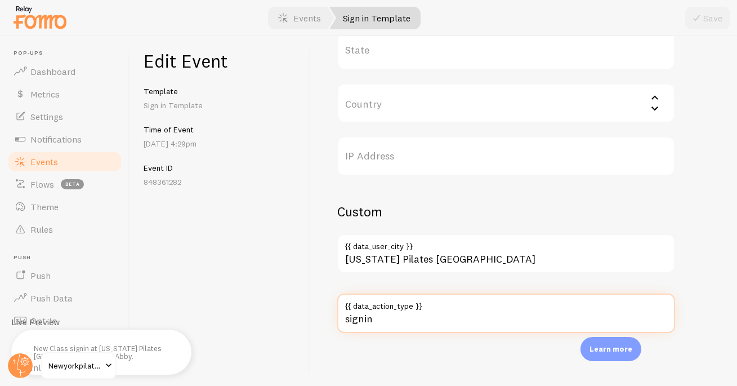
click at [360, 318] on input "signin" at bounding box center [506, 312] width 338 height 39
type input "sign in"
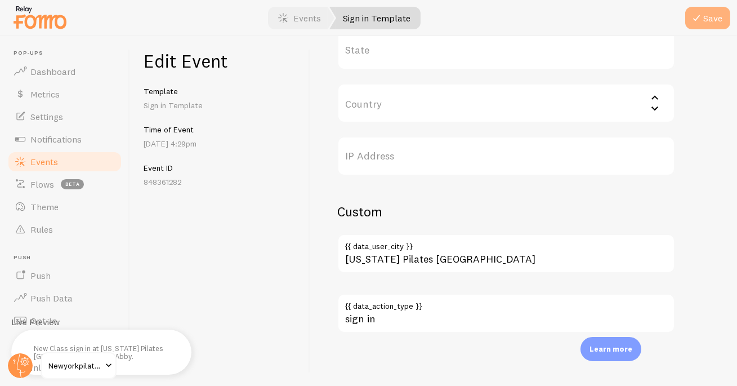
click at [706, 19] on button "Save" at bounding box center [707, 18] width 45 height 23
click at [307, 23] on link "Events" at bounding box center [300, 18] width 70 height 23
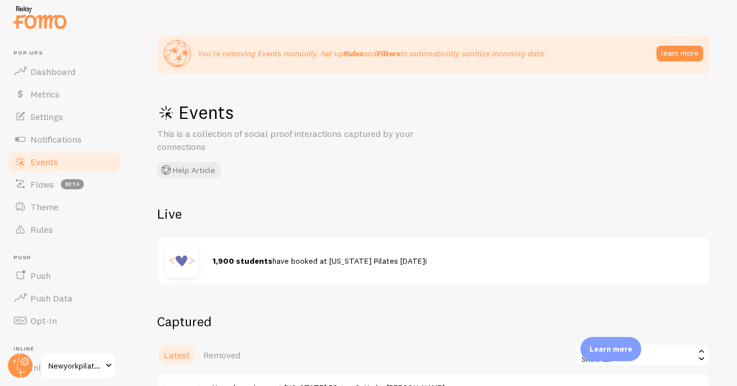
scroll to position [242, 0]
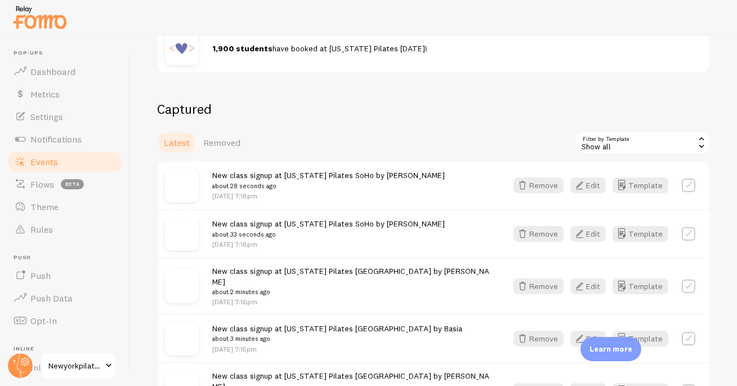
click at [612, 143] on div "Show all" at bounding box center [642, 142] width 135 height 23
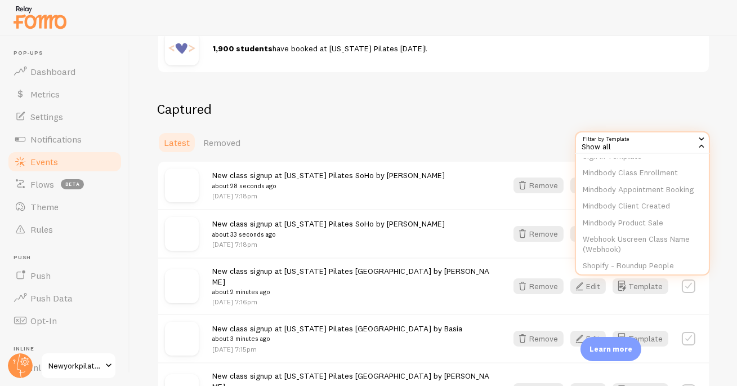
scroll to position [43, 0]
click at [614, 186] on li "Sign in Template" at bounding box center [642, 190] width 133 height 17
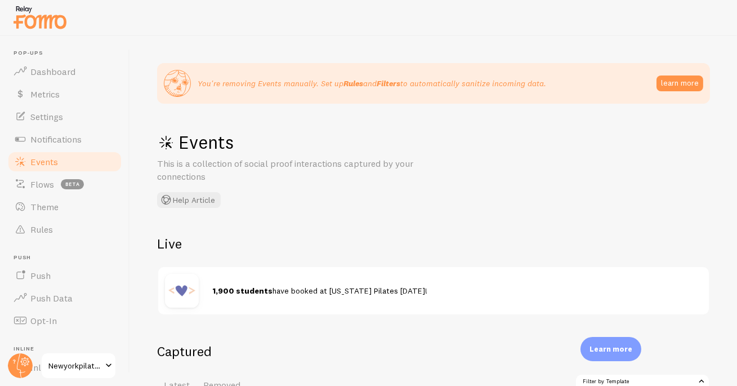
scroll to position [216, 0]
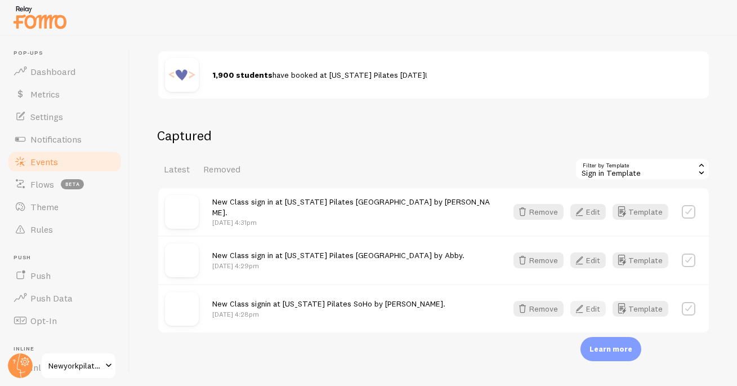
click at [590, 304] on button "Edit" at bounding box center [588, 309] width 35 height 16
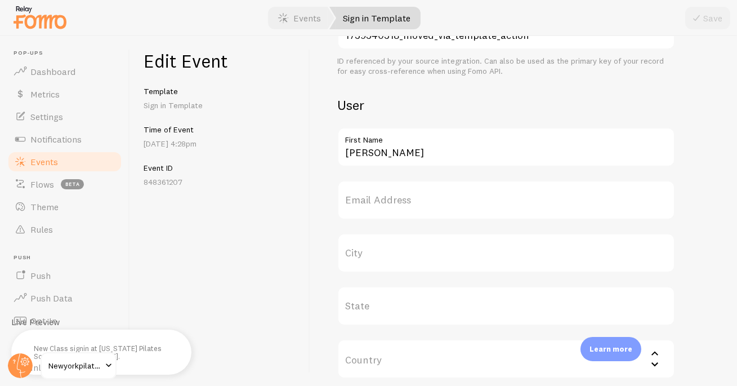
scroll to position [643, 0]
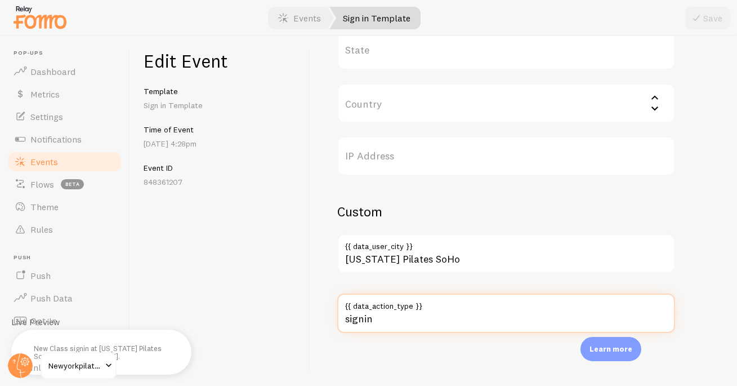
click at [366, 319] on input "signin" at bounding box center [506, 312] width 338 height 39
type input "sign in"
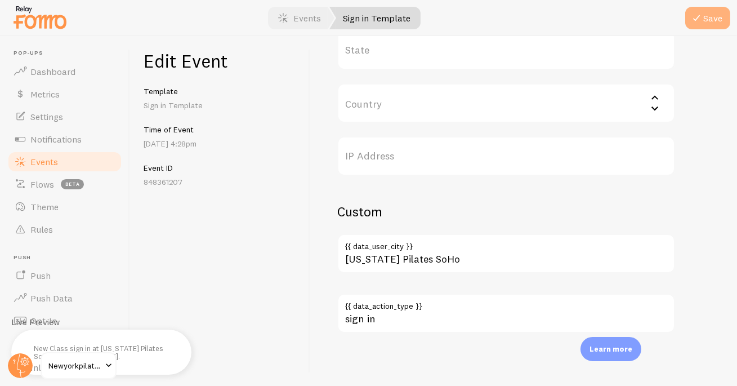
click at [711, 18] on button "Save" at bounding box center [707, 18] width 45 height 23
